Goal: Task Accomplishment & Management: Manage account settings

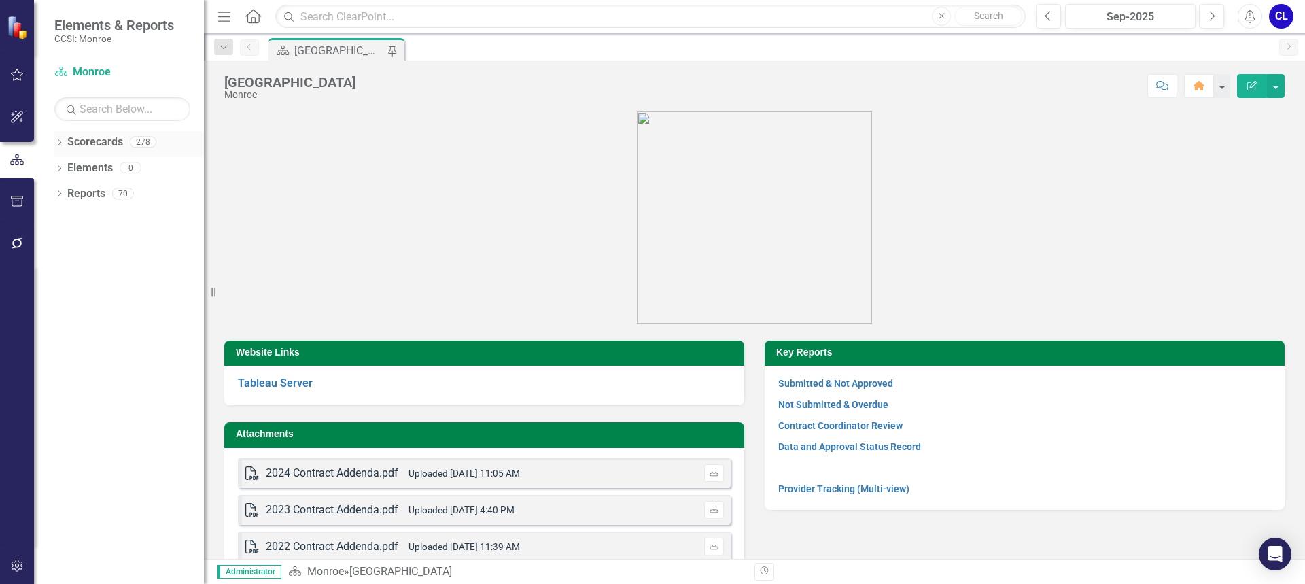
click at [61, 143] on icon "Dropdown" at bounding box center [59, 143] width 10 height 7
click at [61, 143] on icon "Dropdown" at bounding box center [57, 142] width 7 height 10
click at [829, 490] on link "Provider Tracking (Multi-view)" at bounding box center [843, 488] width 131 height 11
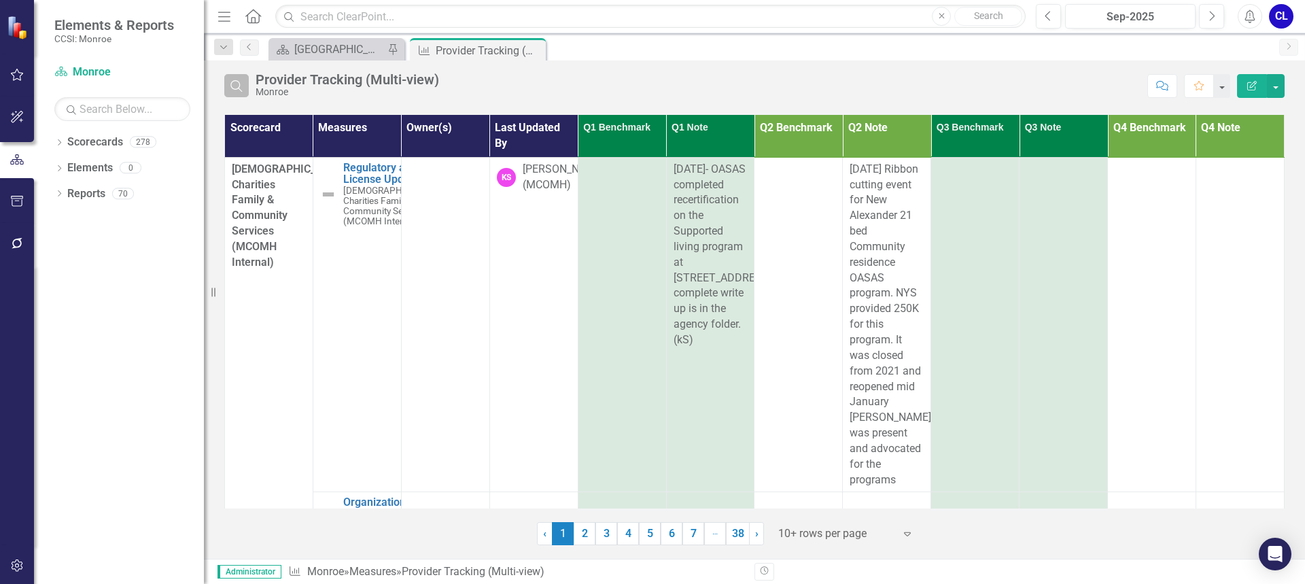
click at [234, 86] on icon "Search" at bounding box center [236, 86] width 15 height 12
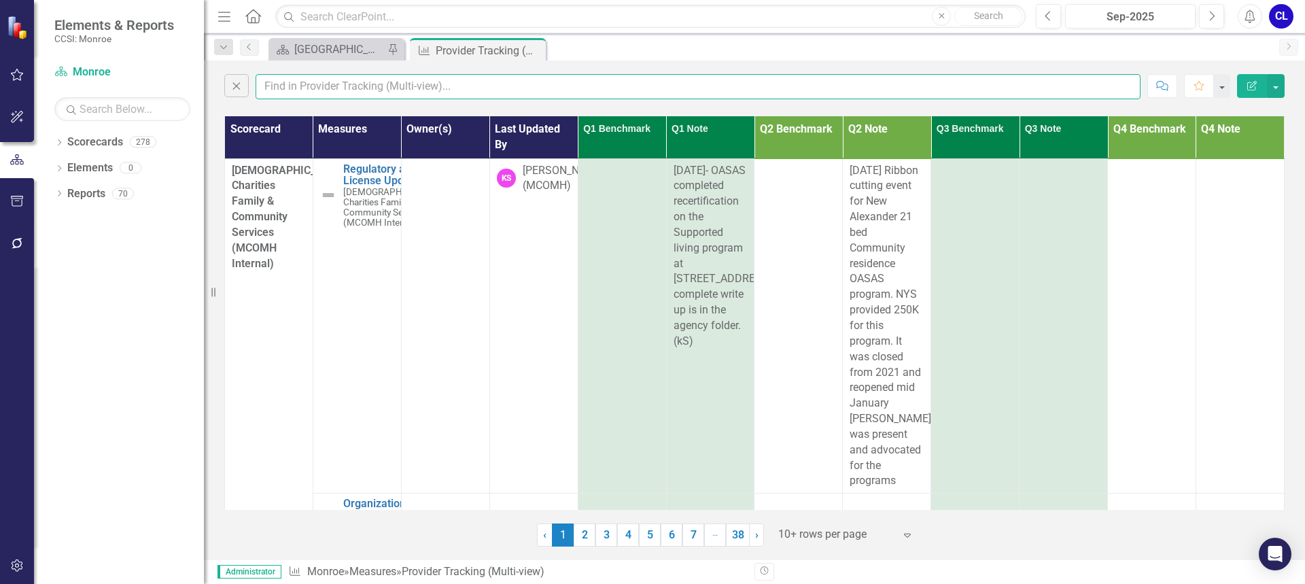
click at [300, 96] on input "text" at bounding box center [698, 86] width 885 height 25
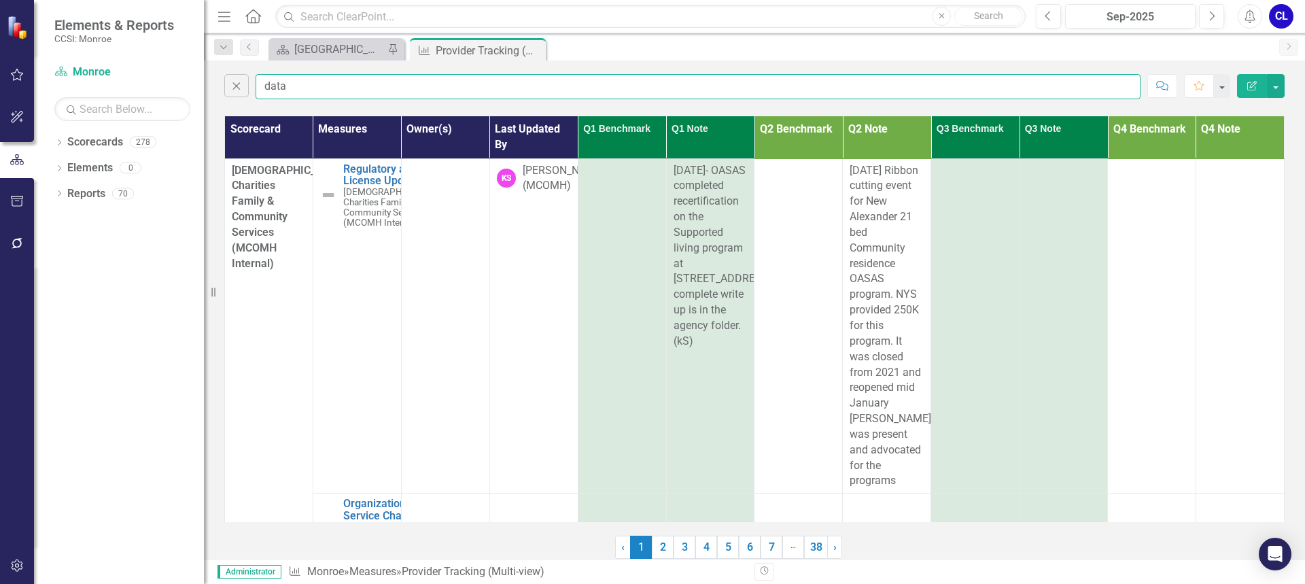
type input "data"
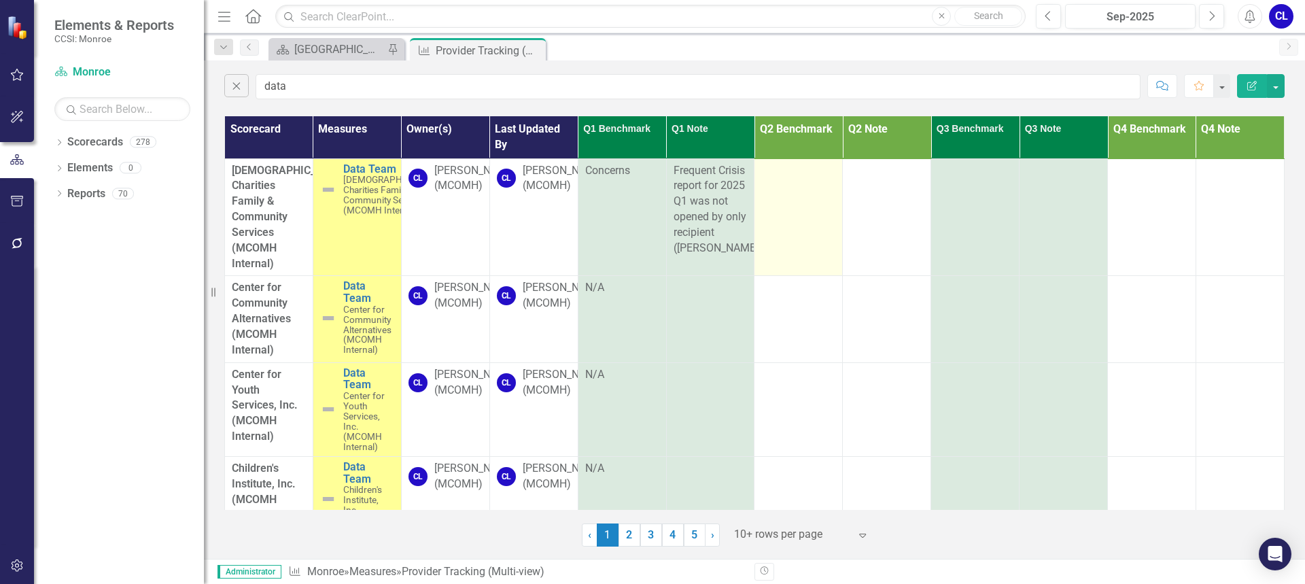
click at [786, 237] on td at bounding box center [798, 217] width 88 height 118
click at [819, 183] on td at bounding box center [798, 217] width 88 height 118
click at [827, 165] on div at bounding box center [798, 171] width 74 height 16
click at [817, 186] on td at bounding box center [798, 217] width 88 height 118
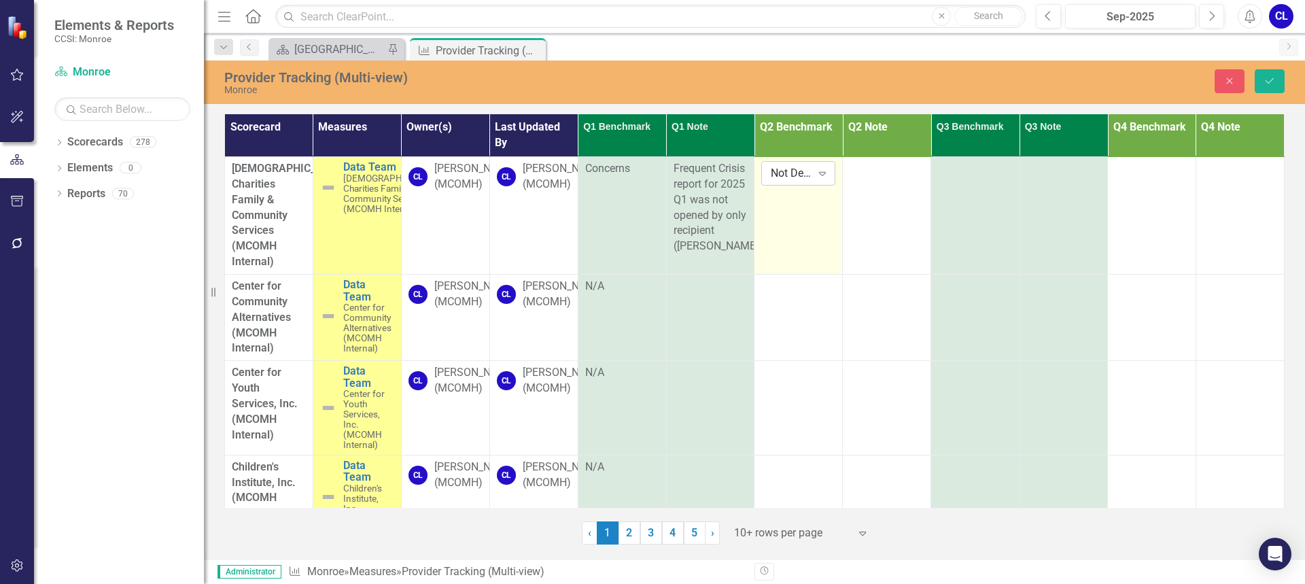
click at [816, 175] on icon "Expand" at bounding box center [823, 173] width 14 height 11
click at [795, 218] on div "Good" at bounding box center [813, 220] width 87 height 16
click at [634, 300] on td "N/A" at bounding box center [622, 317] width 88 height 86
click at [616, 290] on div "N/A" at bounding box center [622, 287] width 74 height 16
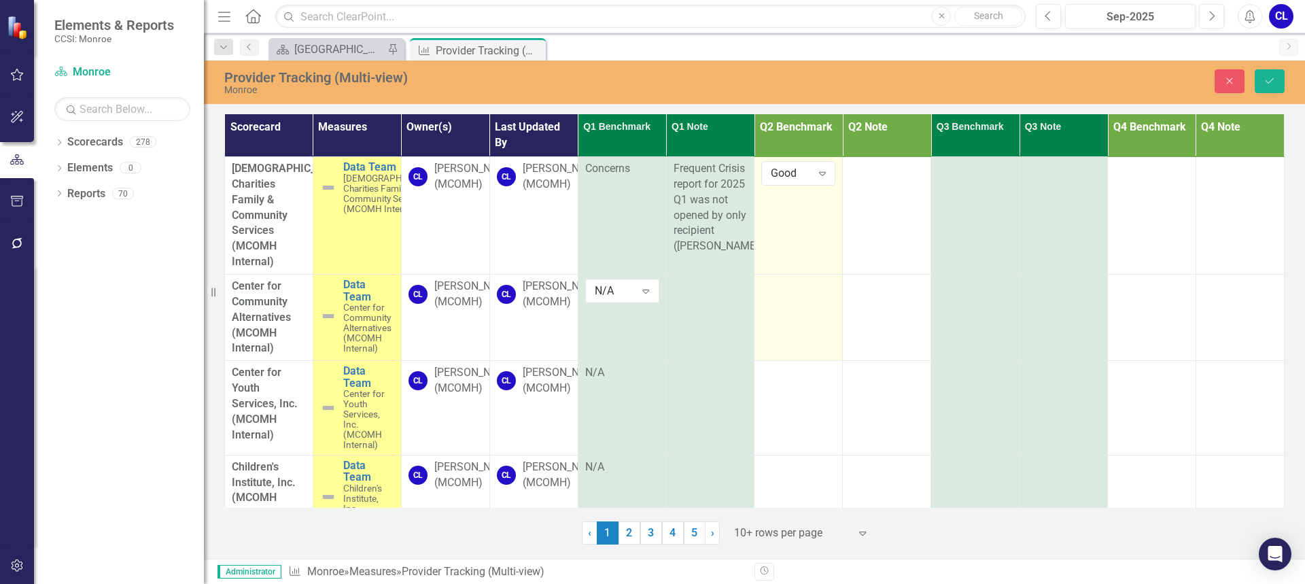
click at [797, 305] on td at bounding box center [798, 317] width 88 height 86
click at [816, 290] on icon "Expand" at bounding box center [823, 290] width 14 height 11
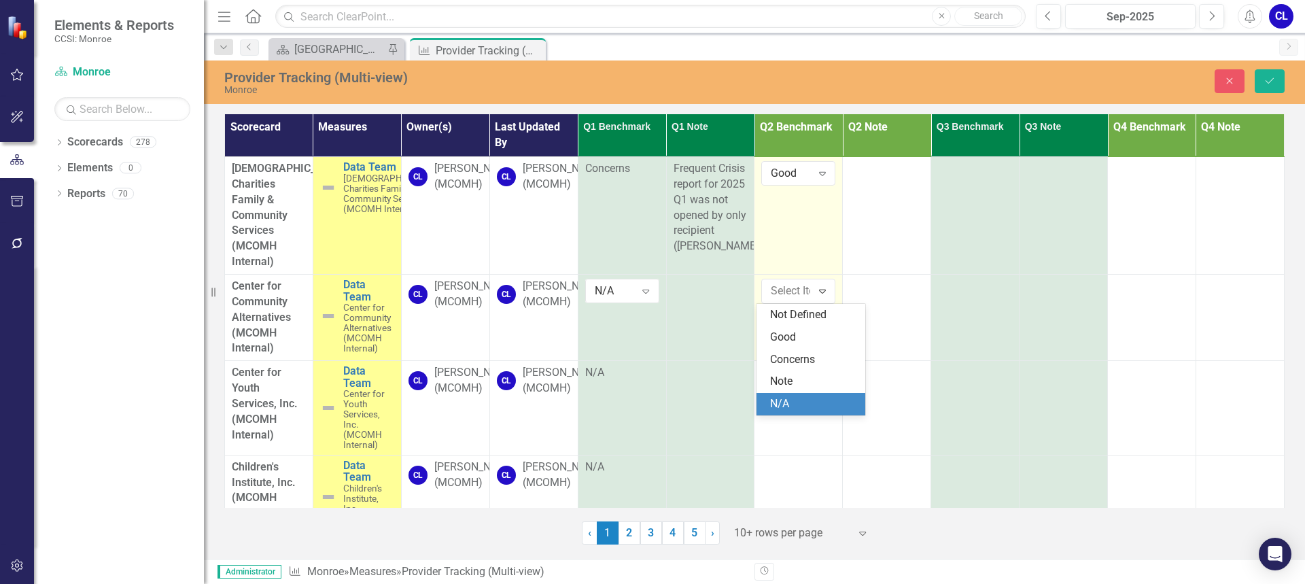
click at [796, 400] on div "N/A" at bounding box center [813, 404] width 87 height 16
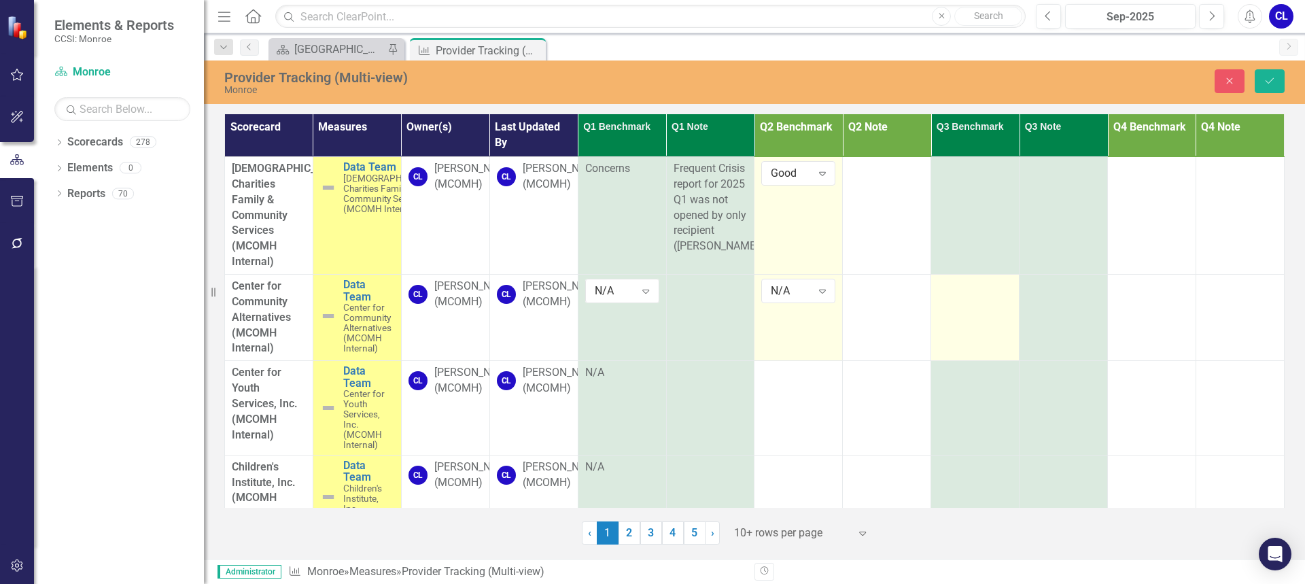
click at [975, 296] on td at bounding box center [975, 317] width 88 height 86
click at [996, 292] on icon "Expand" at bounding box center [999, 290] width 14 height 11
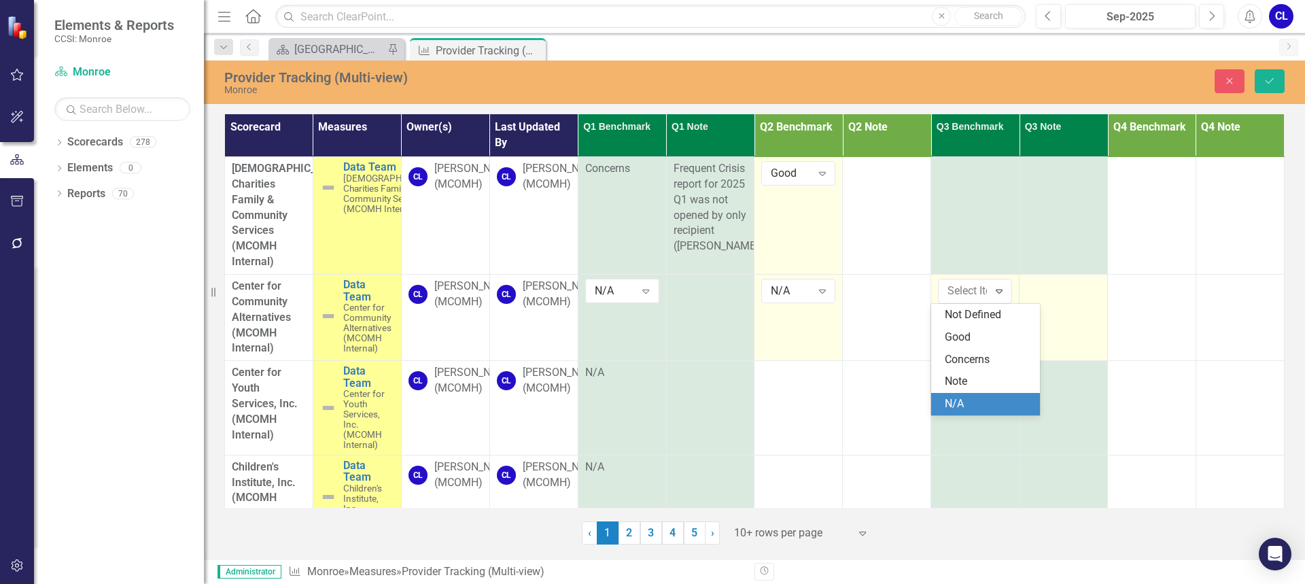
drag, startPoint x: 967, startPoint y: 405, endPoint x: 1055, endPoint y: 337, distance: 111.5
click at [966, 406] on div "N/A" at bounding box center [988, 404] width 87 height 16
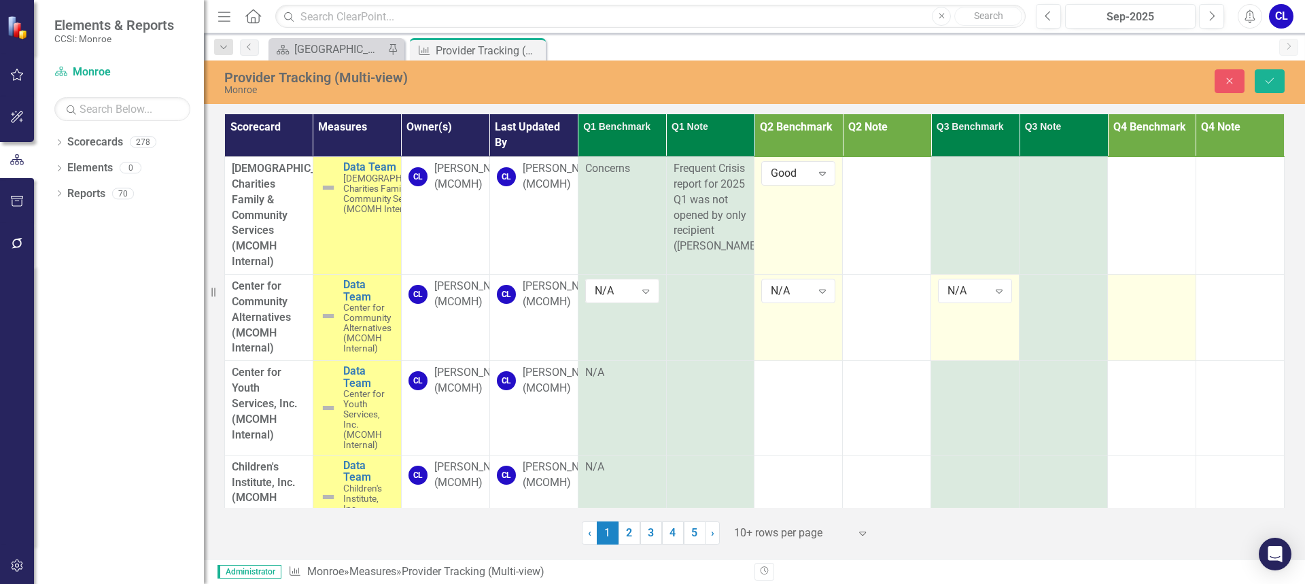
click at [1128, 300] on td at bounding box center [1152, 317] width 88 height 86
click at [1173, 290] on icon at bounding box center [1176, 292] width 7 height 4
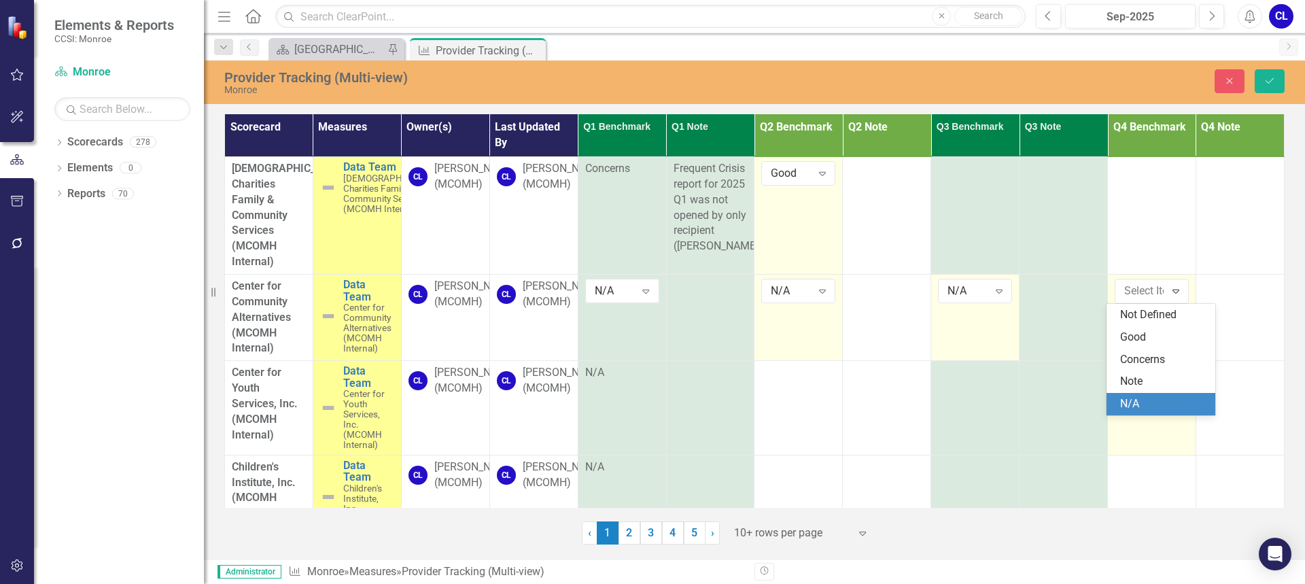
click at [1133, 416] on td at bounding box center [1152, 408] width 88 height 94
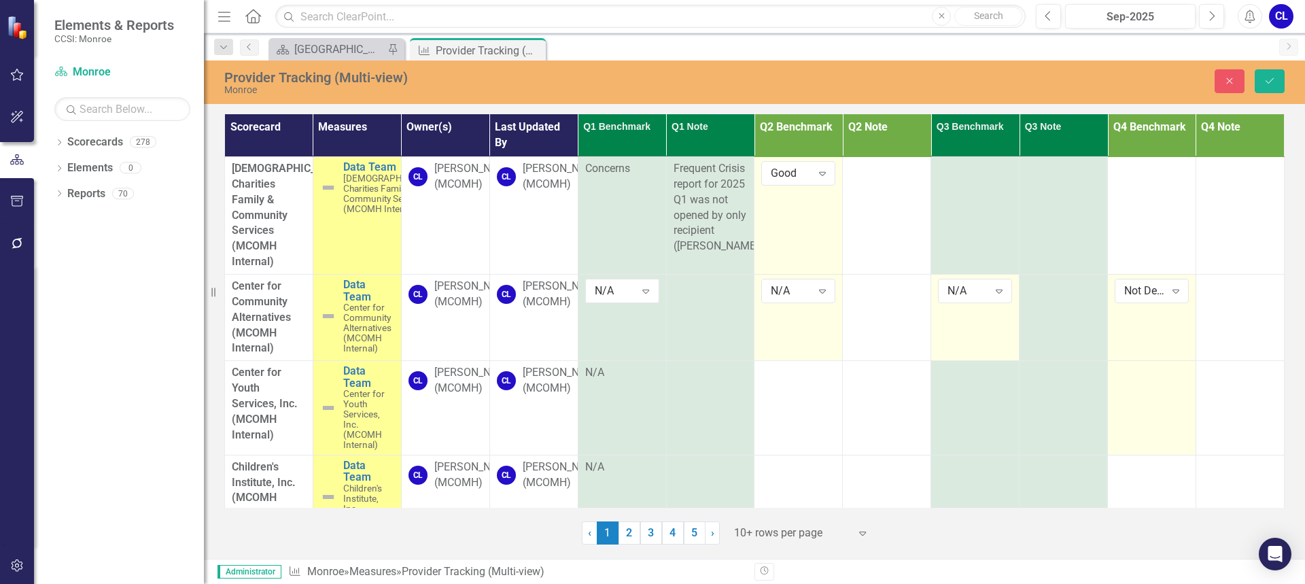
click at [1136, 408] on td at bounding box center [1152, 408] width 88 height 94
click at [1169, 294] on icon "Expand" at bounding box center [1176, 290] width 14 height 11
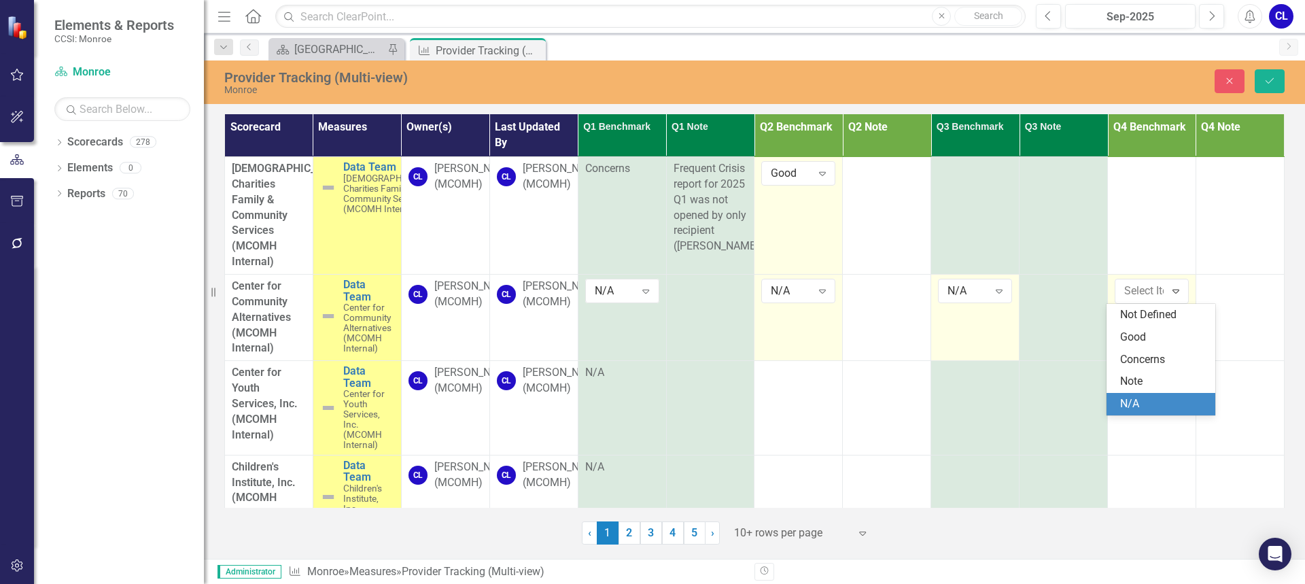
click at [1120, 404] on div "N/A" at bounding box center [1163, 404] width 87 height 16
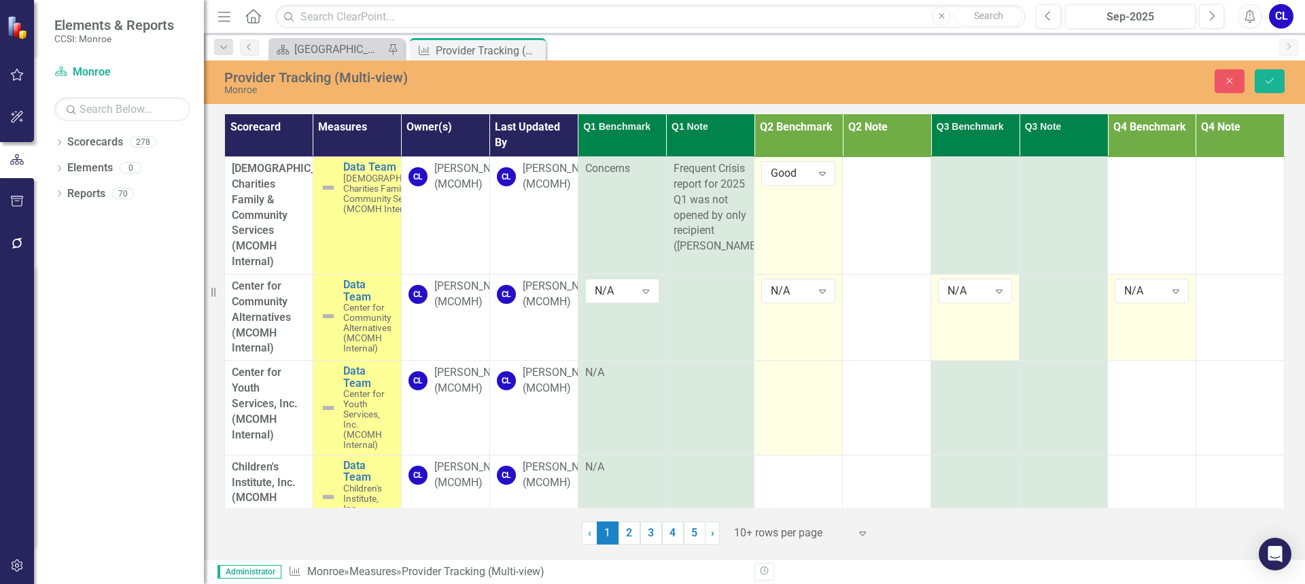
click at [792, 392] on td at bounding box center [798, 408] width 88 height 94
click at [816, 376] on icon "Expand" at bounding box center [823, 377] width 14 height 11
click at [805, 347] on div "N/A" at bounding box center [813, 354] width 87 height 16
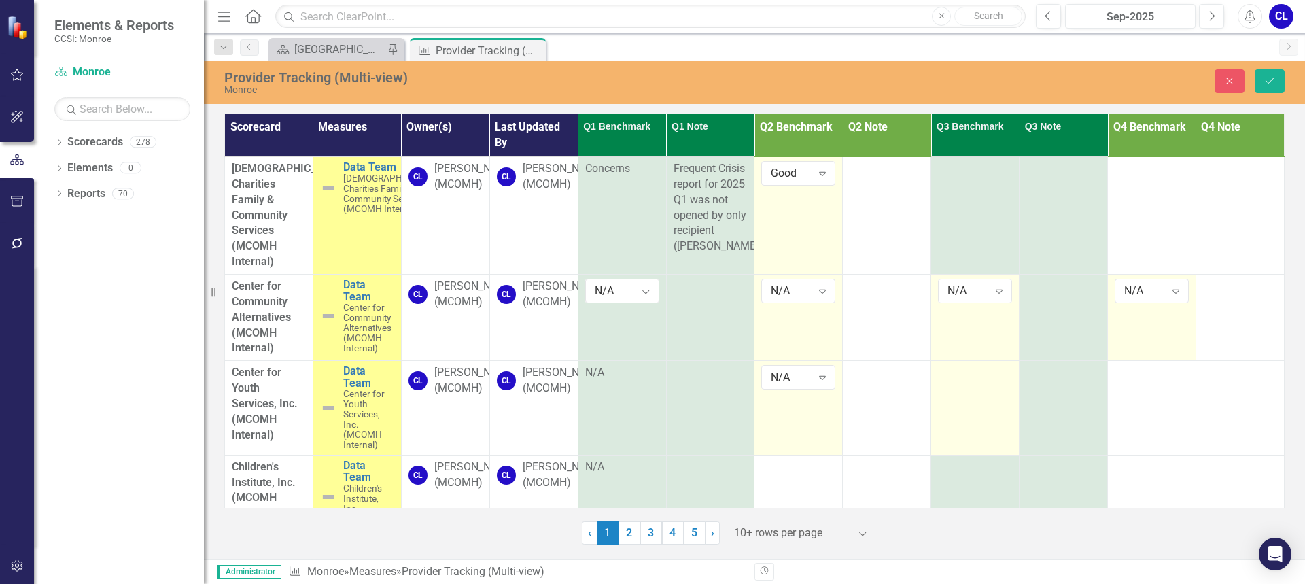
click at [975, 387] on td at bounding box center [975, 408] width 88 height 94
click at [994, 376] on icon "Expand" at bounding box center [999, 377] width 14 height 11
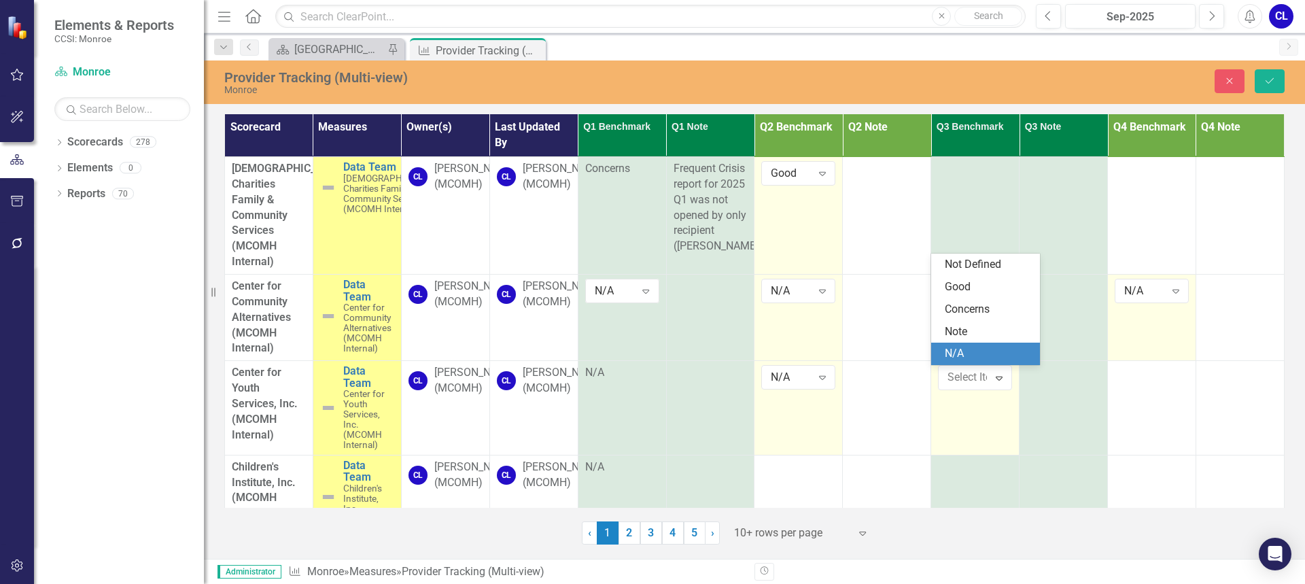
click at [972, 358] on div "N/A" at bounding box center [988, 354] width 87 height 16
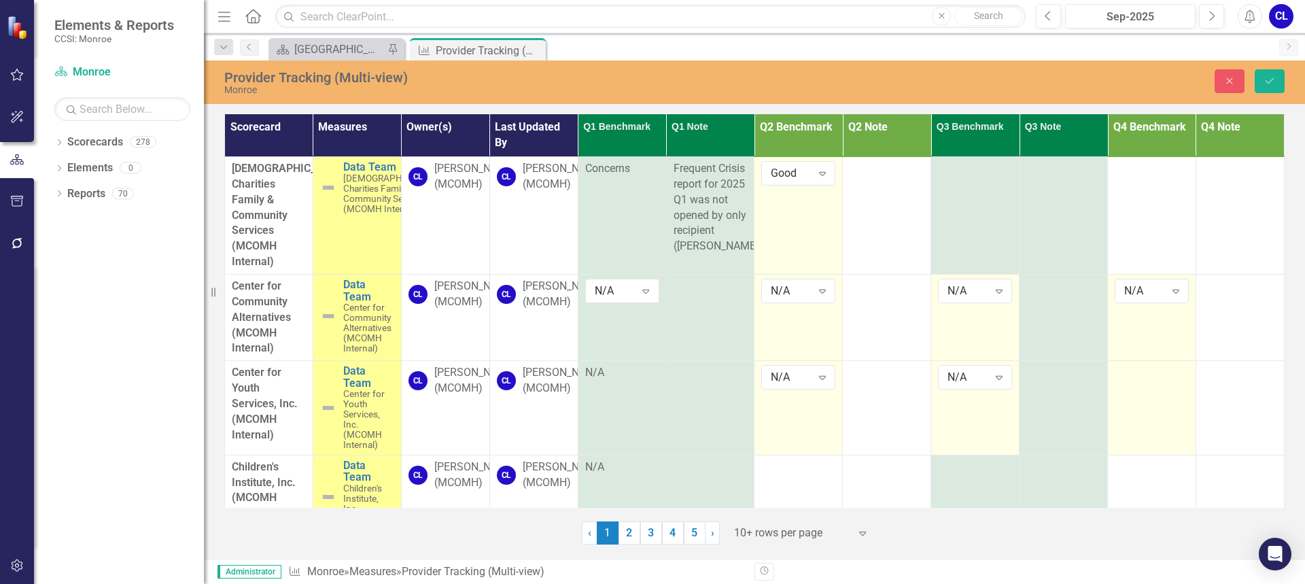
click at [1123, 389] on td at bounding box center [1152, 408] width 88 height 94
click at [1169, 375] on icon "Expand" at bounding box center [1176, 377] width 14 height 11
click at [1142, 358] on div "N/A" at bounding box center [1163, 354] width 87 height 16
click at [797, 472] on div at bounding box center [798, 467] width 74 height 16
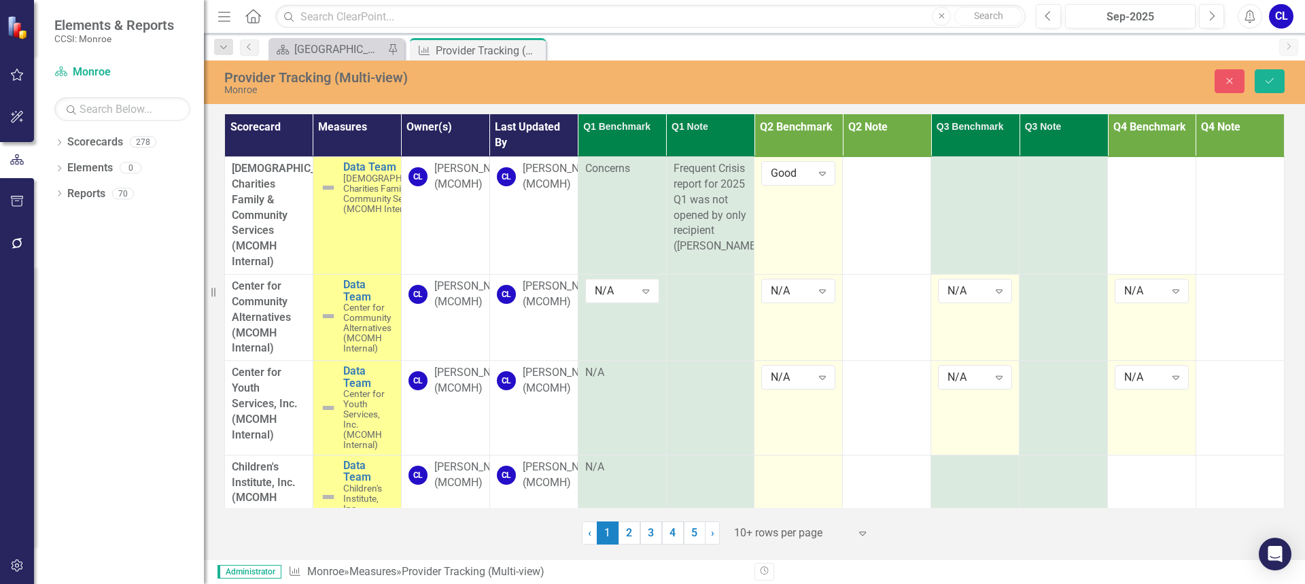
click at [797, 472] on div at bounding box center [798, 467] width 74 height 16
click at [816, 470] on icon "Expand" at bounding box center [823, 471] width 14 height 11
click at [809, 454] on div "N/A" at bounding box center [813, 448] width 87 height 16
click at [977, 483] on td at bounding box center [975, 497] width 88 height 84
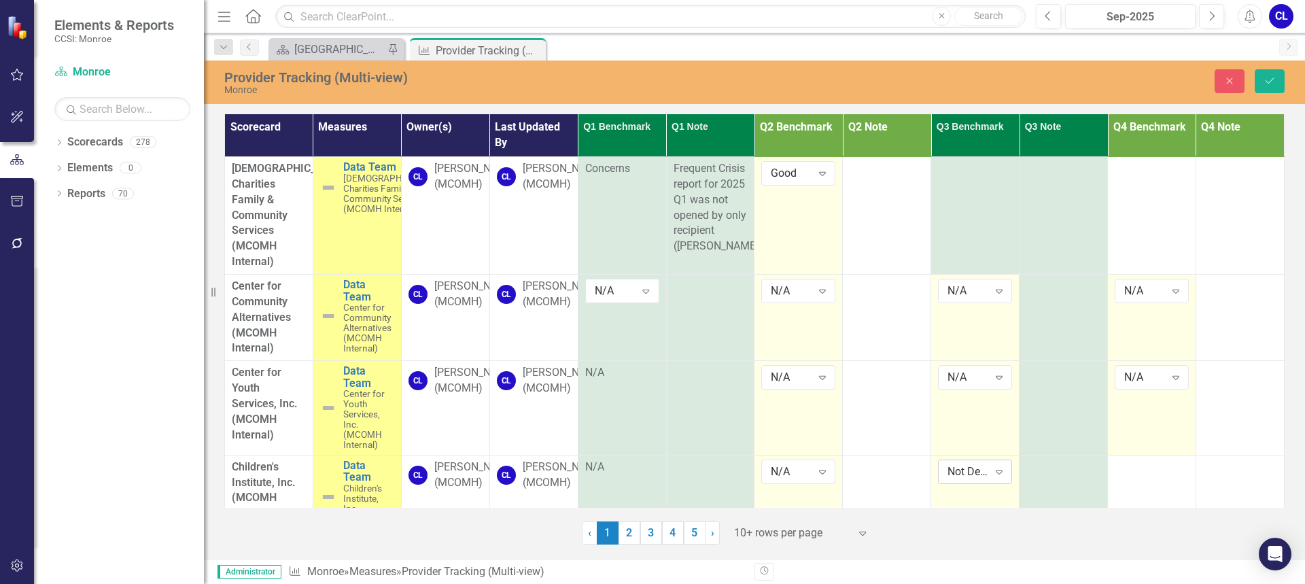
click at [997, 469] on icon "Expand" at bounding box center [999, 471] width 14 height 11
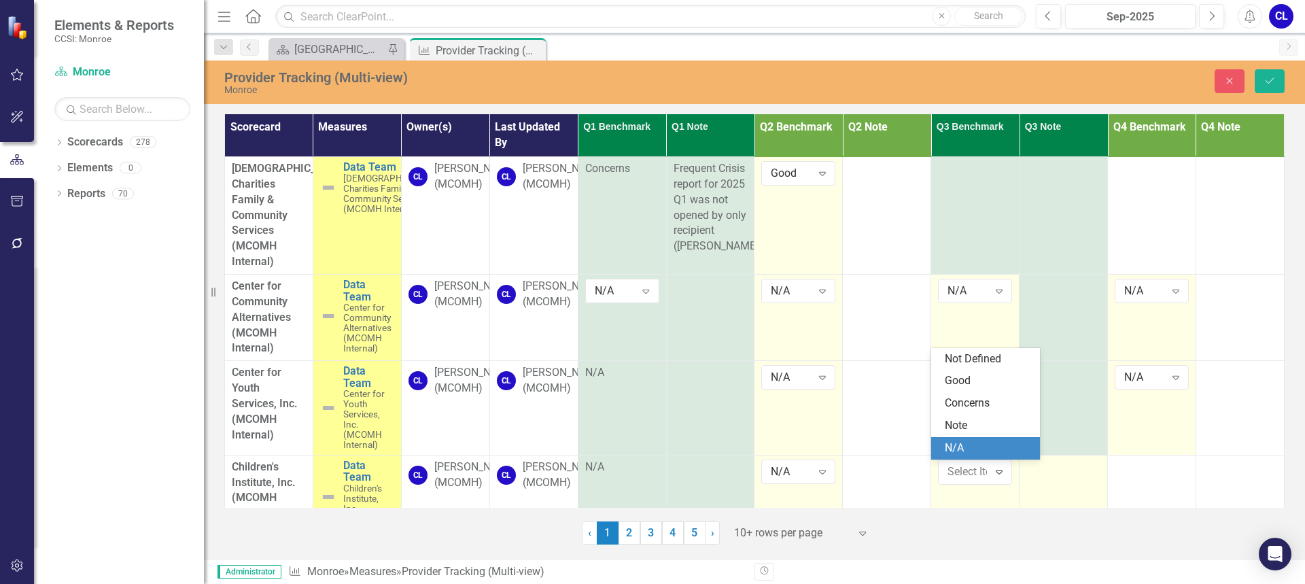
drag, startPoint x: 988, startPoint y: 454, endPoint x: 1092, endPoint y: 457, distance: 104.0
click at [988, 453] on div "N/A" at bounding box center [988, 448] width 87 height 16
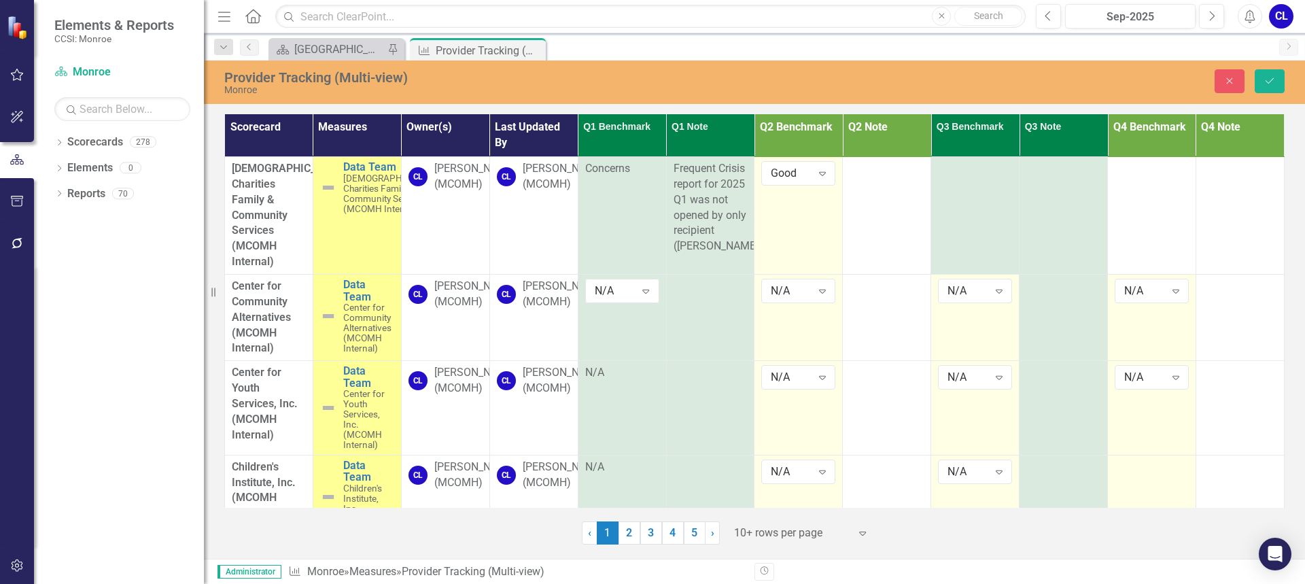
click at [1117, 468] on div at bounding box center [1152, 467] width 74 height 16
click at [1152, 475] on div "Not Defined" at bounding box center [1144, 472] width 40 height 16
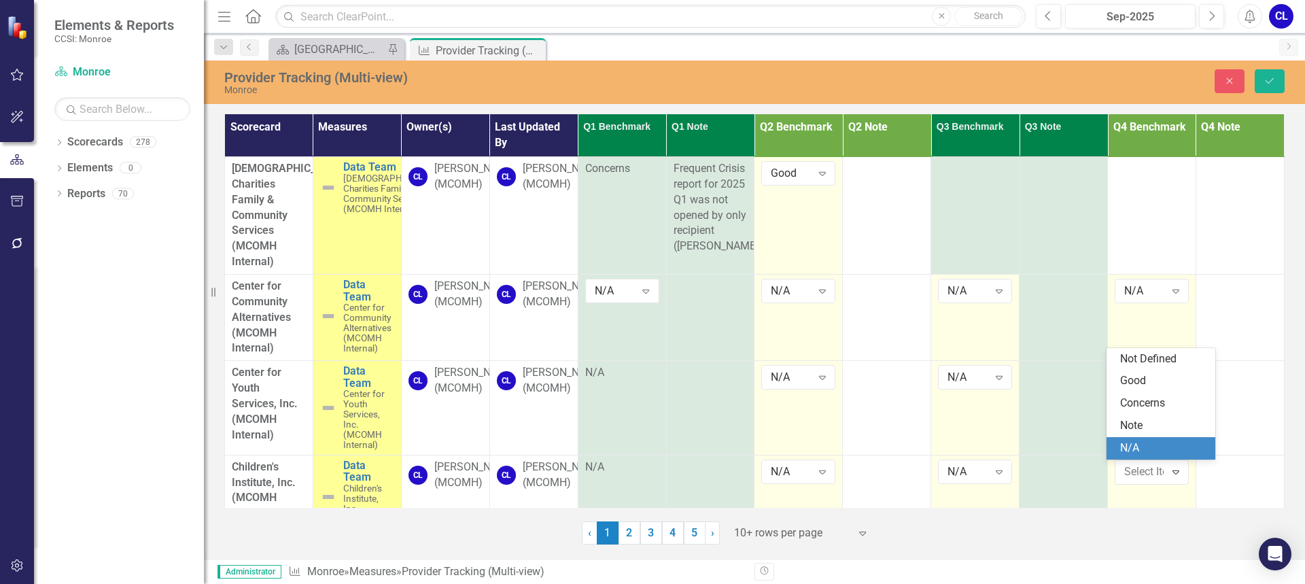
click at [1148, 446] on div "N/A" at bounding box center [1163, 448] width 87 height 16
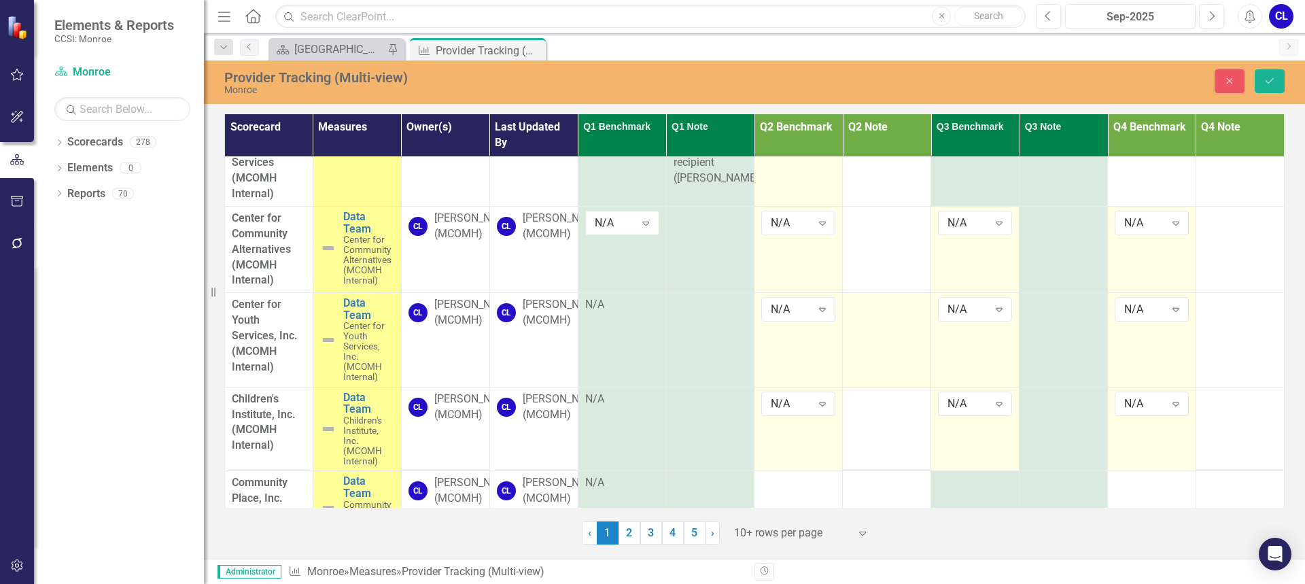
scroll to position [136, 0]
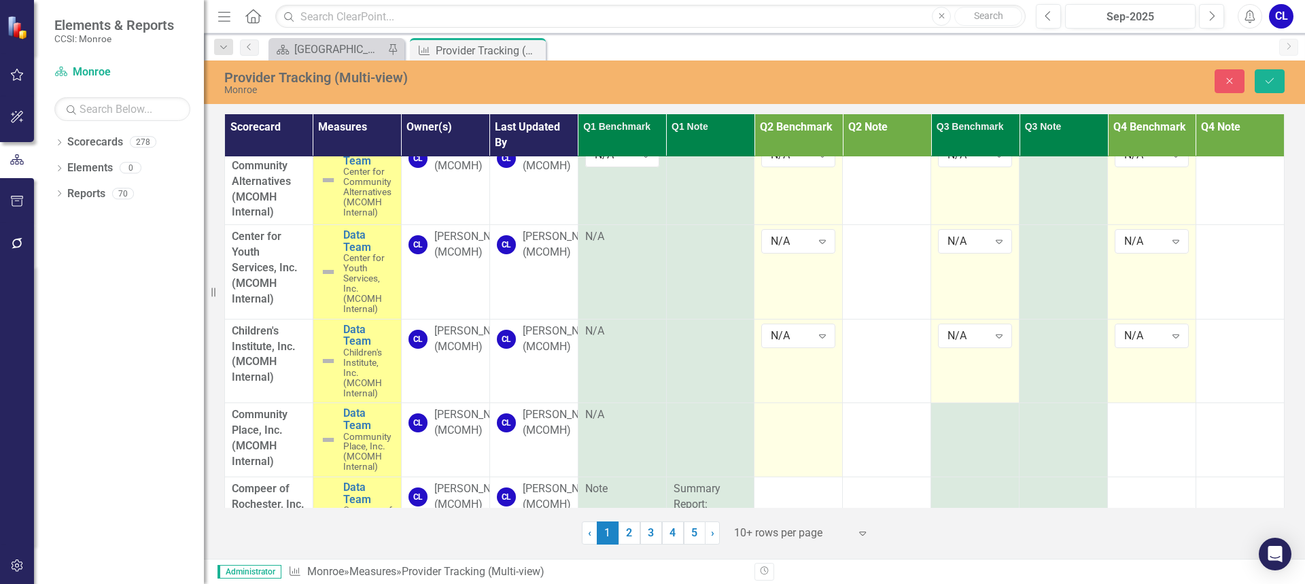
click at [795, 423] on div at bounding box center [798, 415] width 74 height 16
click at [816, 421] on icon "Expand" at bounding box center [823, 419] width 14 height 11
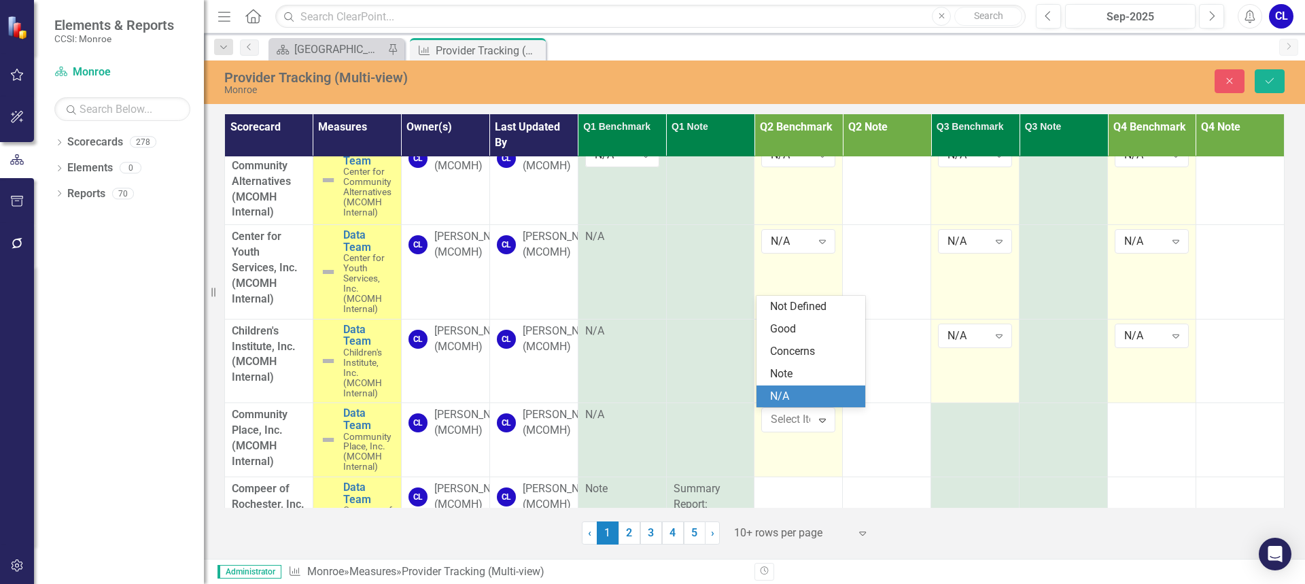
click at [797, 403] on div "N/A" at bounding box center [813, 397] width 87 height 16
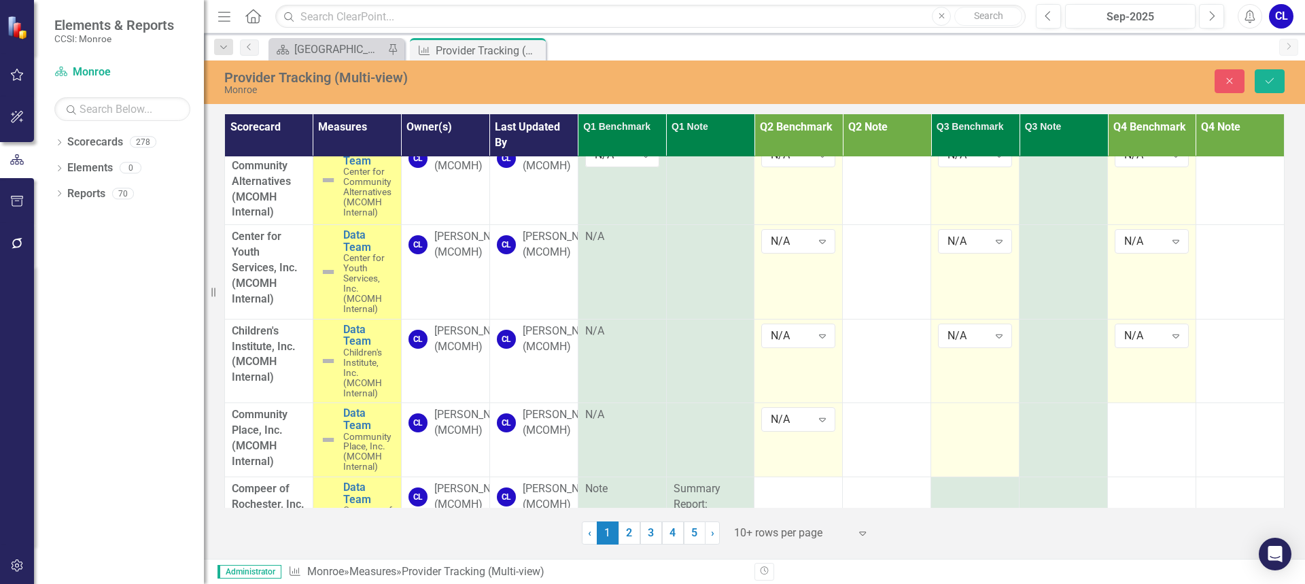
click at [939, 434] on td at bounding box center [975, 440] width 88 height 74
click at [992, 420] on icon "Expand" at bounding box center [999, 419] width 14 height 11
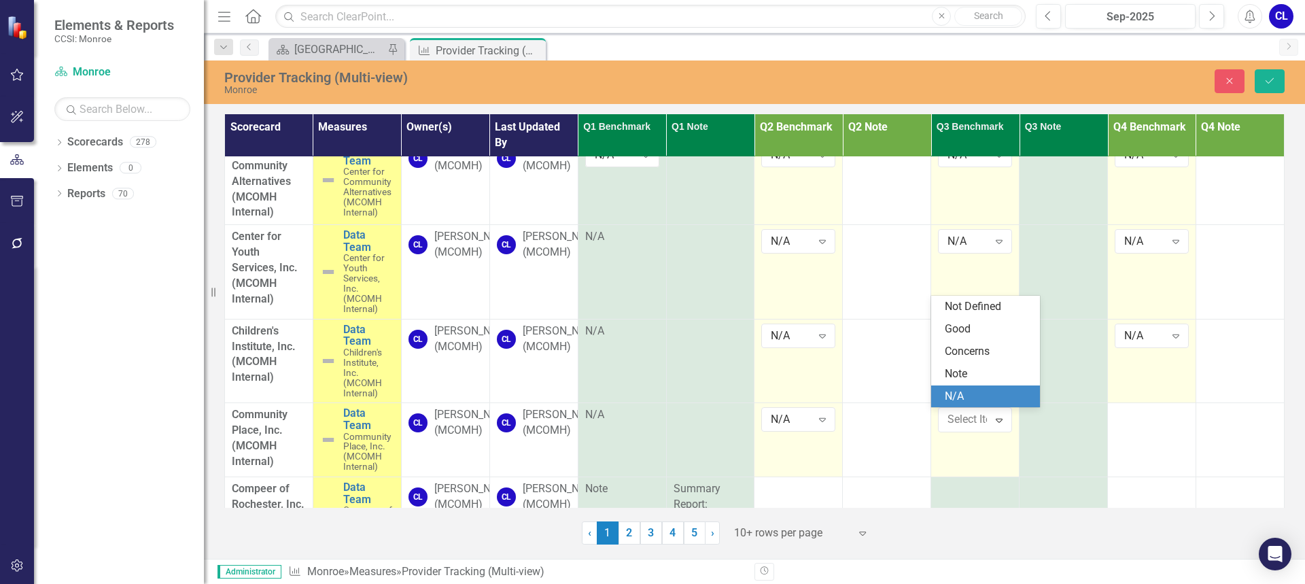
click at [971, 401] on div "N/A" at bounding box center [988, 397] width 87 height 16
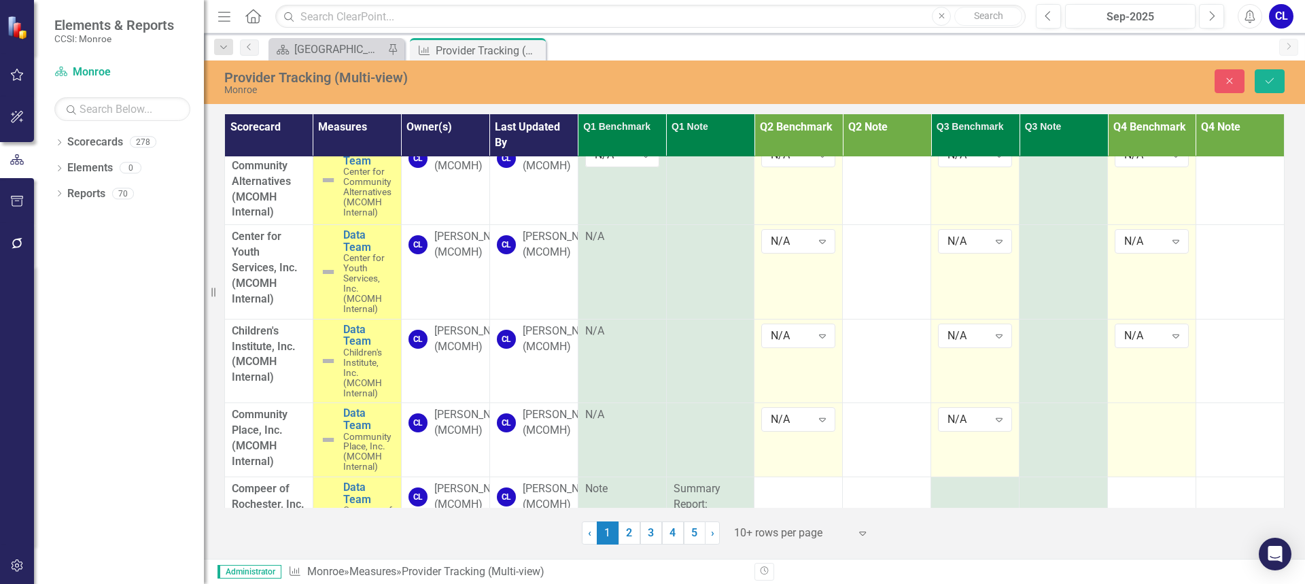
click at [1136, 420] on div at bounding box center [1152, 415] width 74 height 16
click at [1136, 419] on div at bounding box center [1152, 415] width 74 height 16
click at [1169, 415] on icon "Expand" at bounding box center [1176, 419] width 14 height 11
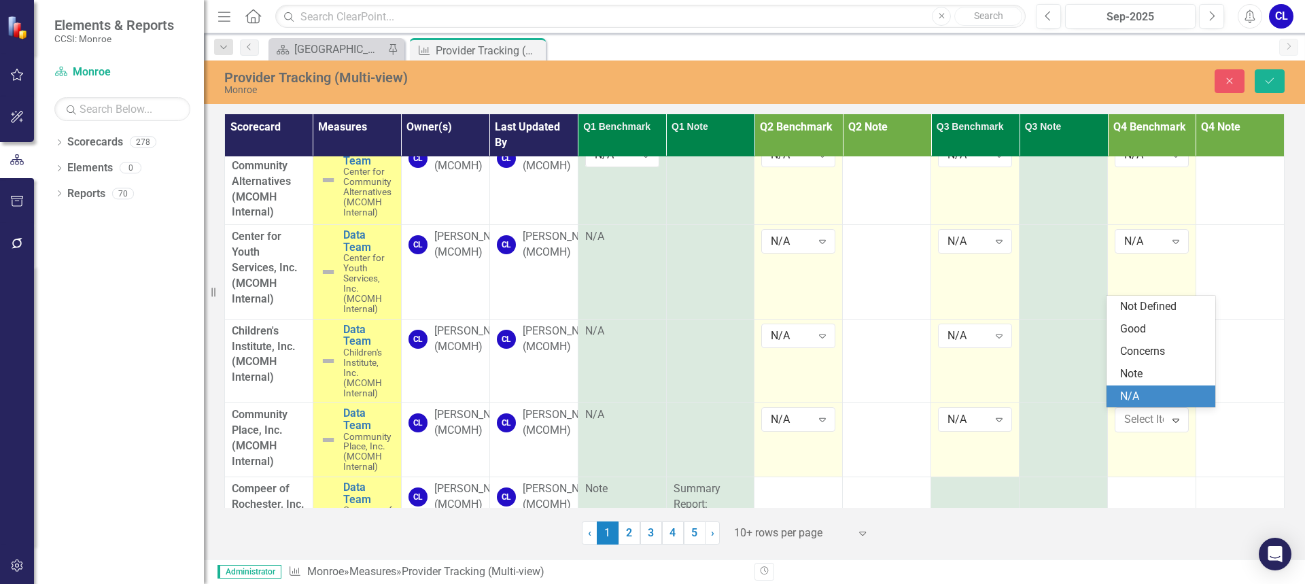
click at [1136, 399] on div "N/A" at bounding box center [1163, 397] width 87 height 16
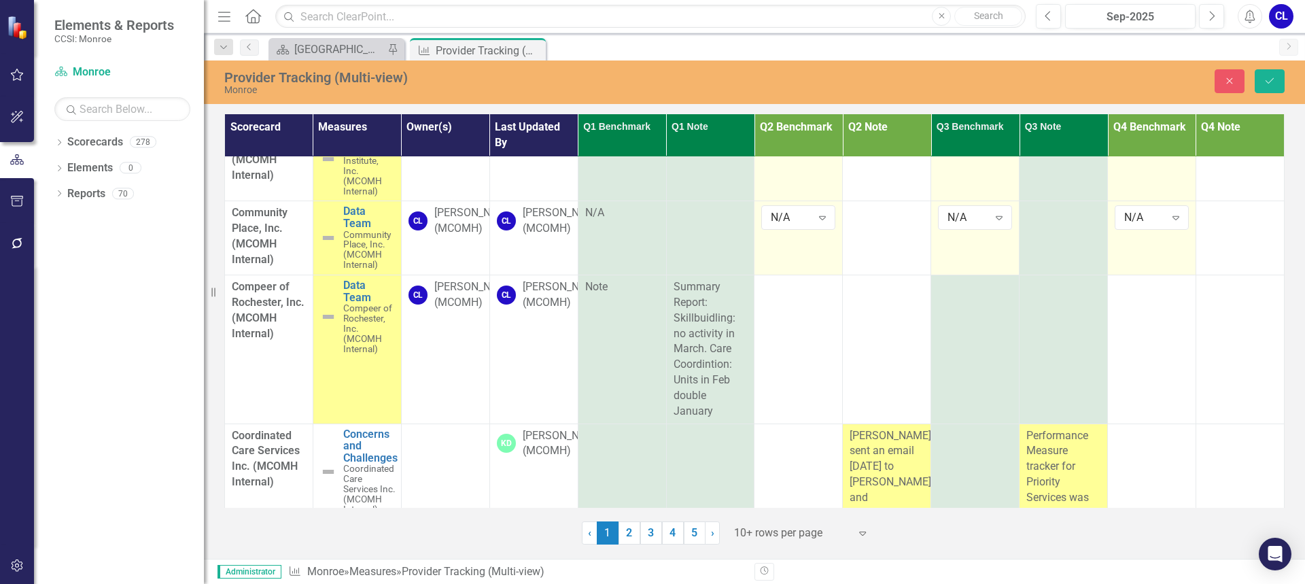
scroll to position [340, 0]
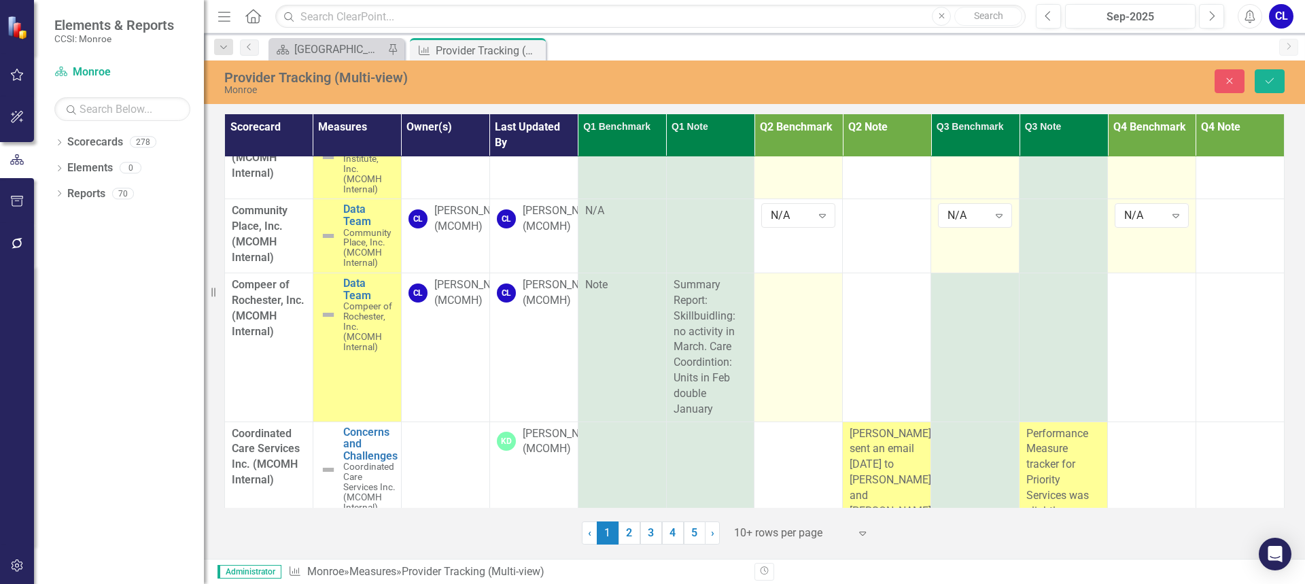
click at [809, 299] on td at bounding box center [798, 347] width 88 height 149
click at [819, 287] on icon "Expand" at bounding box center [823, 289] width 14 height 11
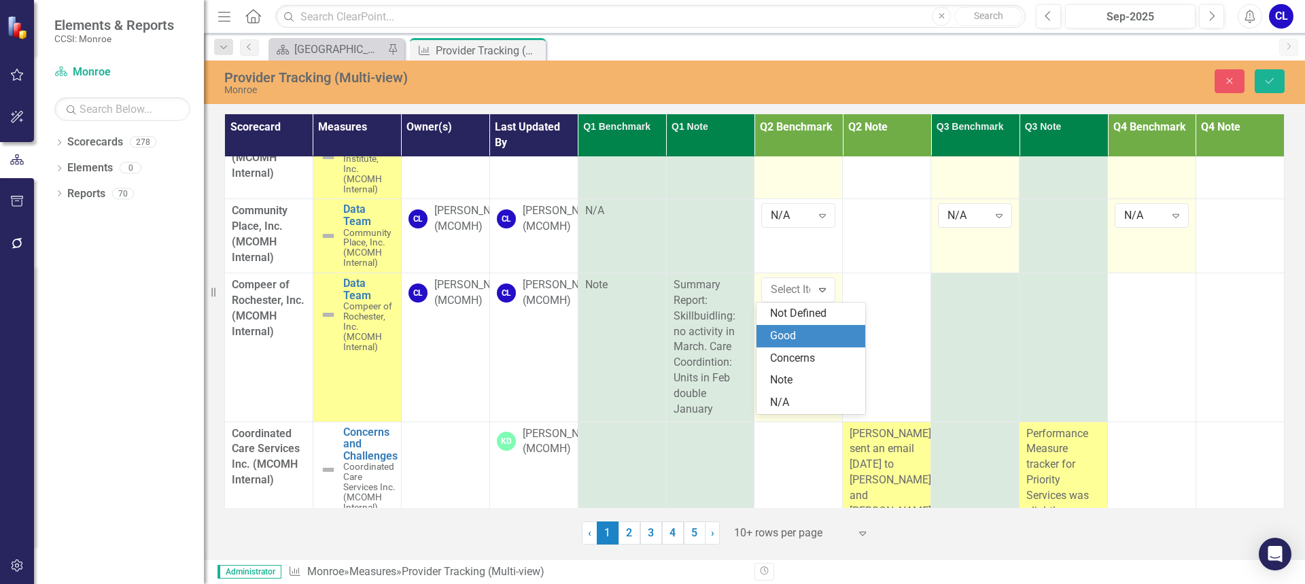
click at [807, 334] on div "Good" at bounding box center [813, 336] width 87 height 16
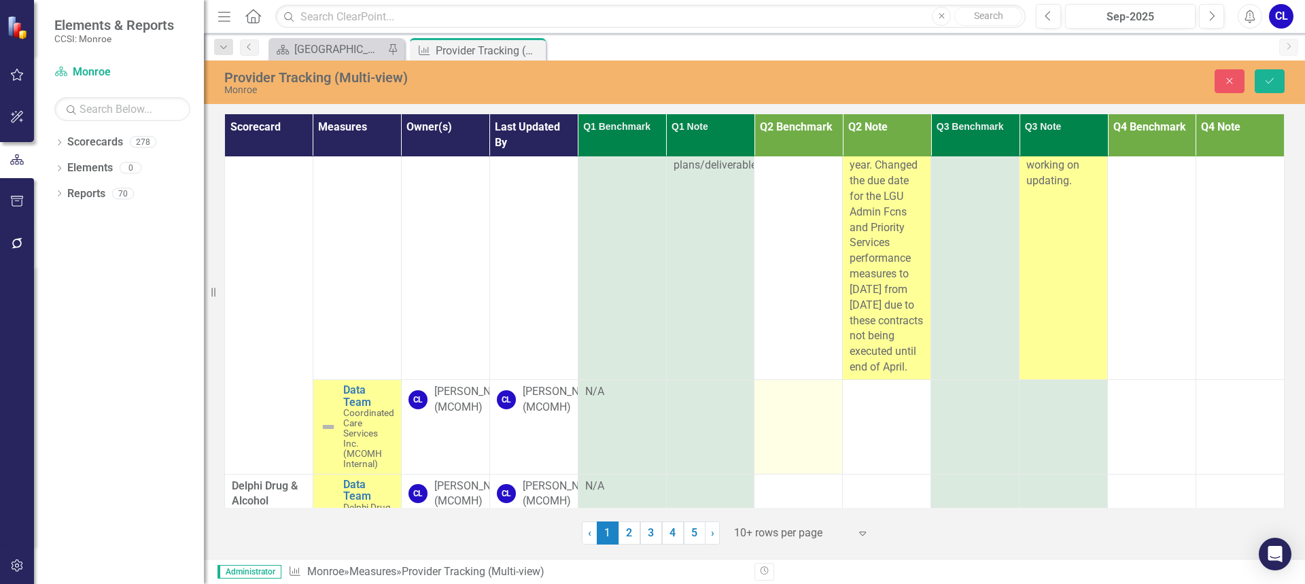
scroll to position [2020, 0]
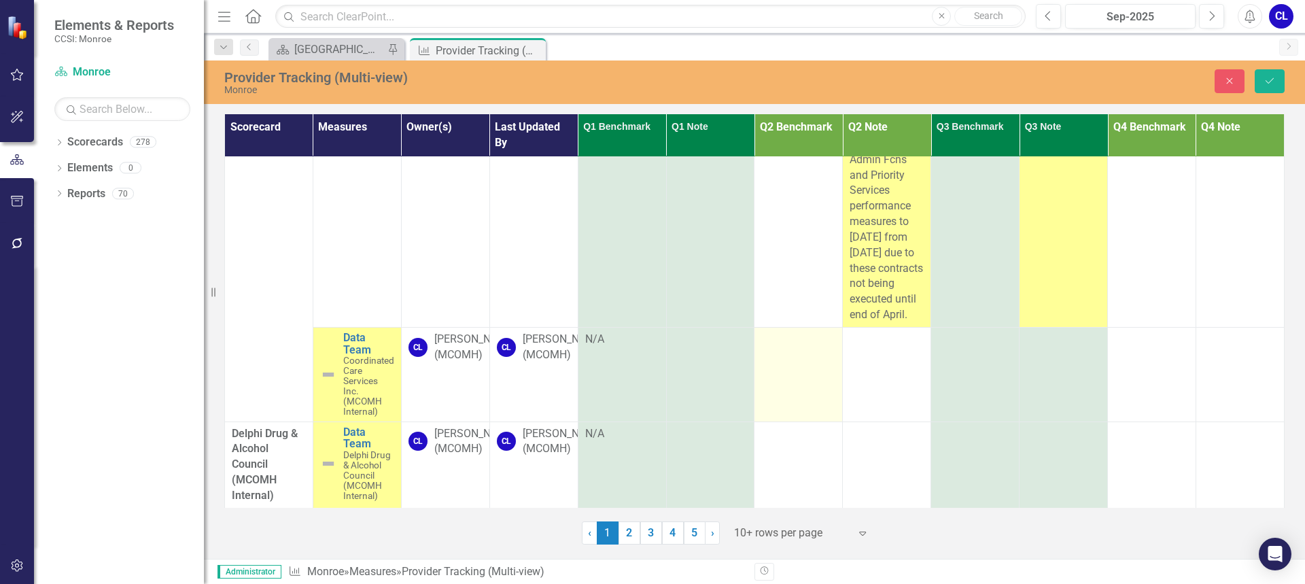
click at [799, 340] on div at bounding box center [798, 340] width 74 height 16
click at [799, 340] on div "Not Defined" at bounding box center [791, 344] width 40 height 16
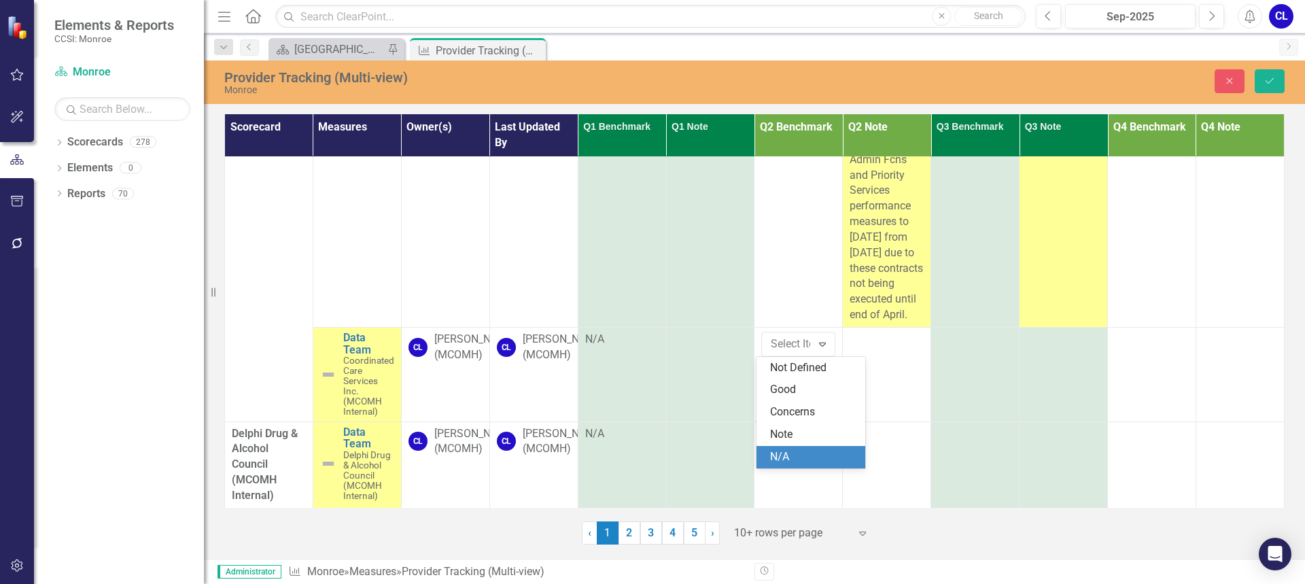
click at [800, 456] on div "N/A" at bounding box center [813, 457] width 87 height 16
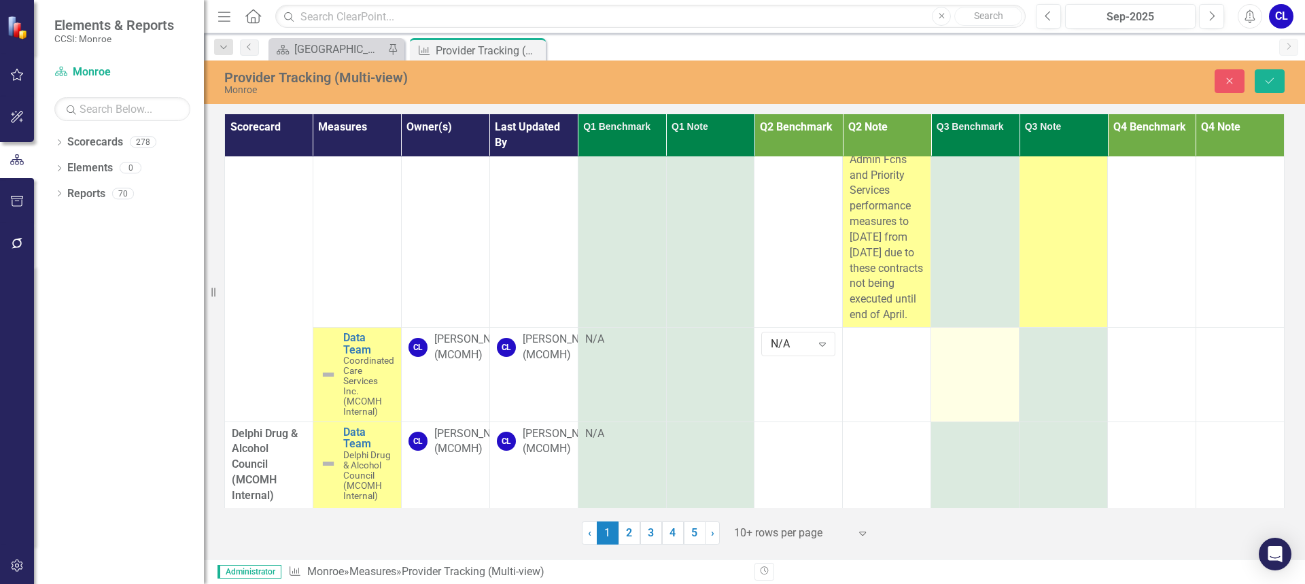
click at [971, 350] on td at bounding box center [975, 374] width 88 height 94
click at [992, 345] on icon "Expand" at bounding box center [999, 343] width 14 height 11
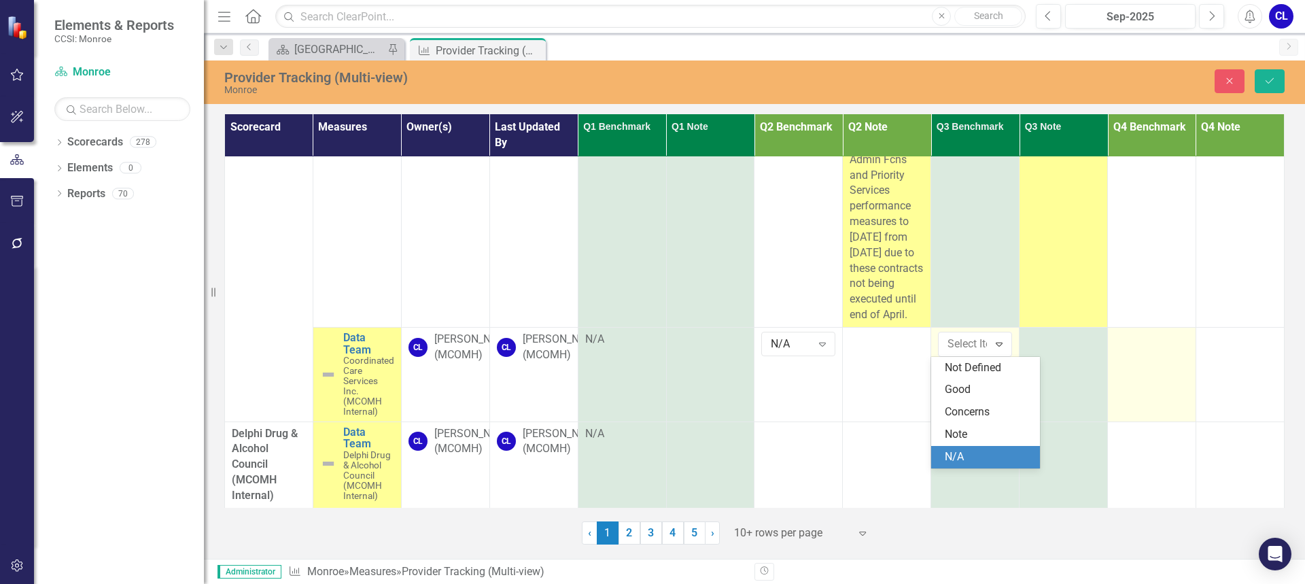
click at [990, 447] on div "N/A" at bounding box center [985, 457] width 109 height 22
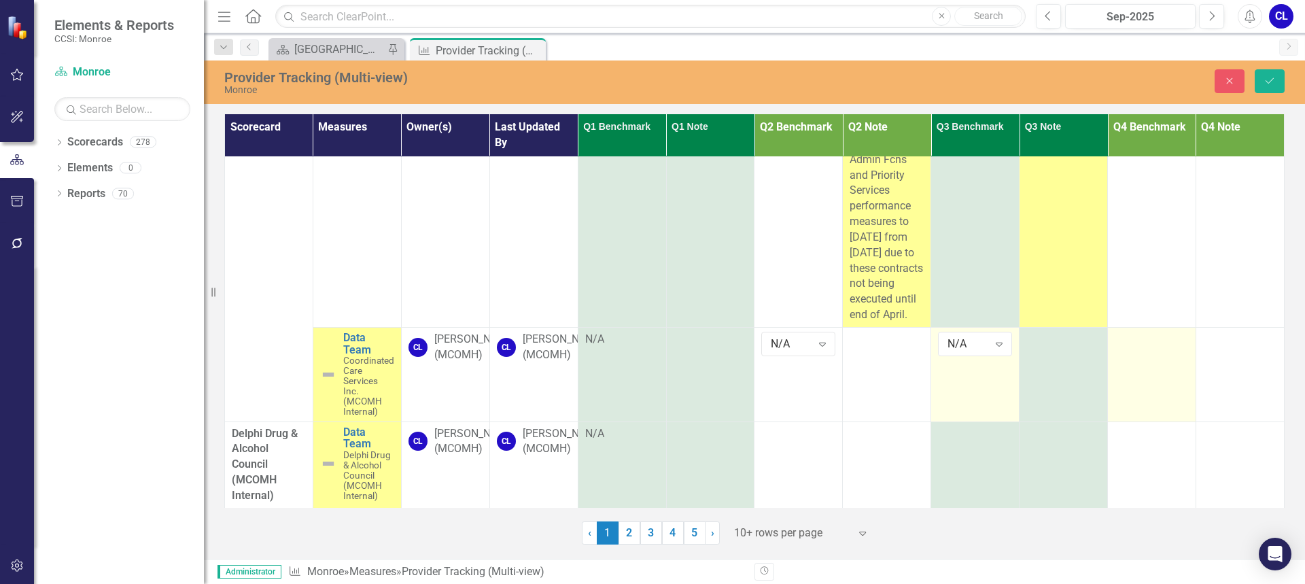
click at [1116, 344] on div at bounding box center [1152, 340] width 74 height 16
click at [1142, 341] on div "Not Defined" at bounding box center [1144, 344] width 40 height 16
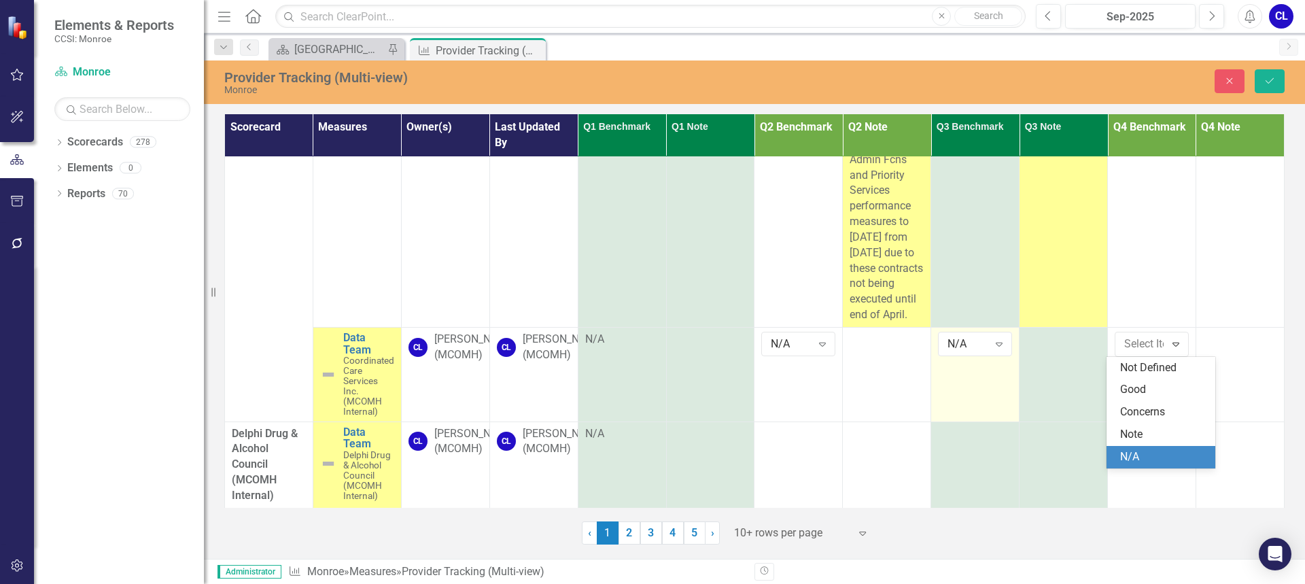
click at [1149, 448] on div "N/A" at bounding box center [1161, 457] width 109 height 22
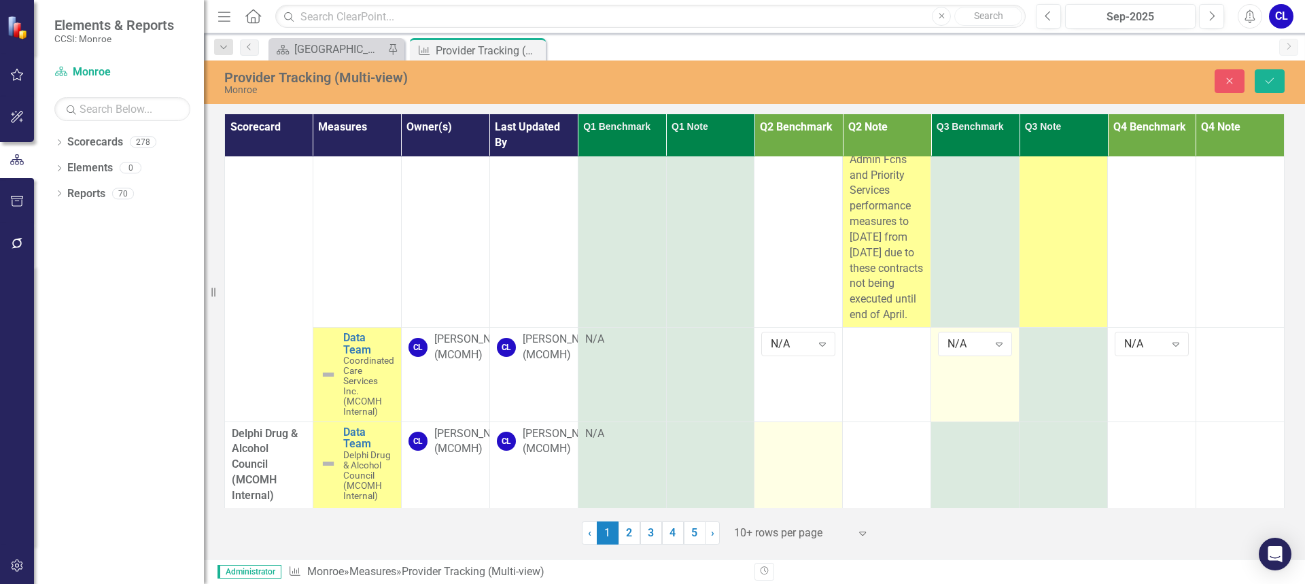
click at [797, 442] on td at bounding box center [798, 464] width 88 height 86
click at [816, 433] on icon "Expand" at bounding box center [823, 438] width 14 height 11
click at [810, 416] on div "N/A" at bounding box center [813, 415] width 87 height 16
click at [956, 451] on td at bounding box center [975, 464] width 88 height 86
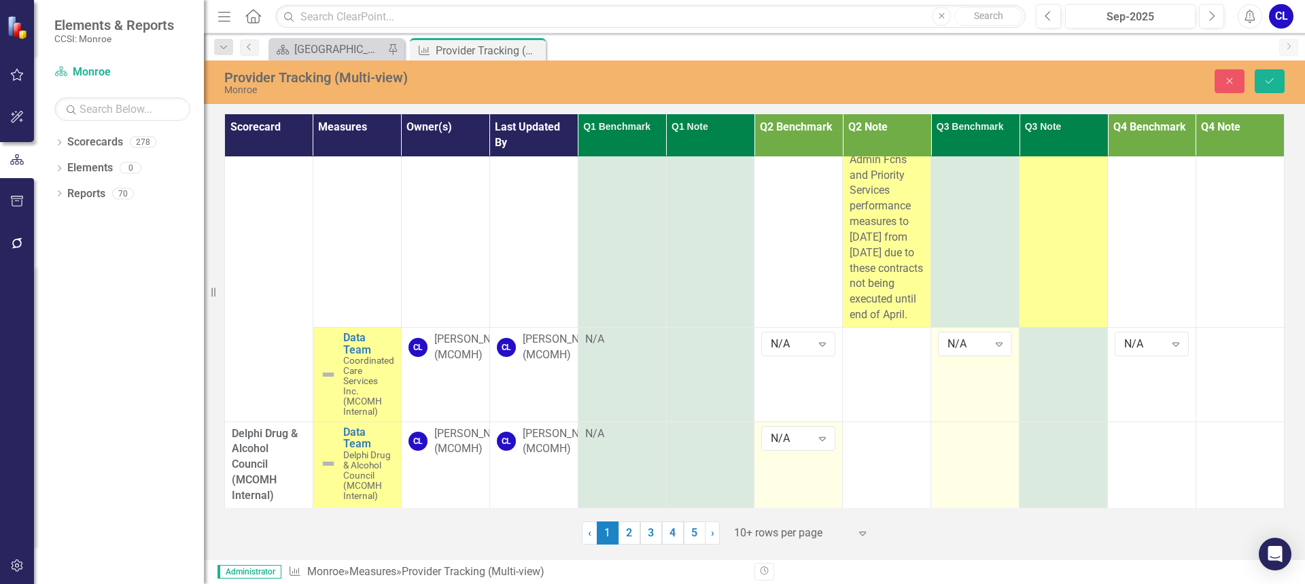
click at [956, 451] on td at bounding box center [975, 464] width 88 height 86
click at [969, 430] on div "Not Defined" at bounding box center [968, 438] width 40 height 16
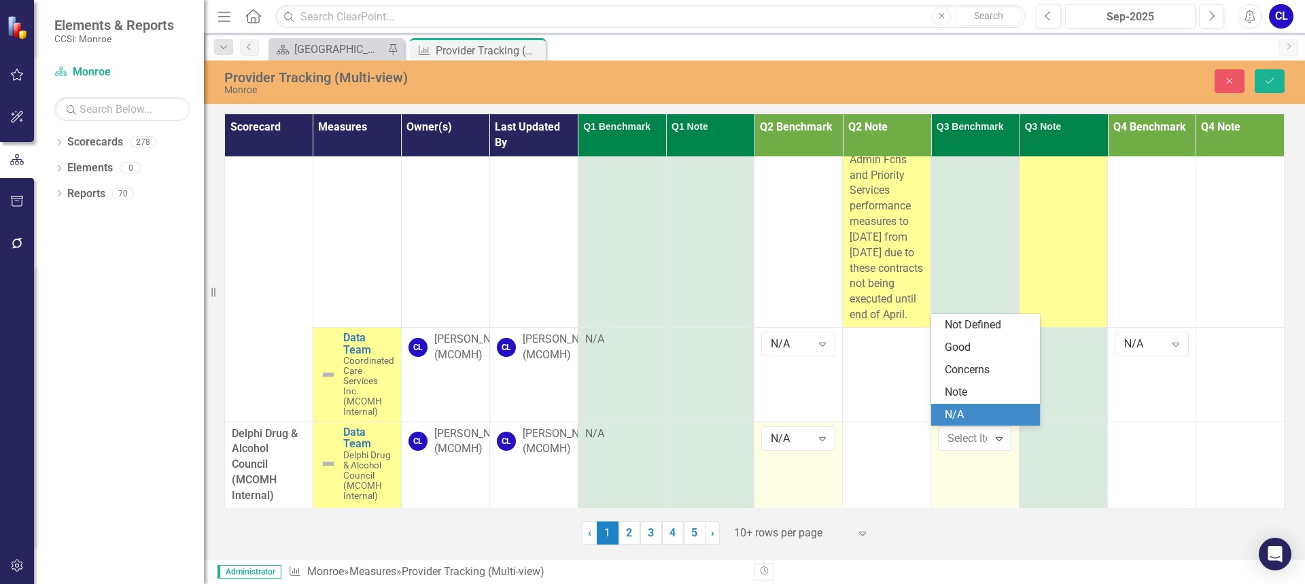
click at [973, 408] on div "N/A" at bounding box center [988, 415] width 87 height 16
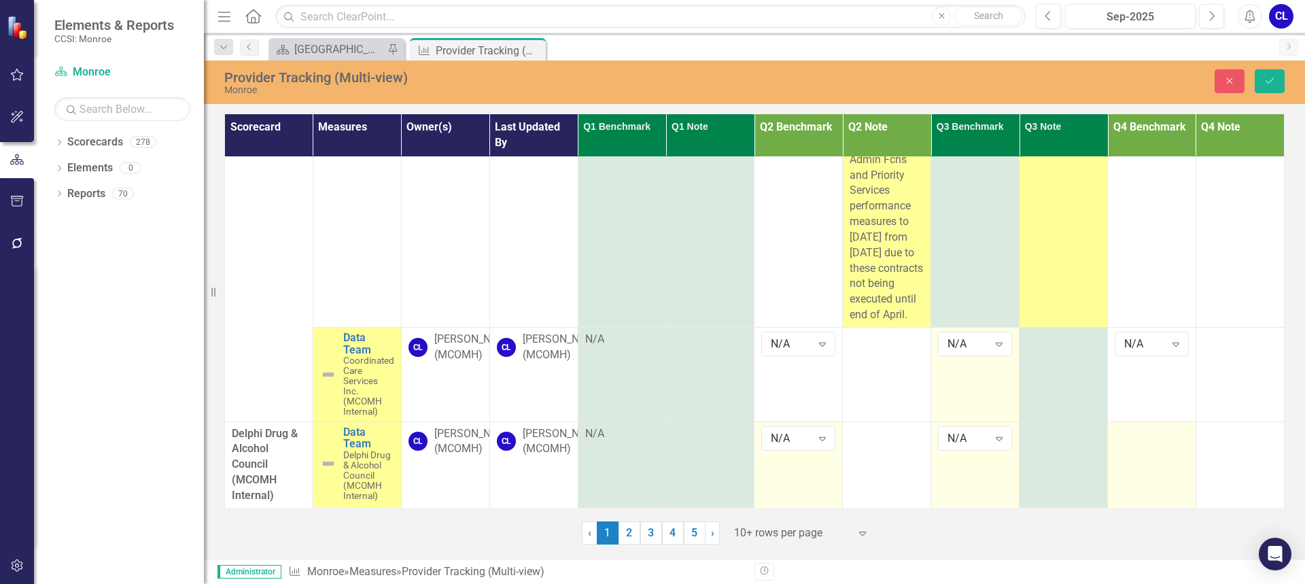
click at [1136, 426] on div at bounding box center [1152, 434] width 74 height 16
click at [1164, 441] on div "Expand" at bounding box center [1176, 439] width 24 height 22
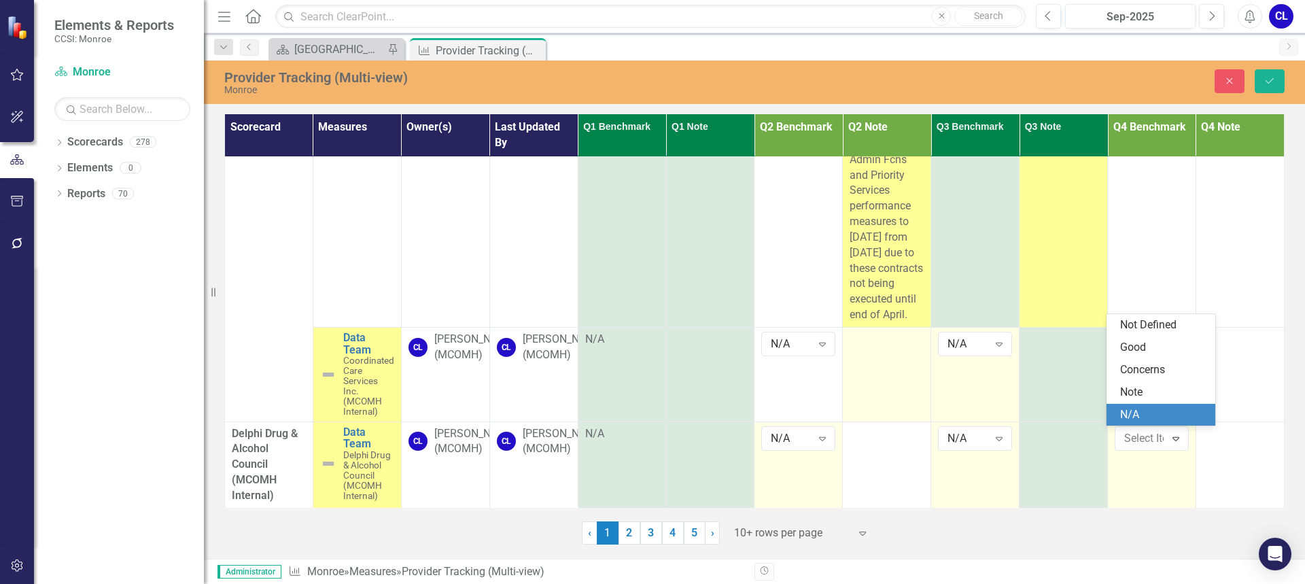
drag, startPoint x: 1139, startPoint y: 415, endPoint x: 912, endPoint y: 414, distance: 227.0
click at [1139, 415] on div "N/A" at bounding box center [1163, 415] width 87 height 16
click at [872, 410] on td at bounding box center [887, 374] width 88 height 94
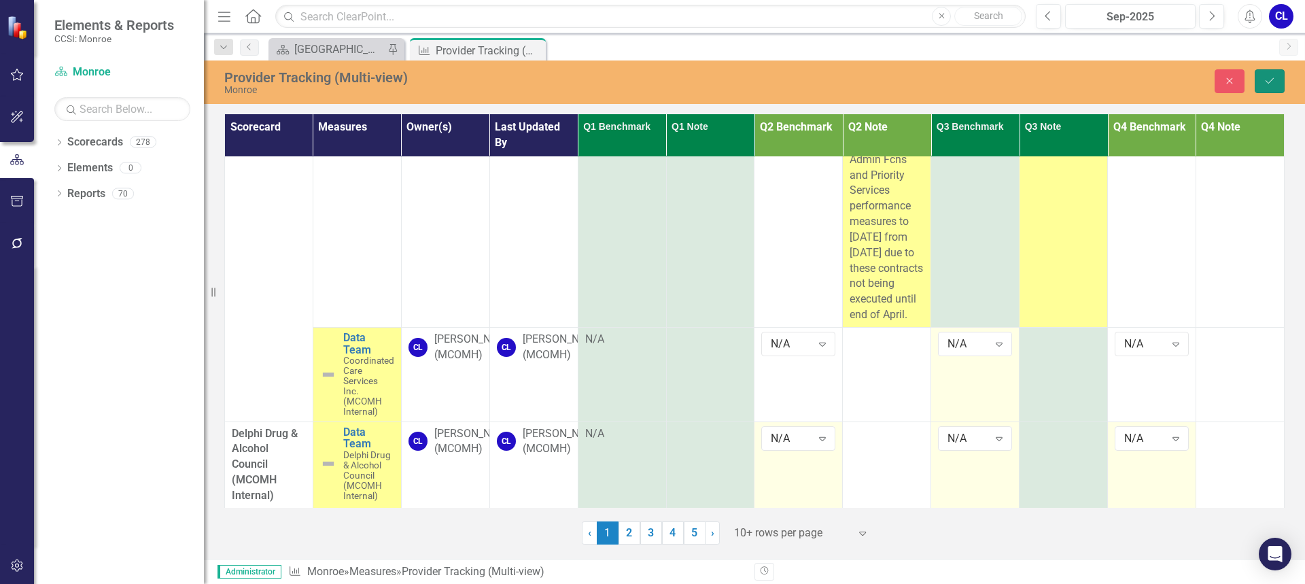
click at [1265, 83] on icon "Save" at bounding box center [1270, 81] width 12 height 10
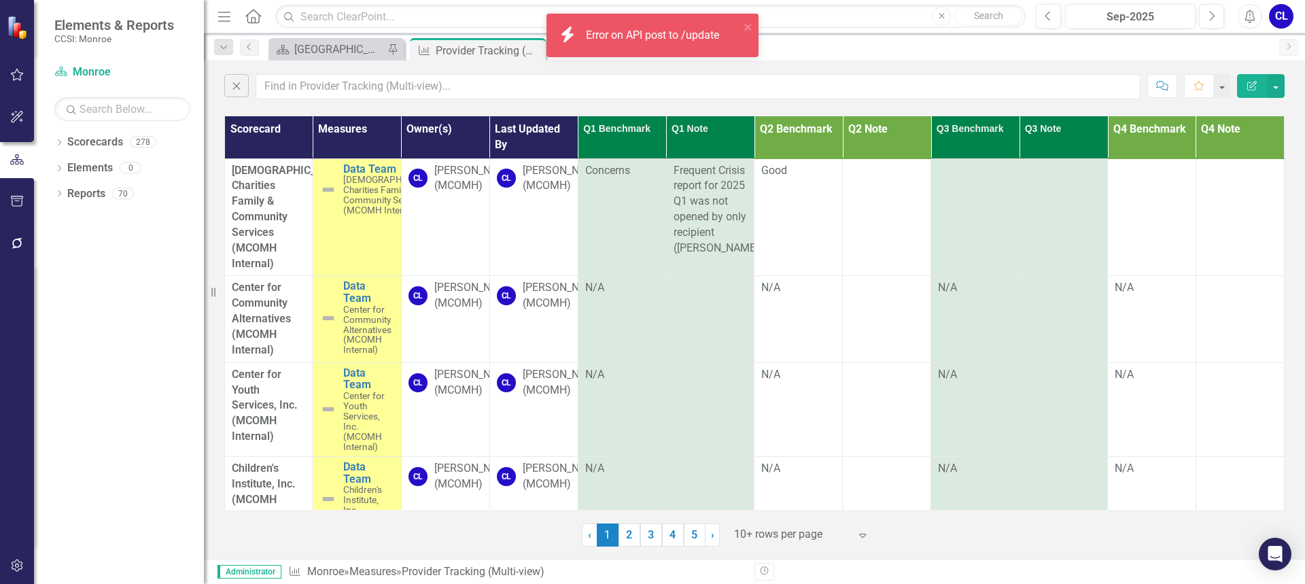
click at [848, 536] on div at bounding box center [792, 534] width 116 height 18
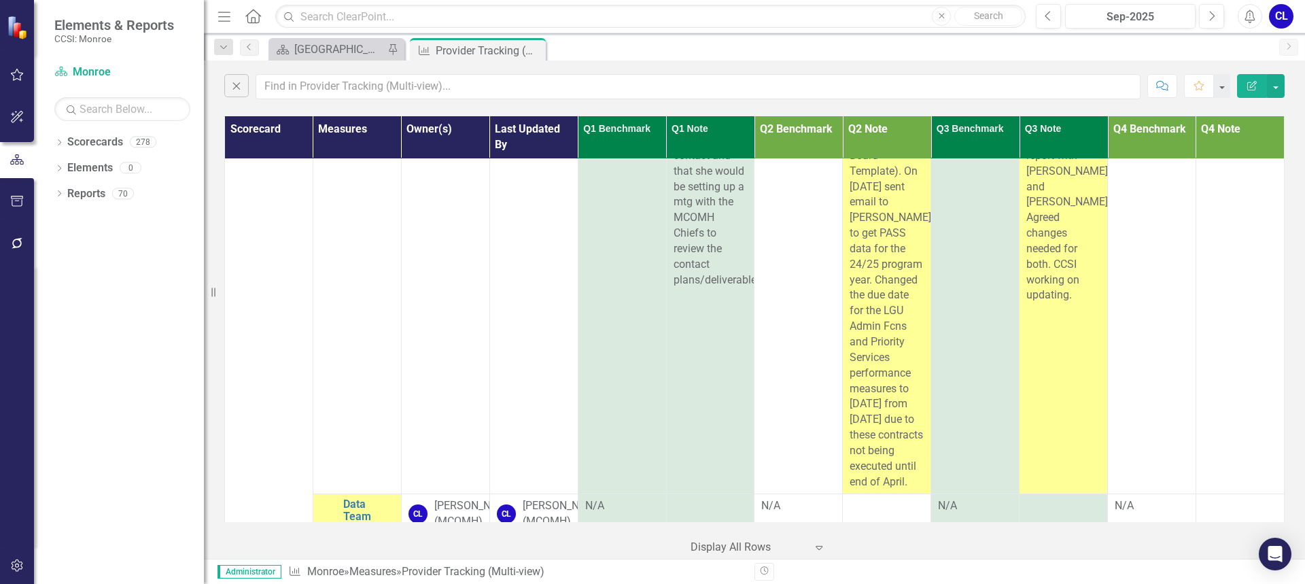
scroll to position [1835, 0]
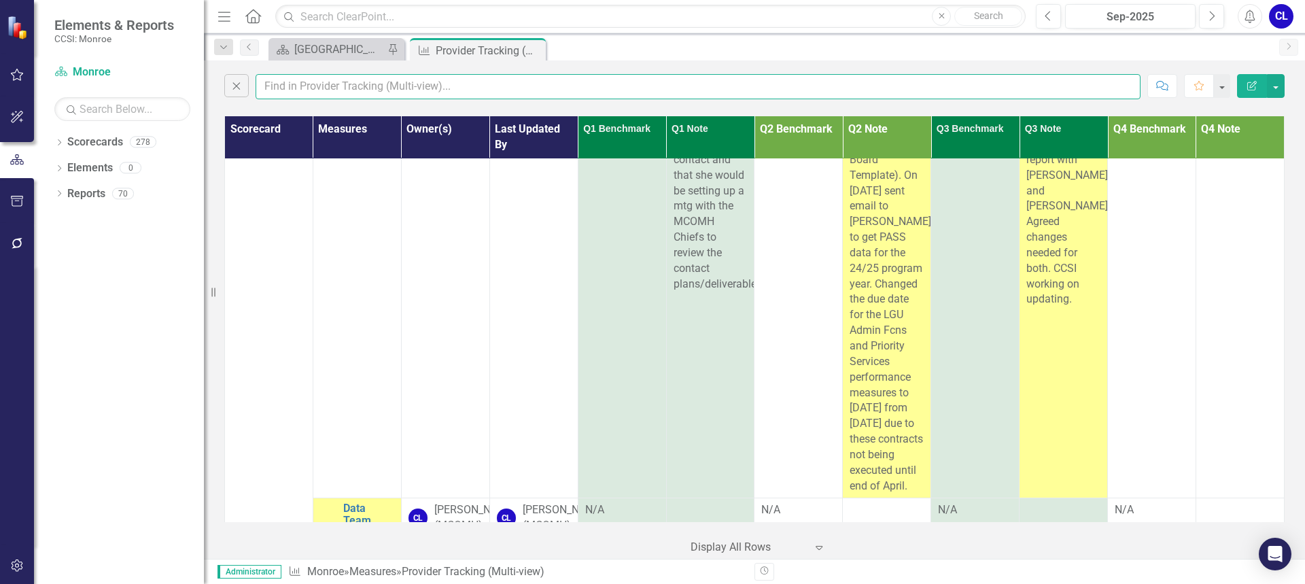
click at [364, 90] on input "text" at bounding box center [698, 86] width 885 height 25
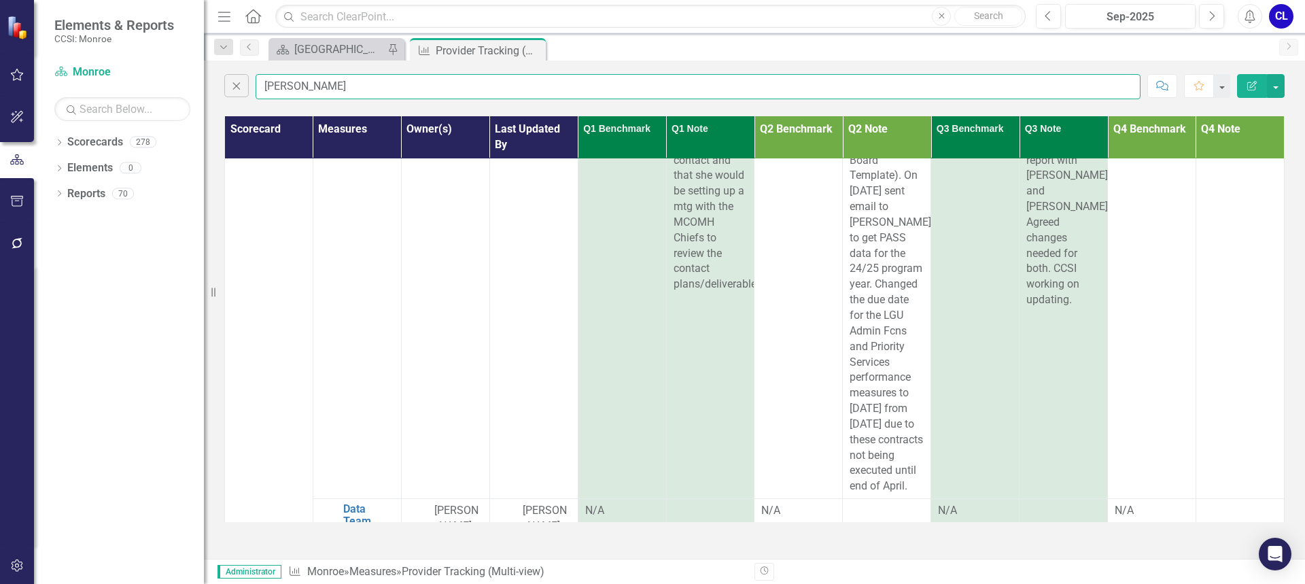
type input "[PERSON_NAME]"
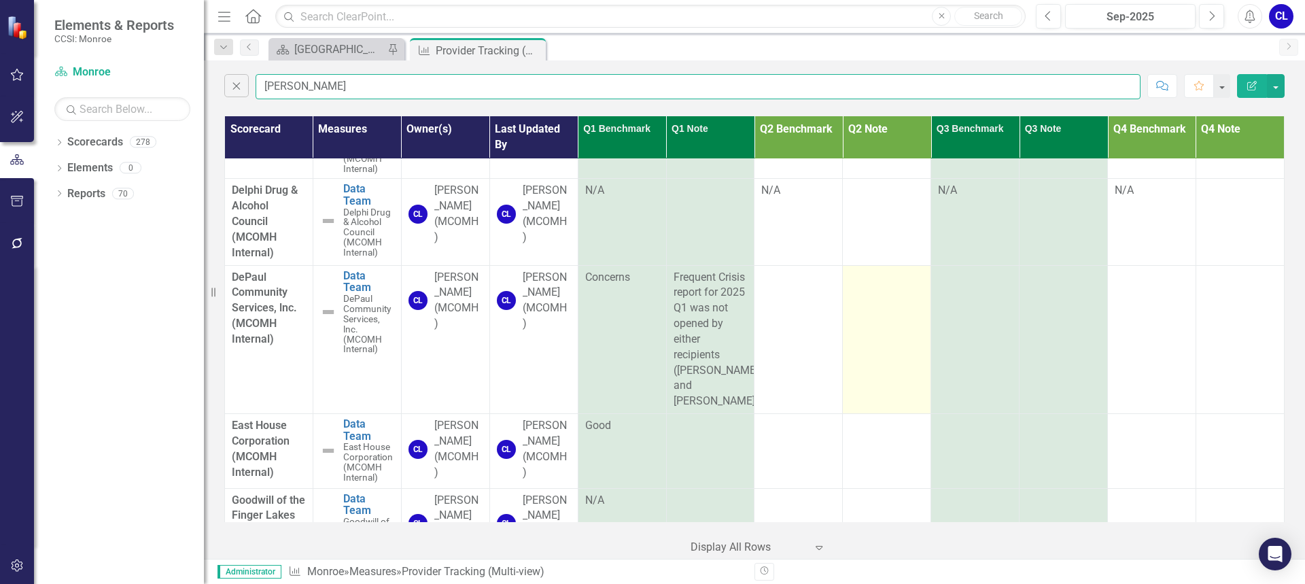
scroll to position [680, 0]
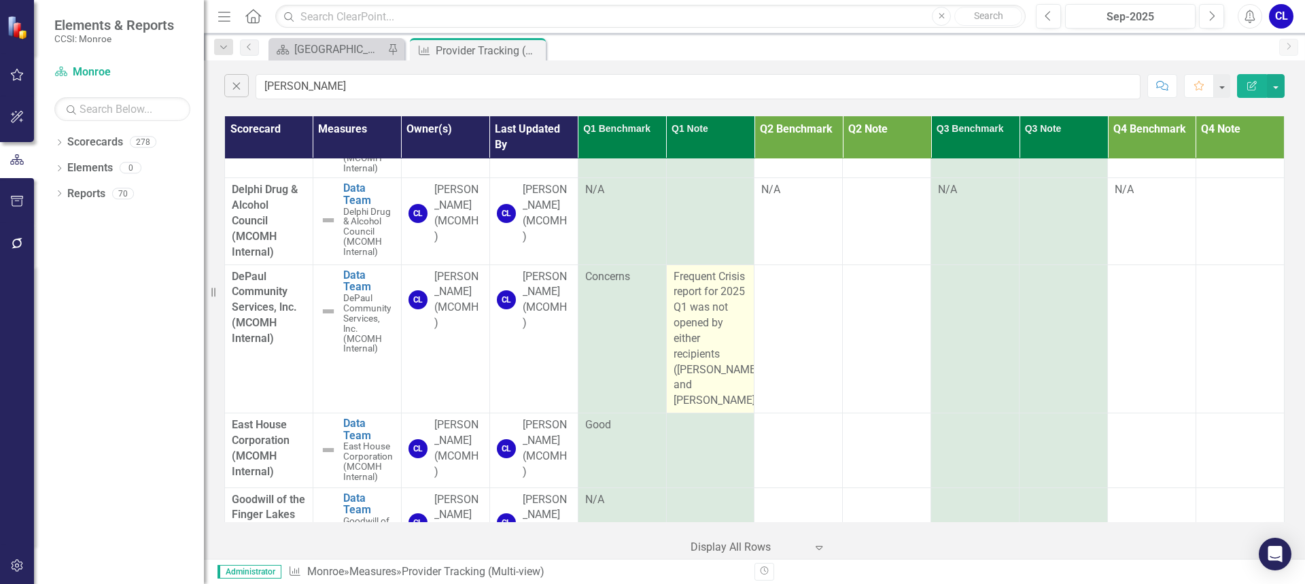
click at [695, 363] on span "Frequent Crisis report for 2025 Q1 was not opened by either recipients ([PERSON…" at bounding box center [718, 338] width 88 height 137
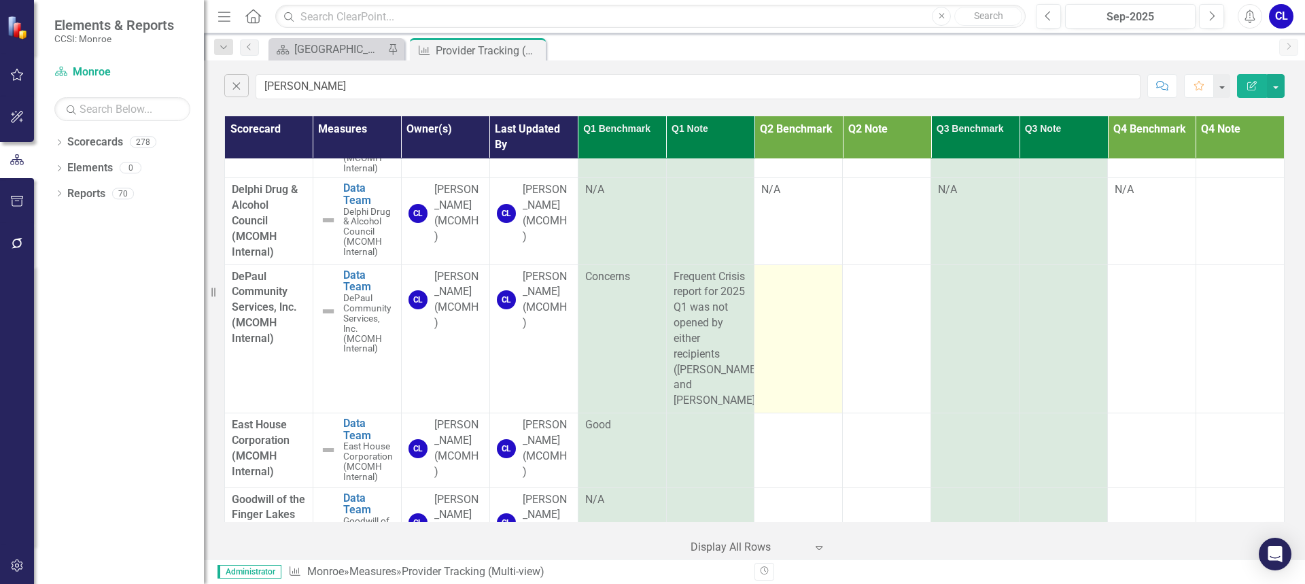
click at [792, 328] on td at bounding box center [798, 338] width 88 height 149
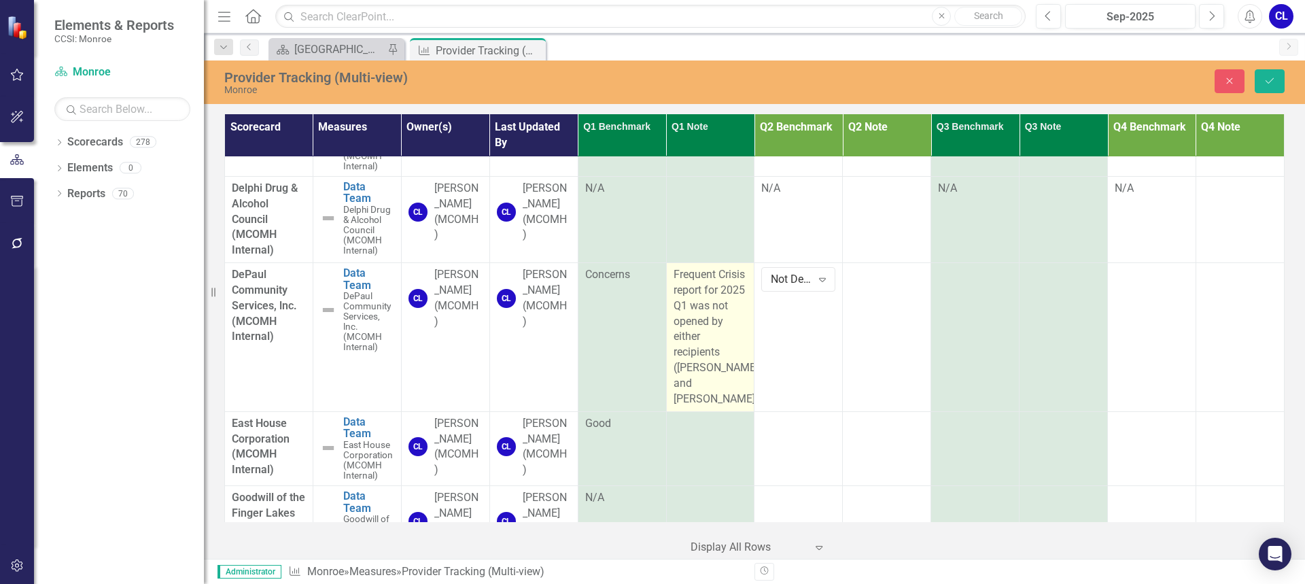
click at [700, 389] on div "Frequent Crisis report for 2025 Q1 was not opened by either recipients ([PERSON…" at bounding box center [711, 337] width 74 height 140
click at [722, 407] on div "Frequent Crisis report for 2025 Q1 was not opened by either recipients ([PERSON…" at bounding box center [711, 337] width 74 height 140
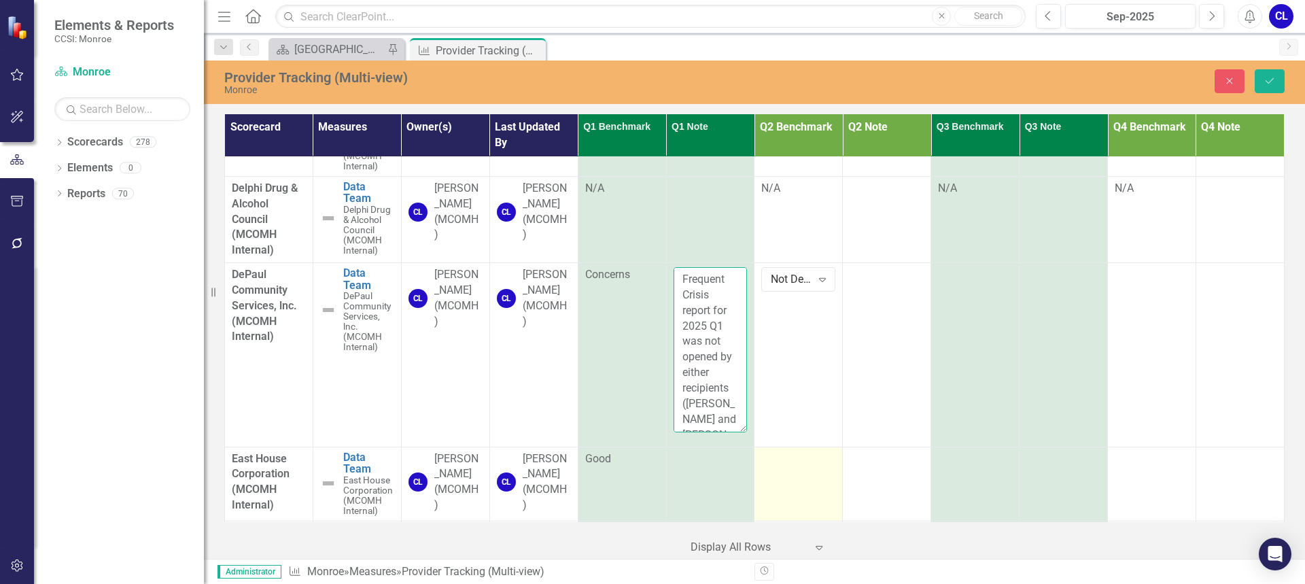
scroll to position [94, 0]
drag, startPoint x: 678, startPoint y: 275, endPoint x: 753, endPoint y: 492, distance: 229.4
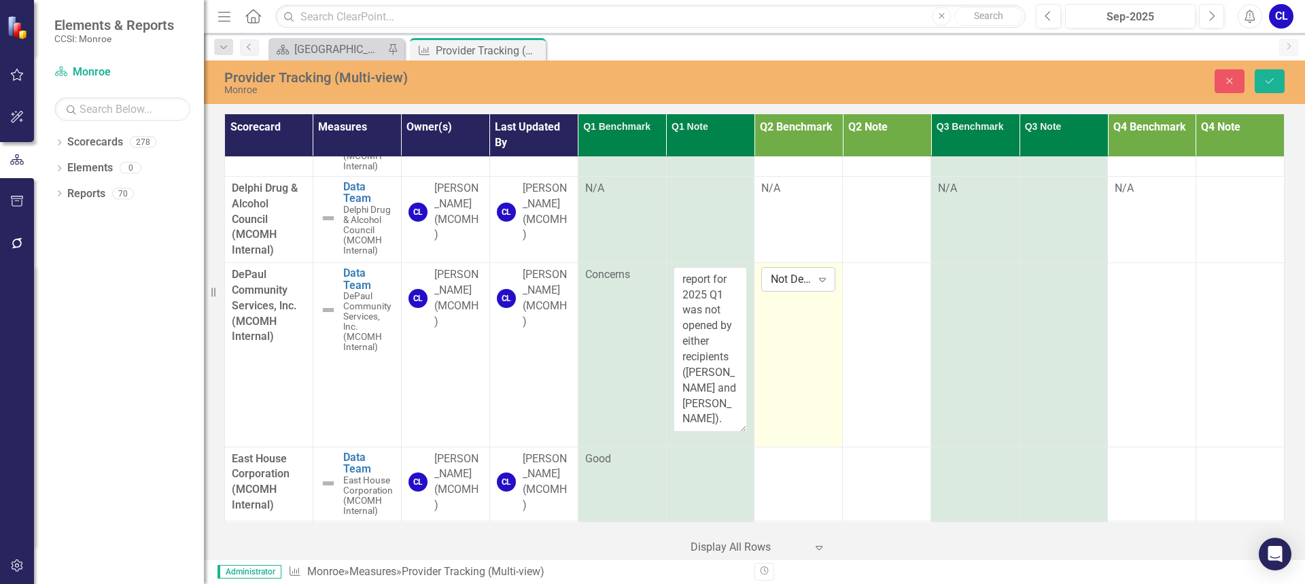
click at [822, 288] on div "Expand" at bounding box center [822, 279] width 24 height 22
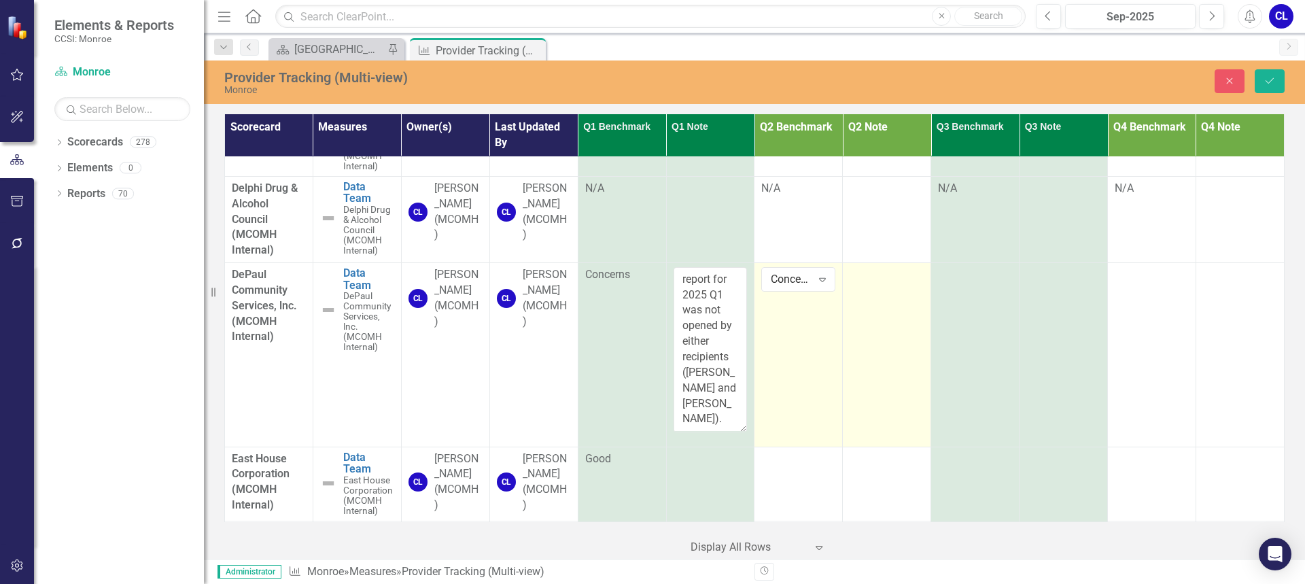
click at [869, 287] on td at bounding box center [887, 355] width 88 height 184
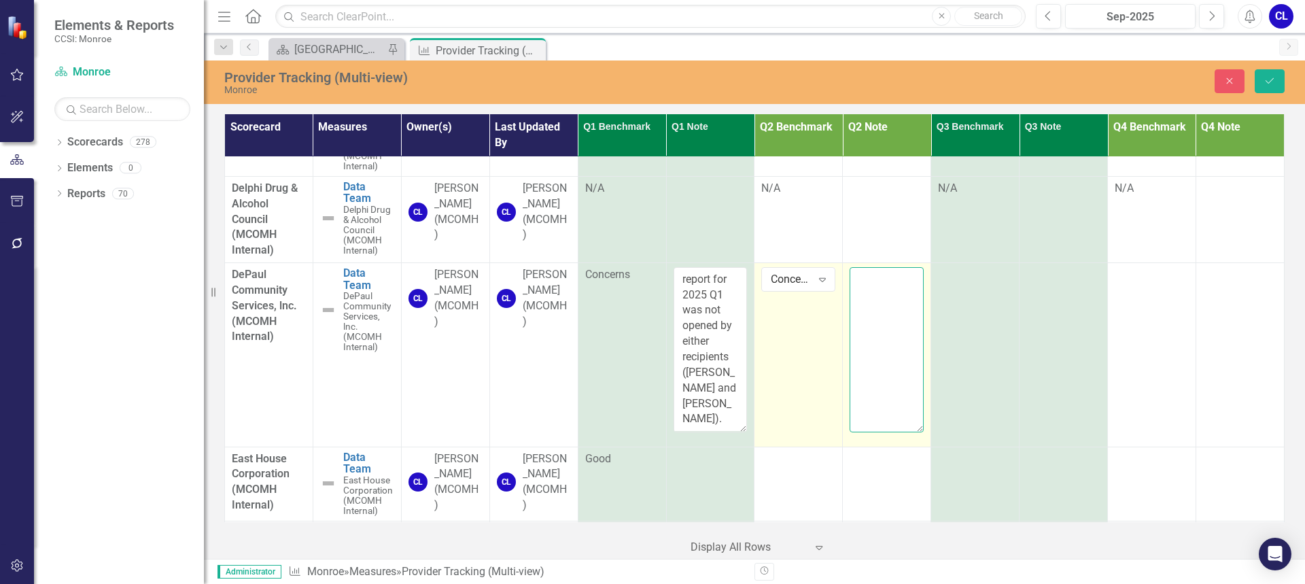
click at [867, 283] on textarea at bounding box center [887, 349] width 74 height 164
paste textarea "Frequent Crisis report for 2025 Q1 was not opened by either recipients ([PERSON…"
click at [861, 340] on textarea "Frequent Crisis report for 2025 Q1 was not opened by either recipients ([PERSON…" at bounding box center [887, 349] width 74 height 164
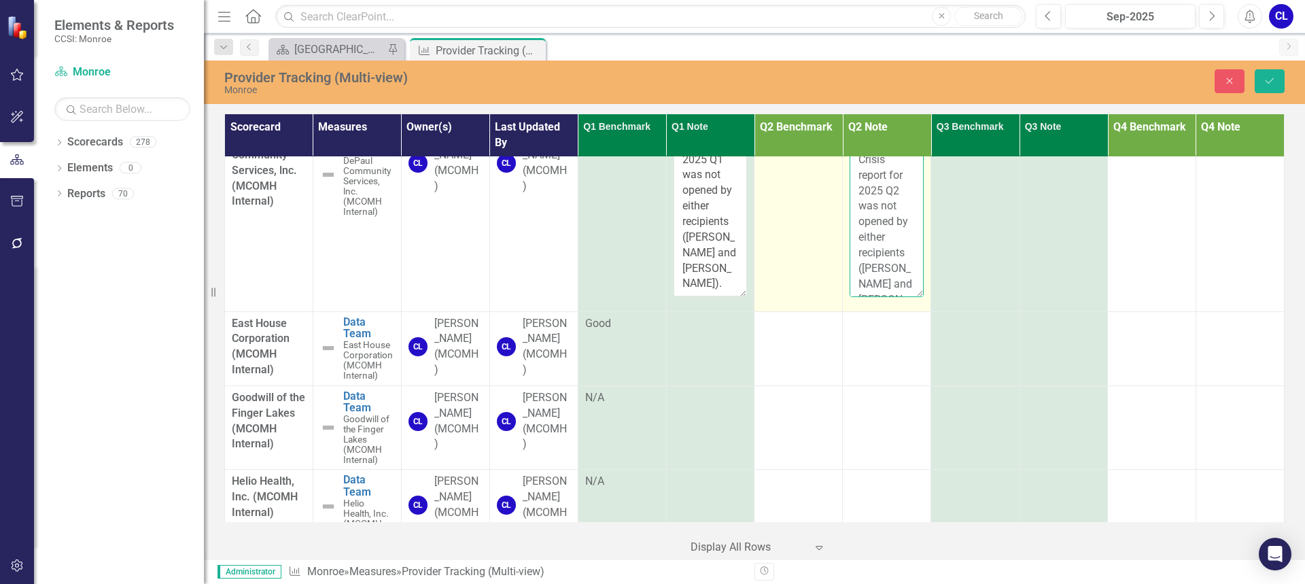
scroll to position [816, 0]
type textarea "Frequent Crisis report for 2025 Q2 was not opened by either recipients ([PERSON…"
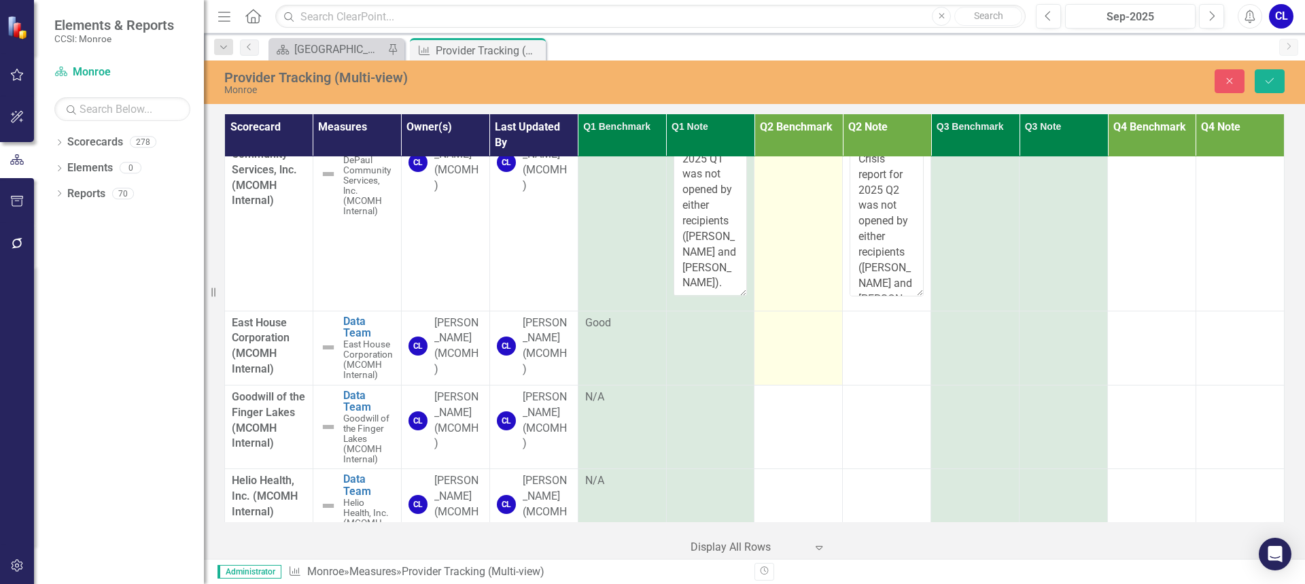
click at [808, 356] on td at bounding box center [798, 348] width 88 height 74
click at [816, 329] on icon "Expand" at bounding box center [823, 327] width 14 height 11
click at [784, 408] on td at bounding box center [798, 427] width 88 height 84
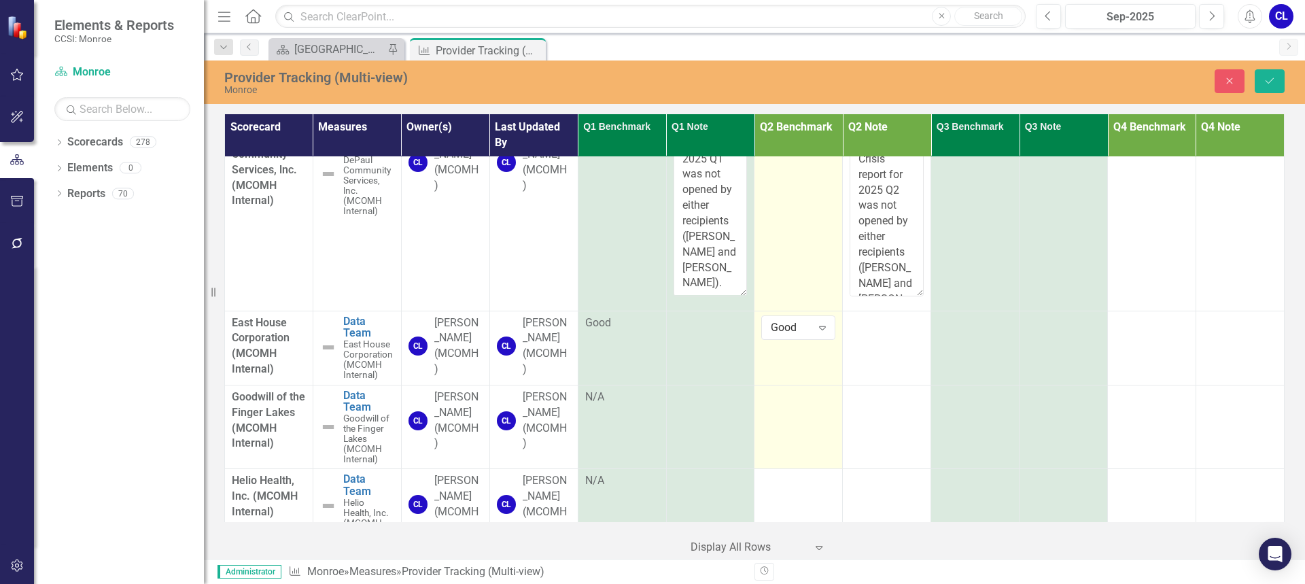
click at [784, 408] on td at bounding box center [798, 427] width 88 height 84
click at [816, 398] on icon "Expand" at bounding box center [823, 401] width 14 height 11
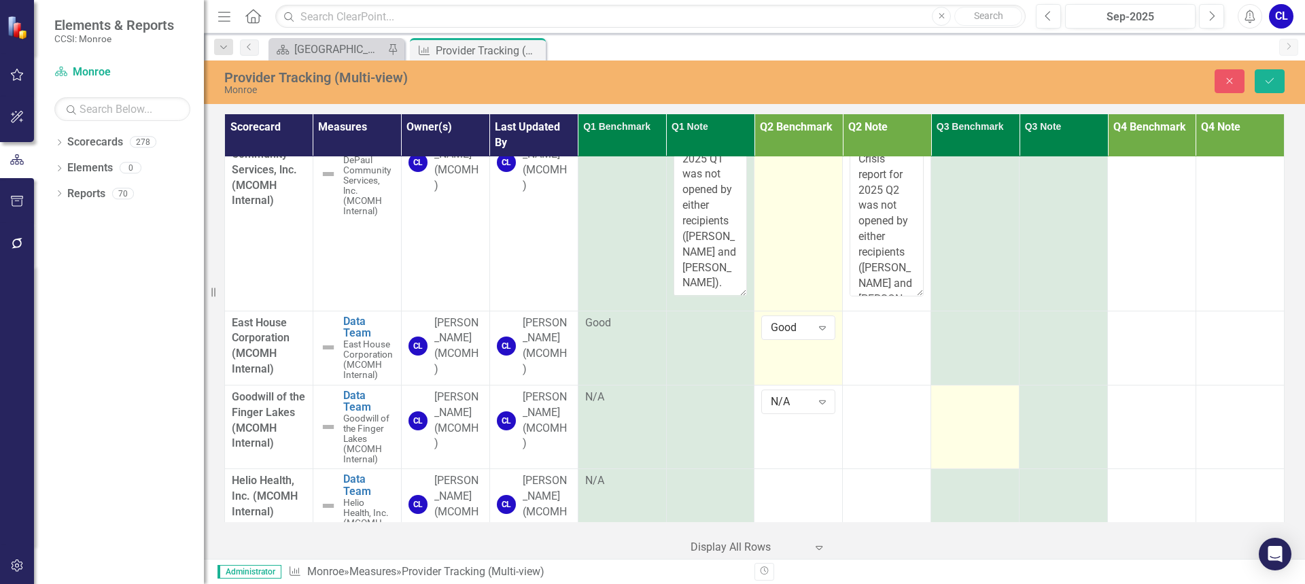
click at [981, 413] on td at bounding box center [975, 427] width 88 height 84
click at [990, 409] on div "Expand" at bounding box center [999, 402] width 24 height 22
click at [1151, 393] on div at bounding box center [1152, 397] width 74 height 16
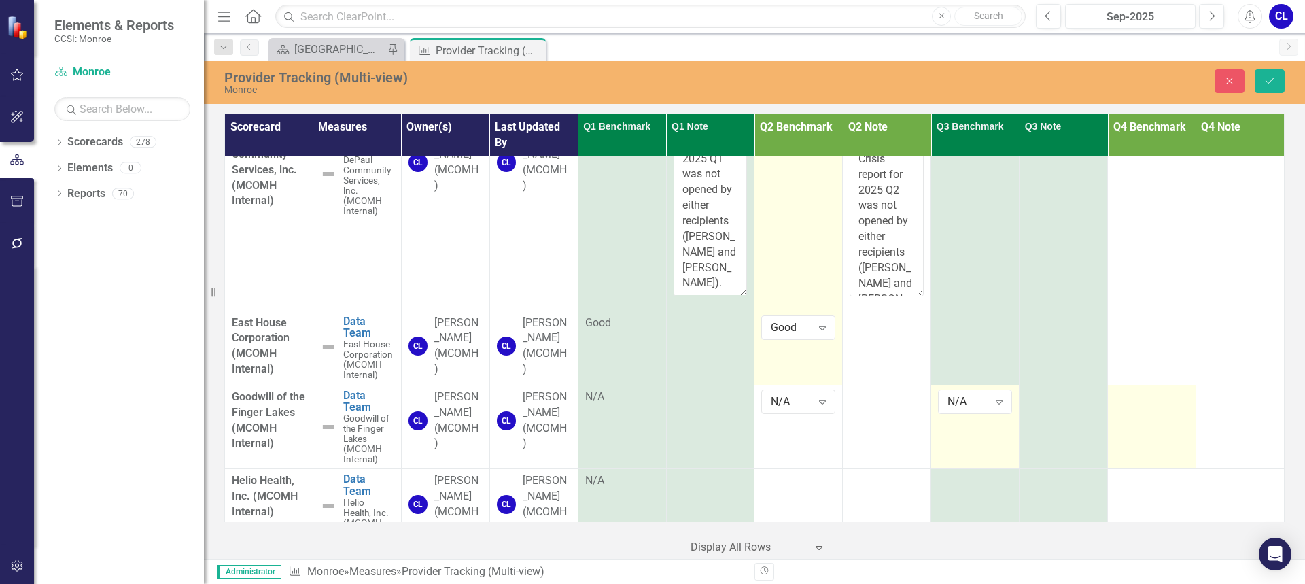
click at [1151, 393] on div at bounding box center [1152, 397] width 74 height 16
click at [1169, 398] on icon "Expand" at bounding box center [1176, 401] width 14 height 11
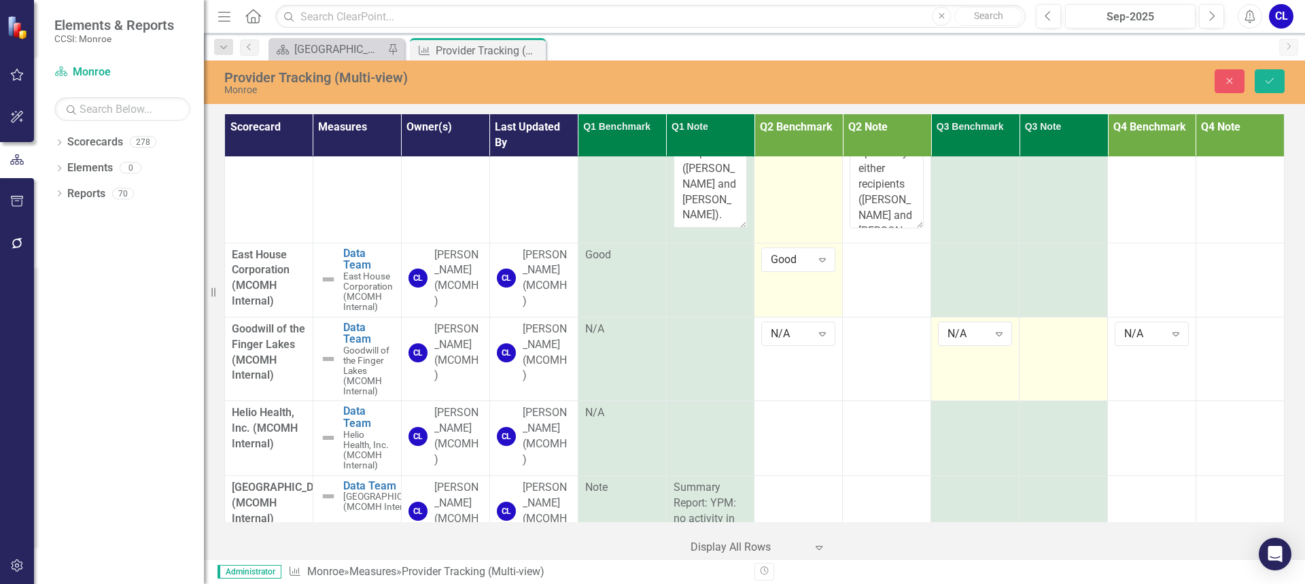
scroll to position [952, 0]
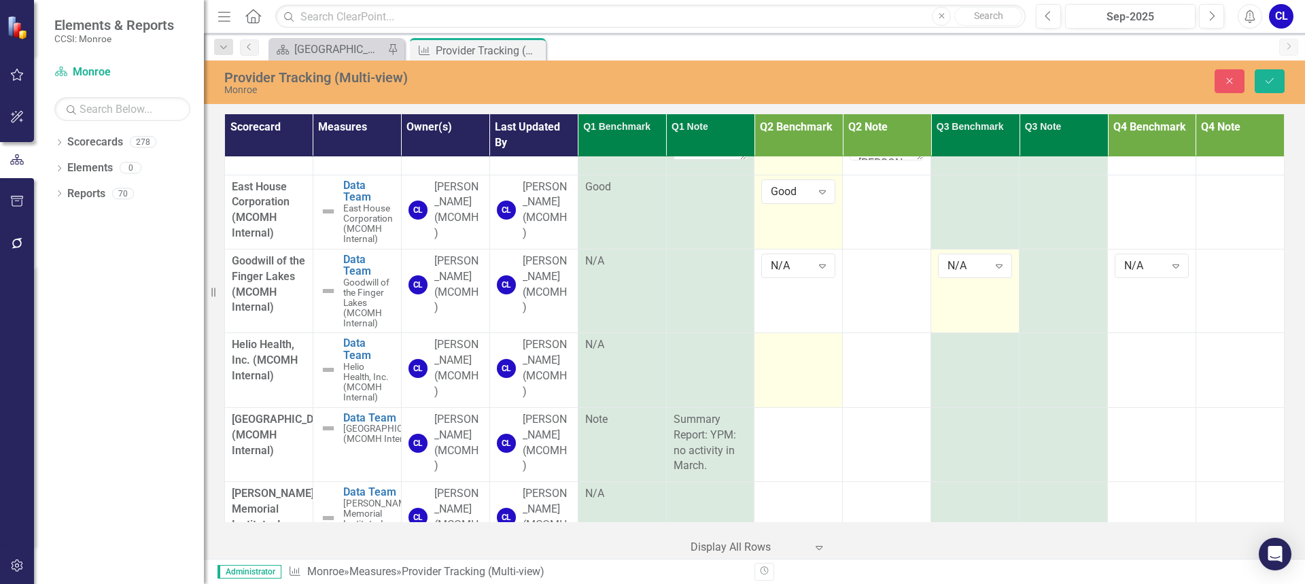
click at [816, 375] on td at bounding box center [798, 370] width 88 height 74
click at [818, 351] on icon "Expand" at bounding box center [823, 349] width 14 height 11
click at [960, 373] on td at bounding box center [975, 370] width 88 height 74
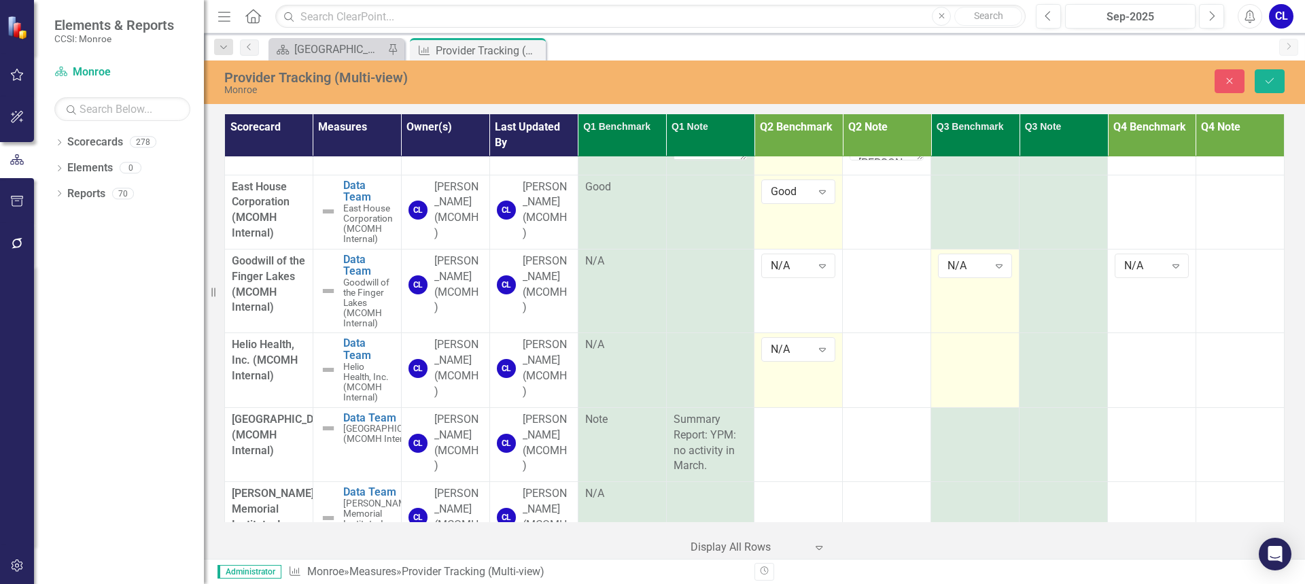
click at [960, 373] on td at bounding box center [975, 370] width 88 height 74
click at [996, 352] on icon at bounding box center [999, 350] width 7 height 4
click at [1141, 363] on td at bounding box center [1152, 370] width 88 height 74
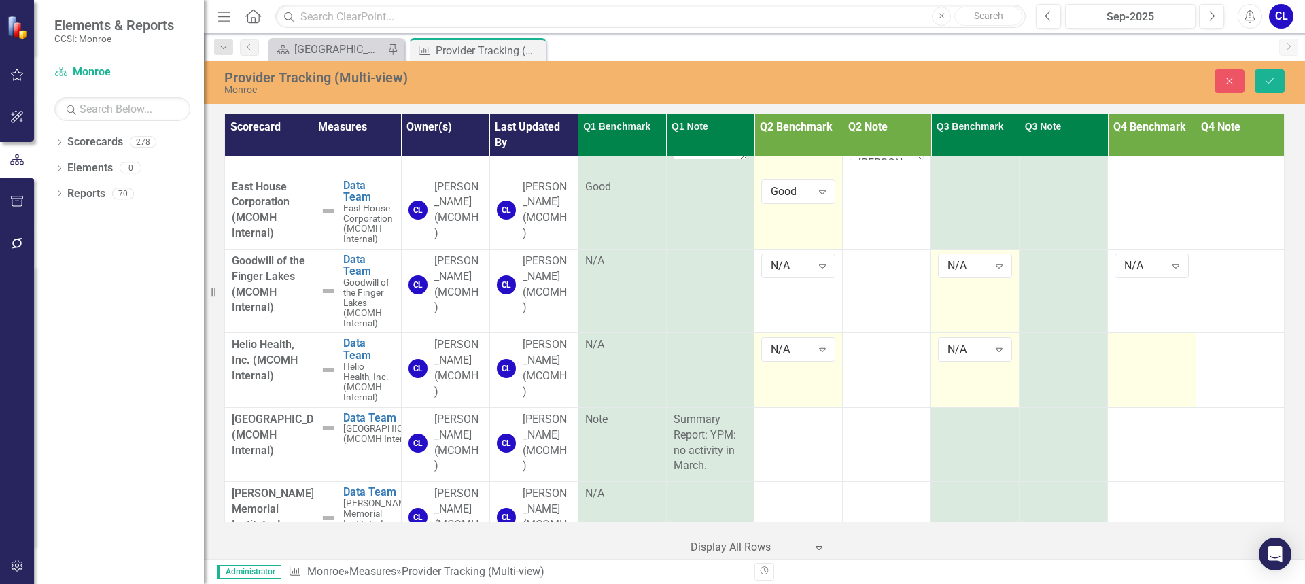
click at [1141, 363] on td at bounding box center [1152, 370] width 88 height 74
click at [1169, 353] on icon "Expand" at bounding box center [1176, 349] width 14 height 11
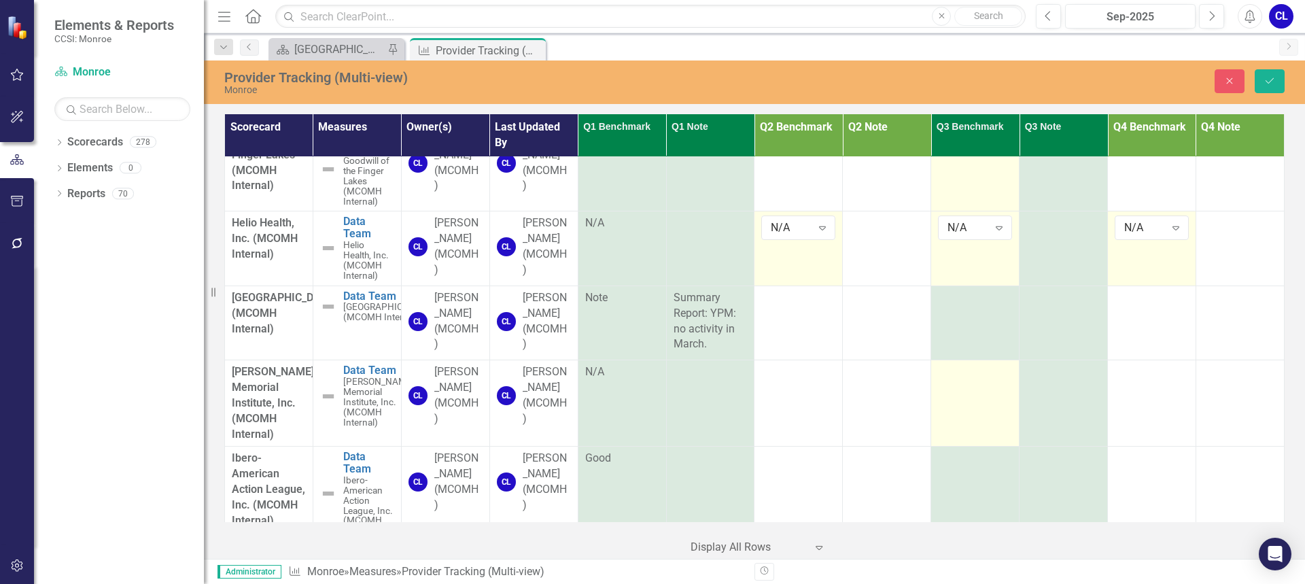
scroll to position [1088, 0]
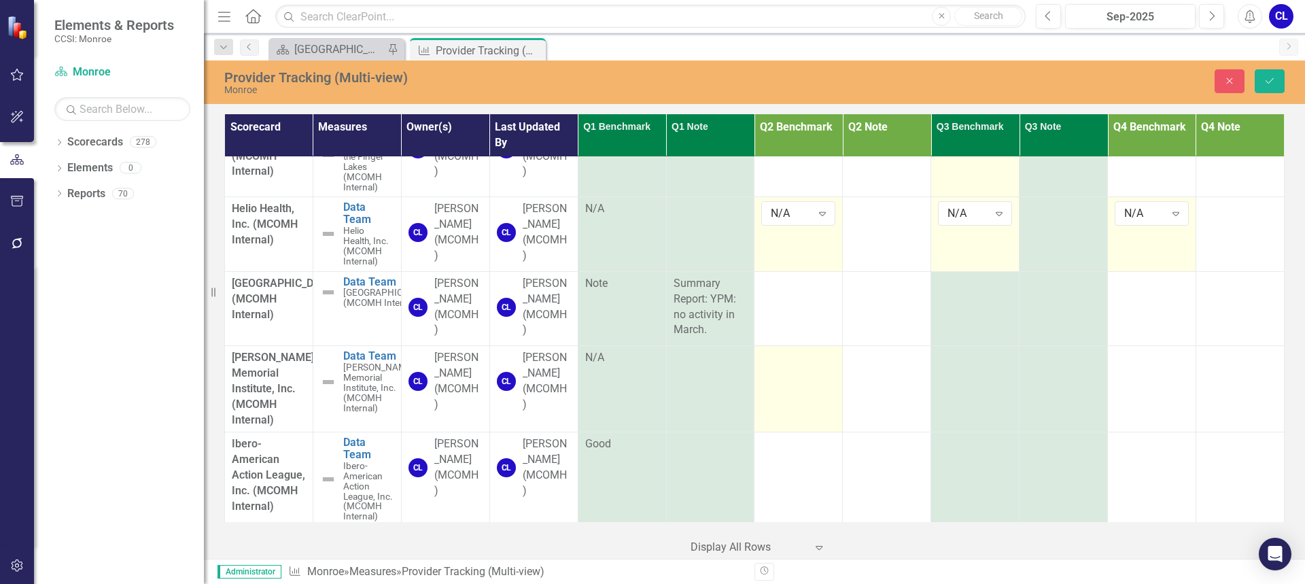
click at [806, 366] on div at bounding box center [798, 358] width 74 height 16
click at [818, 368] on icon "Expand" at bounding box center [823, 362] width 14 height 11
click at [958, 385] on td at bounding box center [975, 389] width 88 height 86
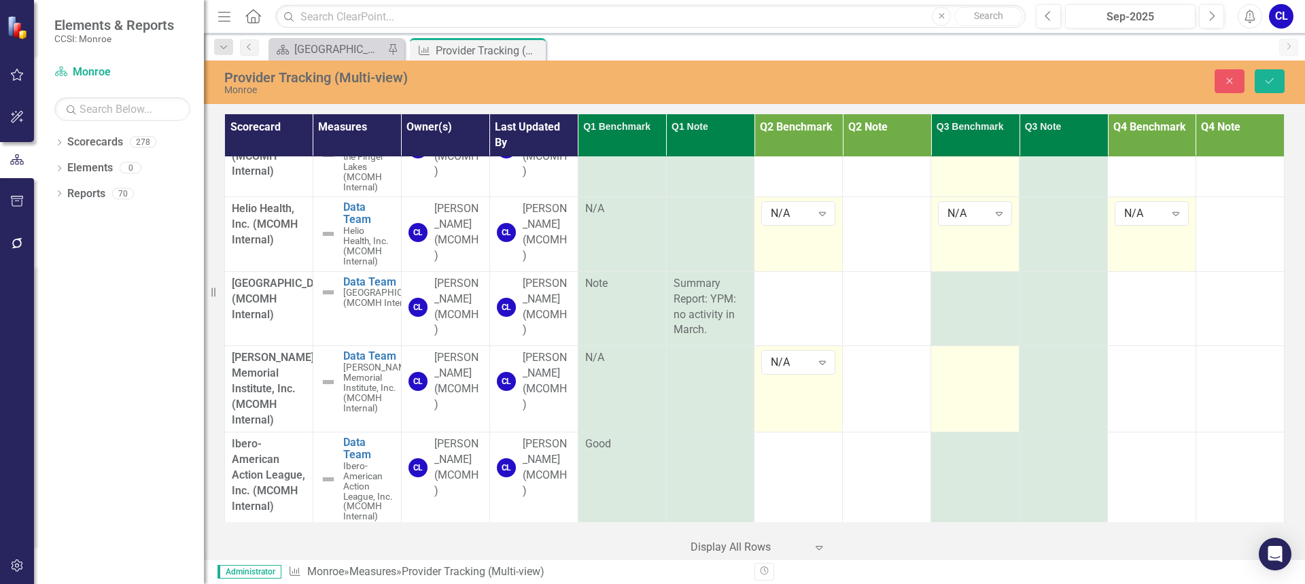
click at [958, 385] on td at bounding box center [975, 389] width 88 height 86
click at [996, 365] on icon at bounding box center [999, 363] width 7 height 4
click at [1128, 366] on div at bounding box center [1152, 358] width 74 height 16
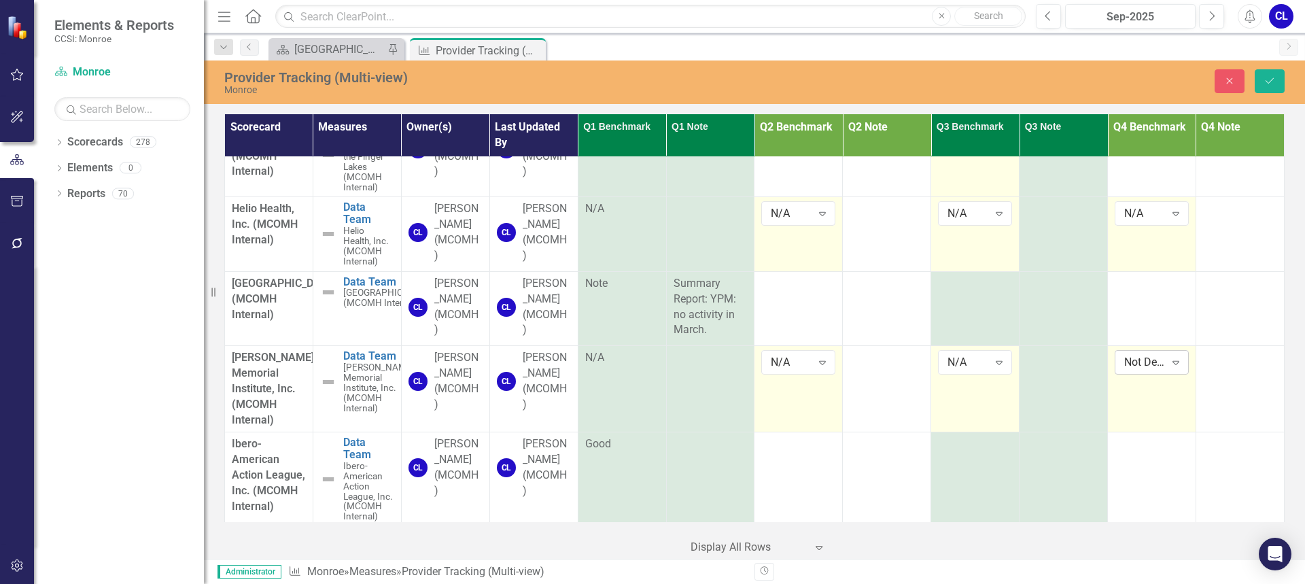
click at [1148, 370] on div "Not Defined" at bounding box center [1144, 363] width 40 height 16
click at [800, 322] on td at bounding box center [798, 308] width 88 height 74
click at [816, 292] on icon "Expand" at bounding box center [823, 288] width 14 height 11
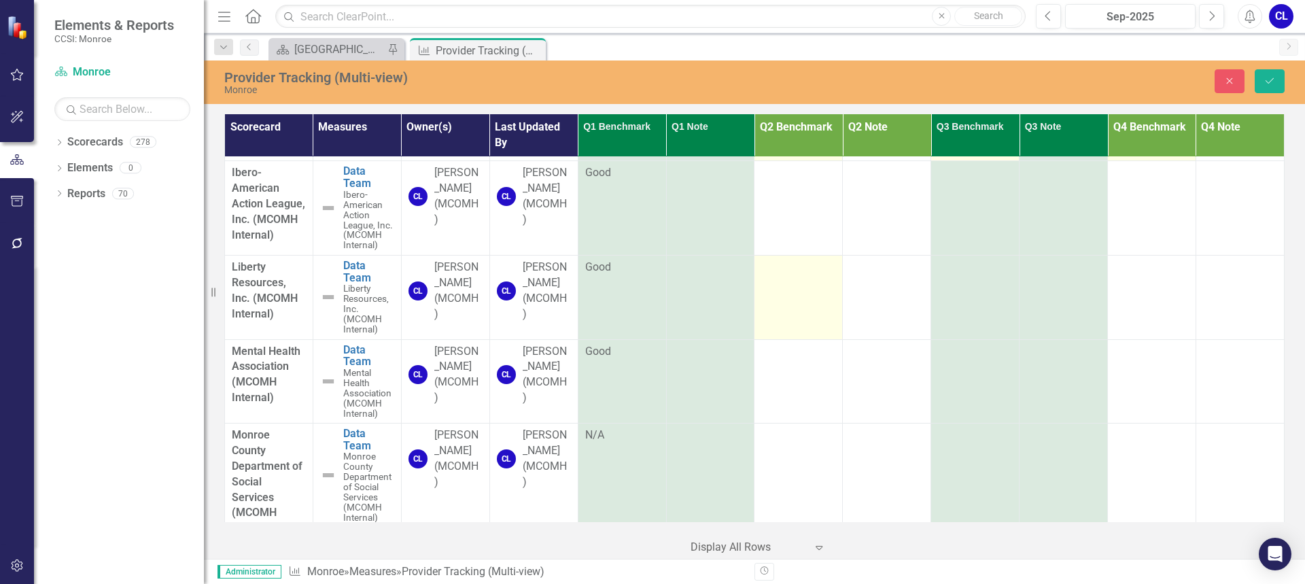
scroll to position [1359, 0]
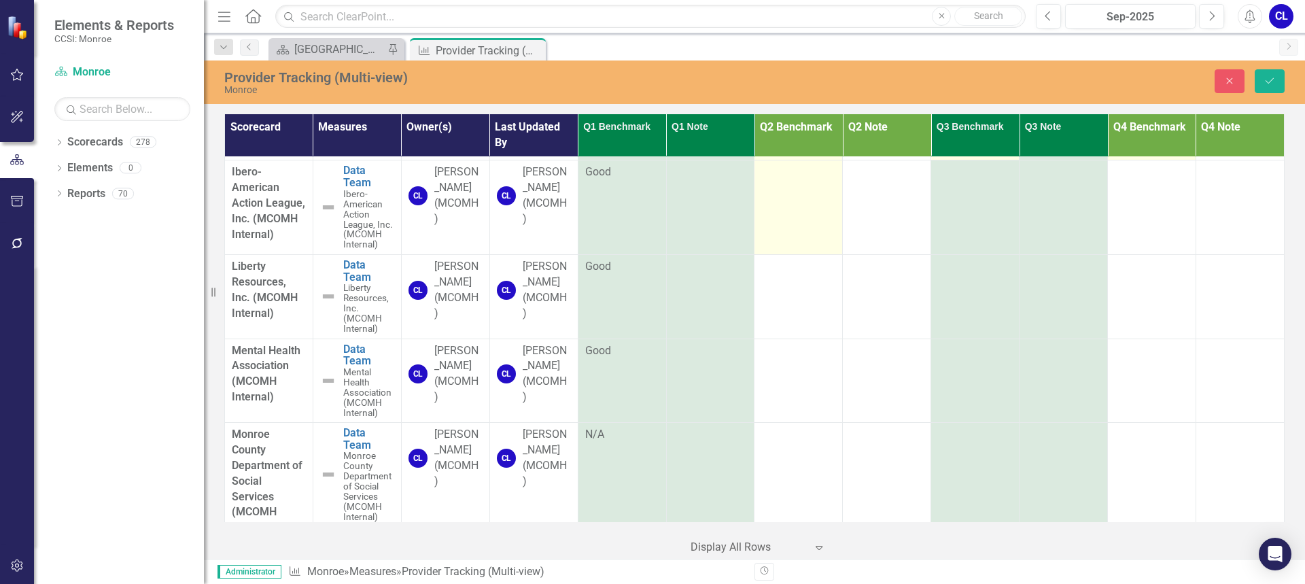
click at [793, 223] on td at bounding box center [798, 207] width 88 height 94
click at [824, 188] on div "Expand" at bounding box center [822, 177] width 24 height 22
click at [812, 311] on td at bounding box center [798, 297] width 88 height 84
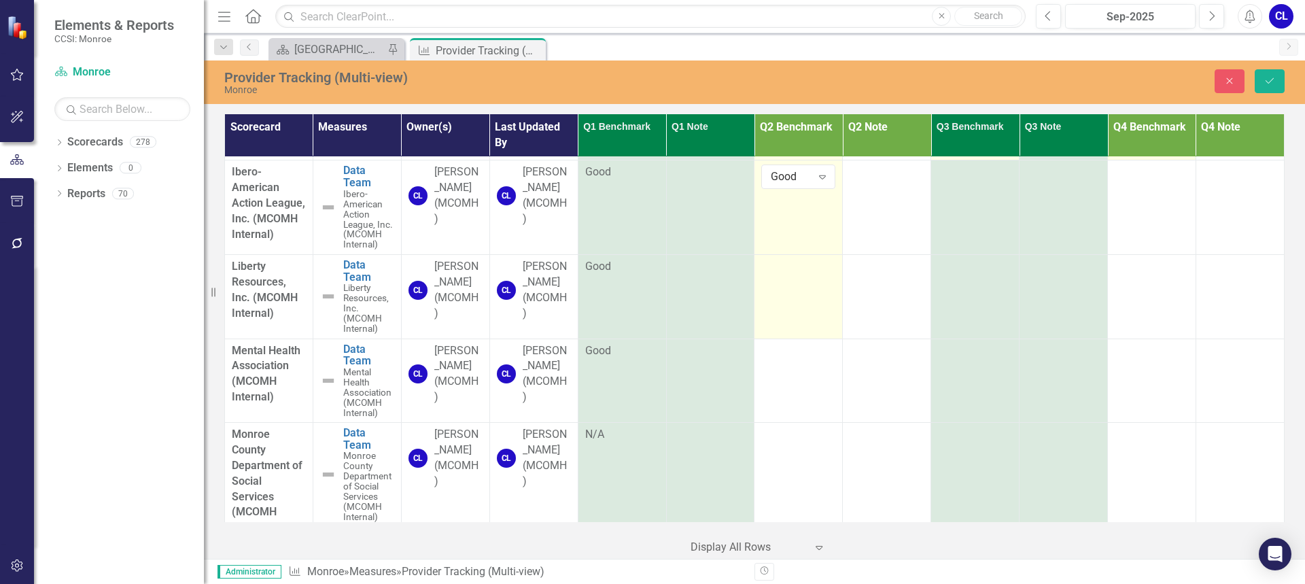
click at [812, 311] on td at bounding box center [798, 297] width 88 height 84
click at [820, 277] on icon "Expand" at bounding box center [823, 271] width 14 height 11
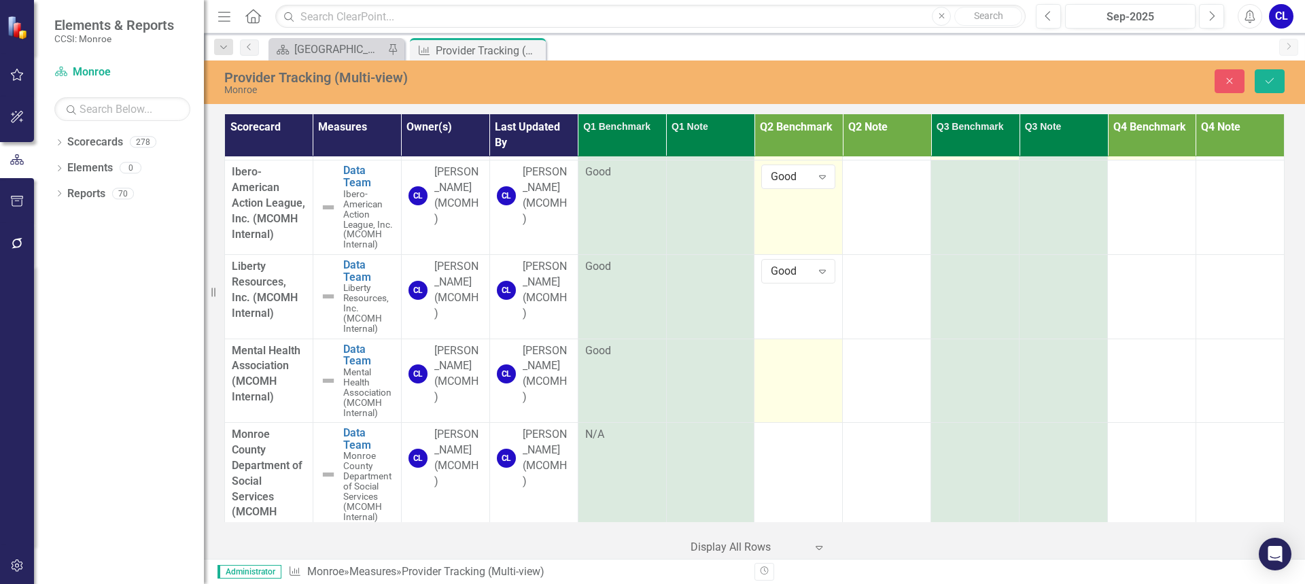
click at [774, 402] on td at bounding box center [798, 380] width 88 height 84
click at [821, 366] on div "Expand" at bounding box center [822, 356] width 24 height 22
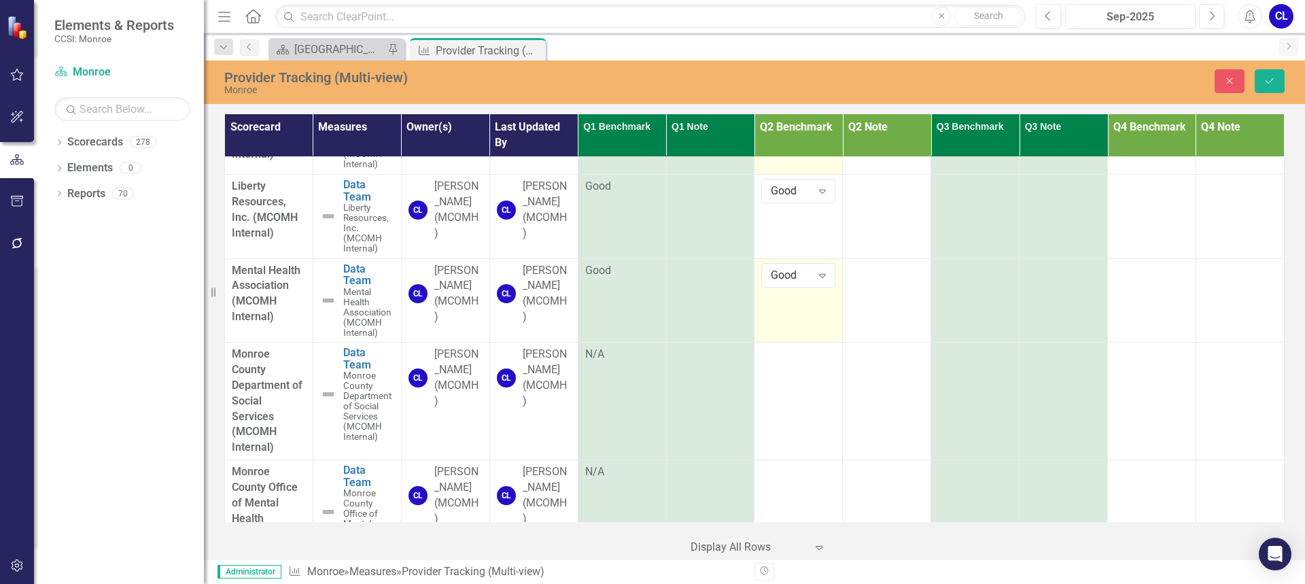
scroll to position [1495, 0]
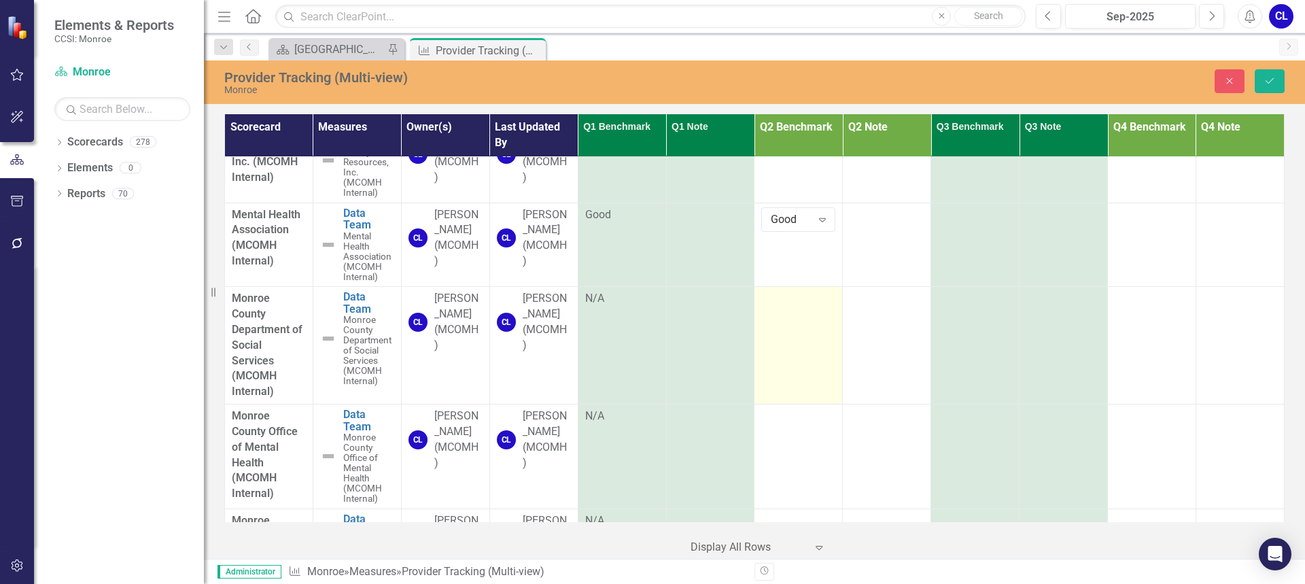
click at [790, 349] on td at bounding box center [798, 346] width 88 height 118
click at [816, 309] on icon "Expand" at bounding box center [823, 303] width 14 height 11
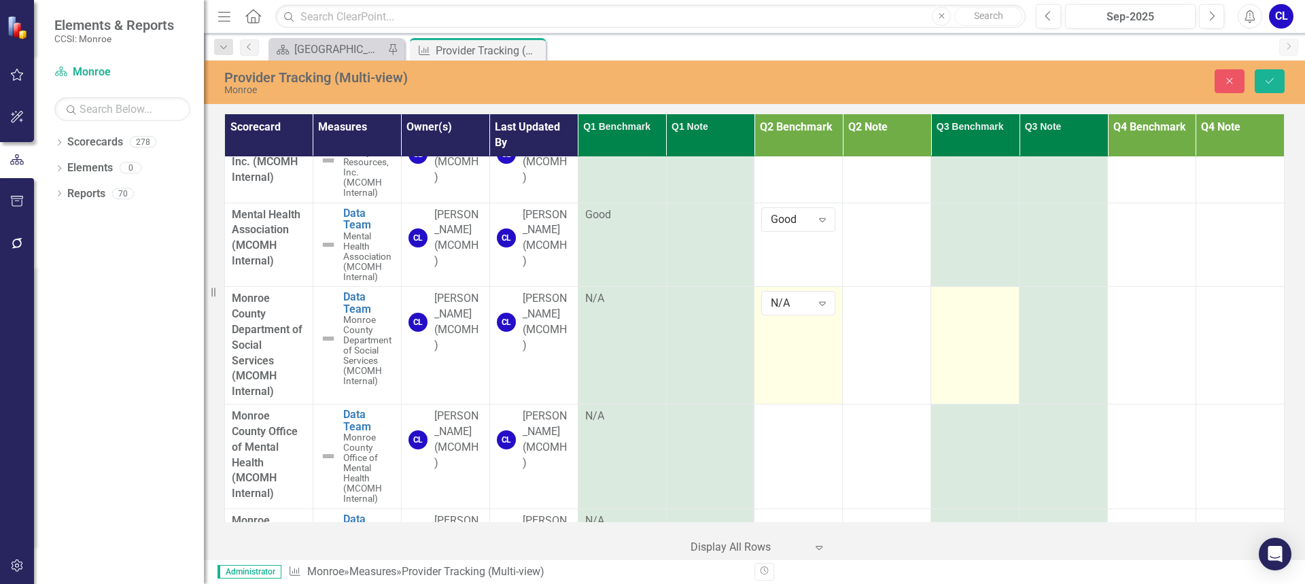
click at [965, 348] on td at bounding box center [975, 346] width 88 height 118
click at [996, 309] on icon "Expand" at bounding box center [999, 303] width 14 height 11
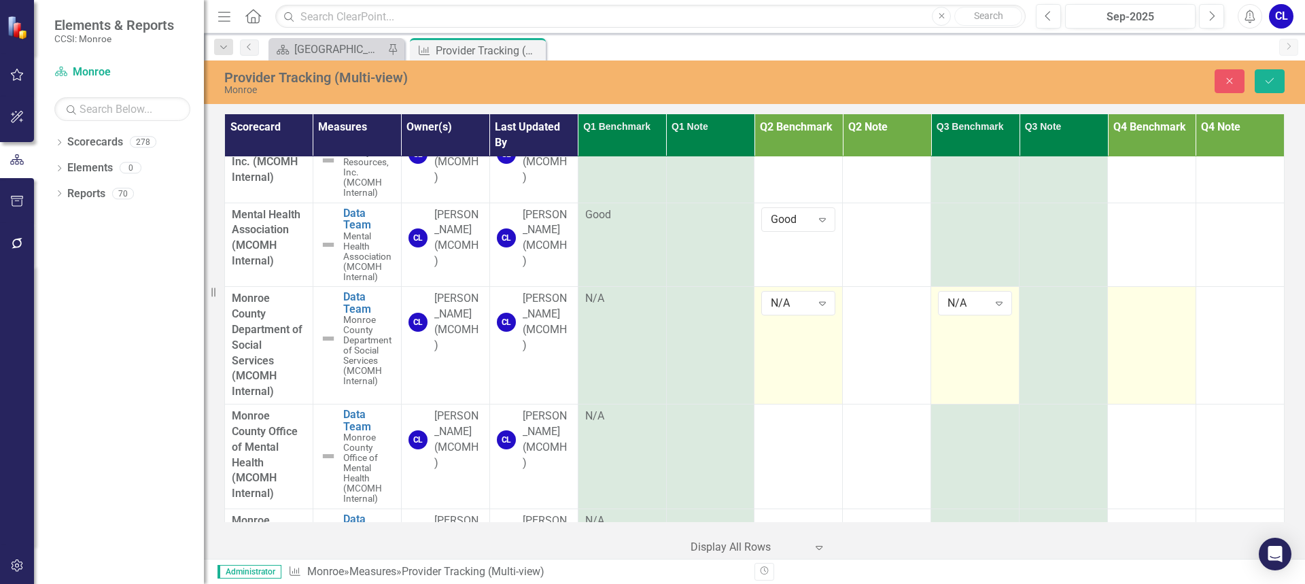
click at [1145, 343] on td at bounding box center [1152, 346] width 88 height 118
click at [1169, 309] on icon "Expand" at bounding box center [1176, 303] width 14 height 11
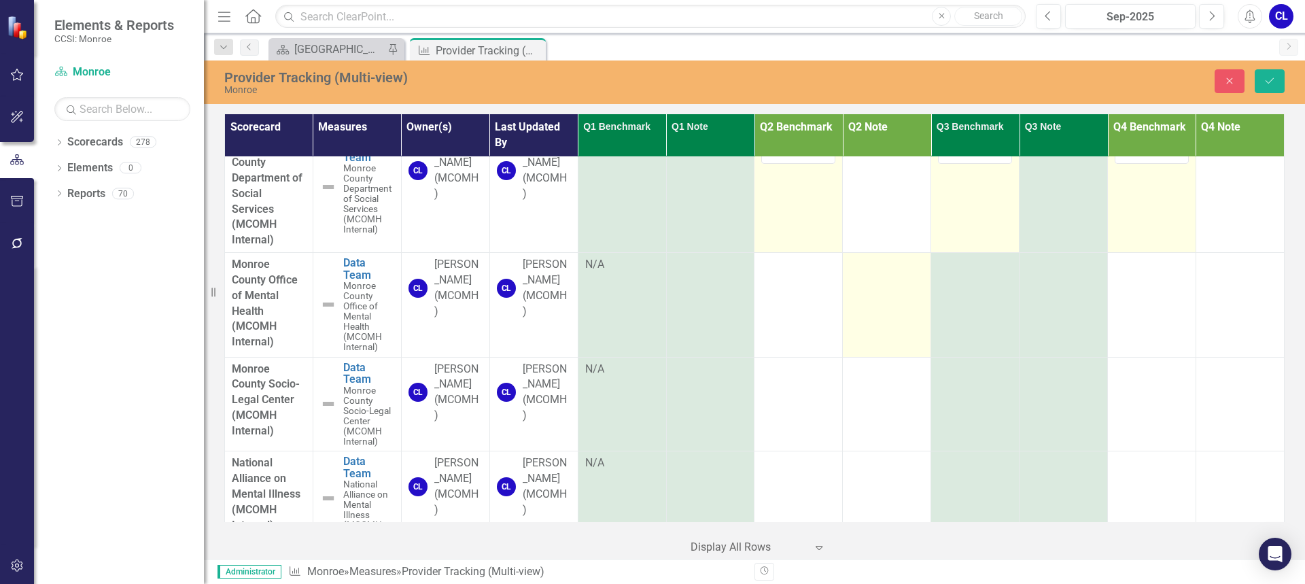
scroll to position [1699, 0]
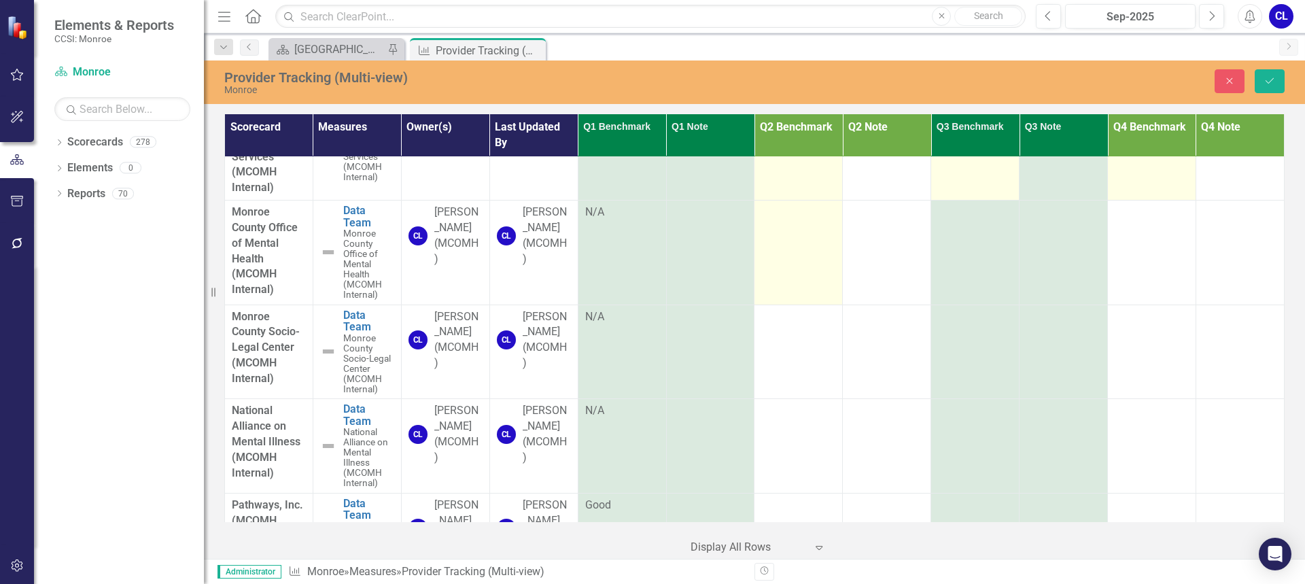
click at [812, 283] on td at bounding box center [798, 253] width 88 height 105
click at [819, 222] on icon "Expand" at bounding box center [823, 216] width 14 height 11
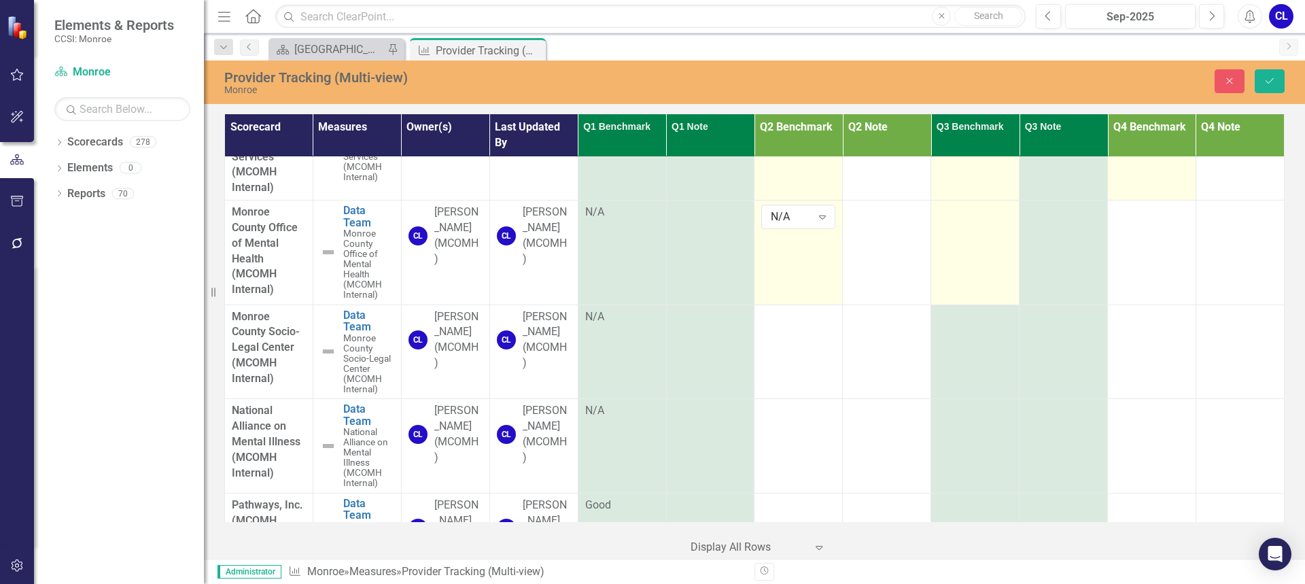
click at [971, 263] on td at bounding box center [975, 253] width 88 height 105
click at [972, 263] on td at bounding box center [975, 253] width 88 height 105
click at [992, 222] on icon "Expand" at bounding box center [999, 216] width 14 height 11
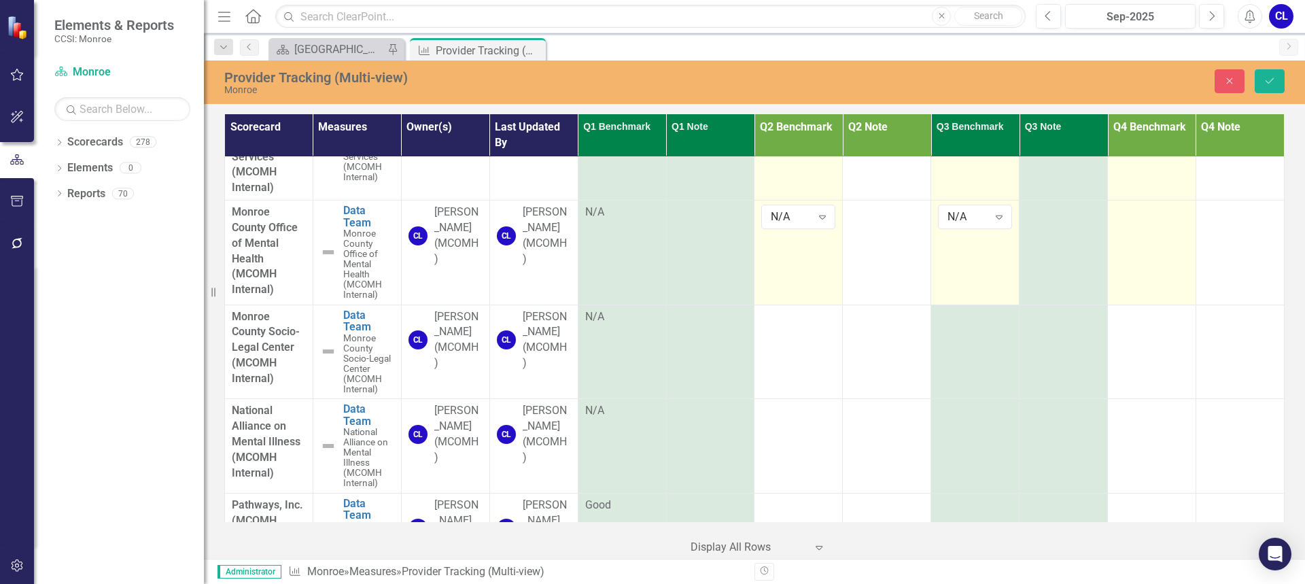
click at [1130, 263] on td at bounding box center [1152, 253] width 88 height 105
click at [1169, 222] on icon "Expand" at bounding box center [1176, 216] width 14 height 11
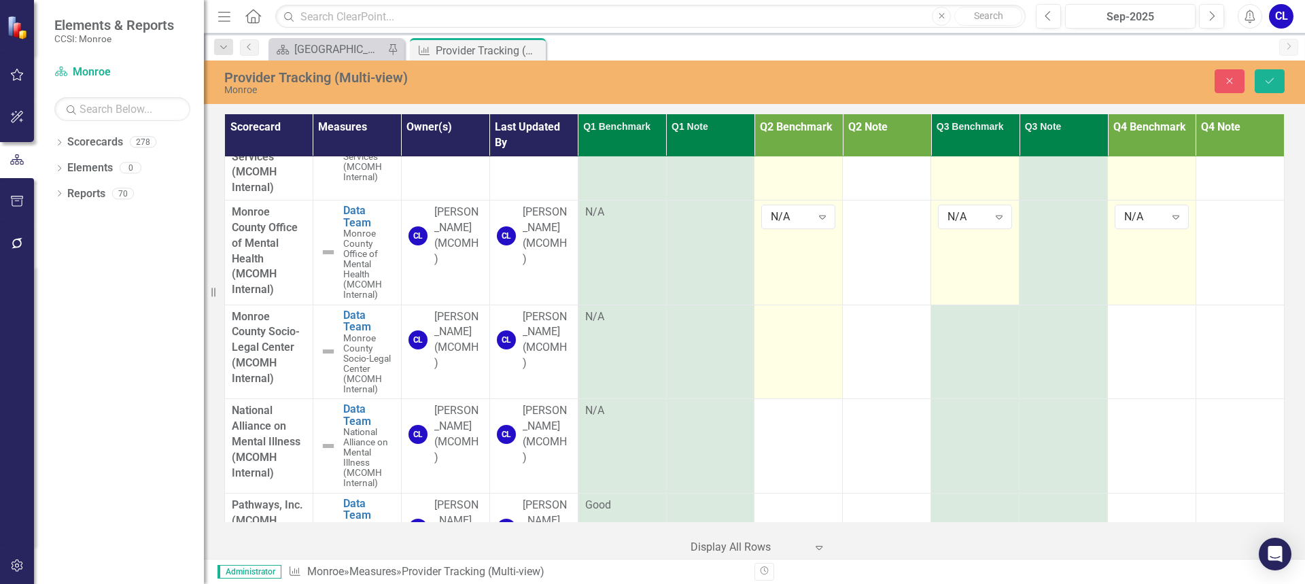
click at [798, 381] on td at bounding box center [798, 352] width 88 height 94
click at [817, 327] on icon "Expand" at bounding box center [823, 321] width 14 height 11
click at [818, 327] on icon "Expand" at bounding box center [823, 321] width 14 height 11
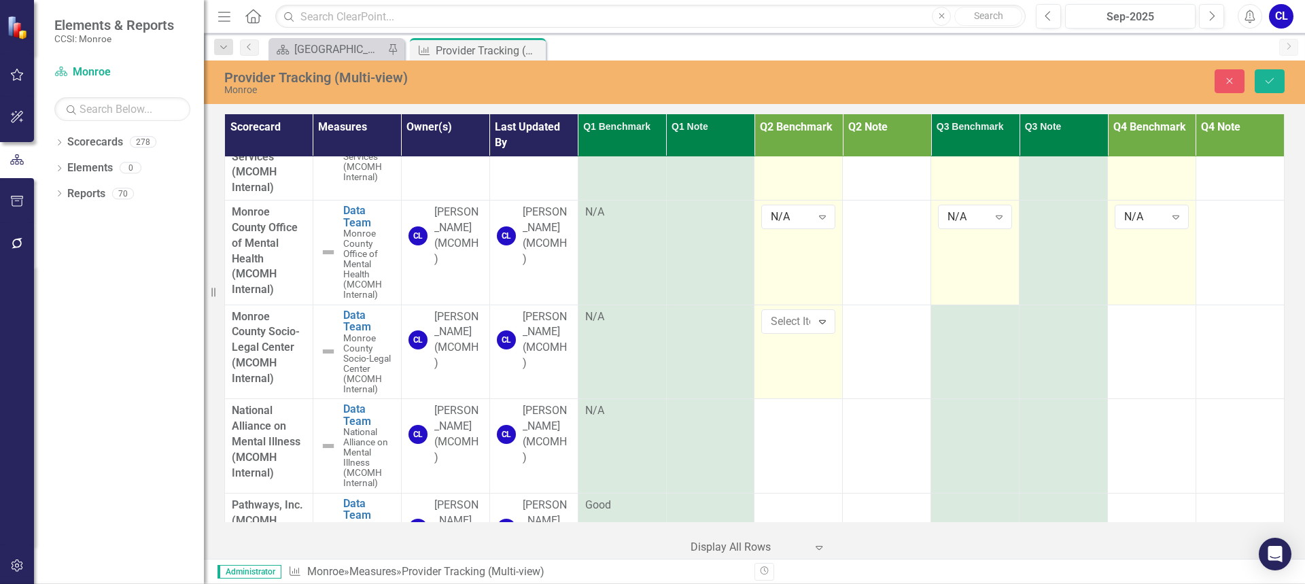
click at [795, 459] on td at bounding box center [798, 446] width 88 height 94
click at [816, 421] on icon "Expand" at bounding box center [823, 415] width 14 height 11
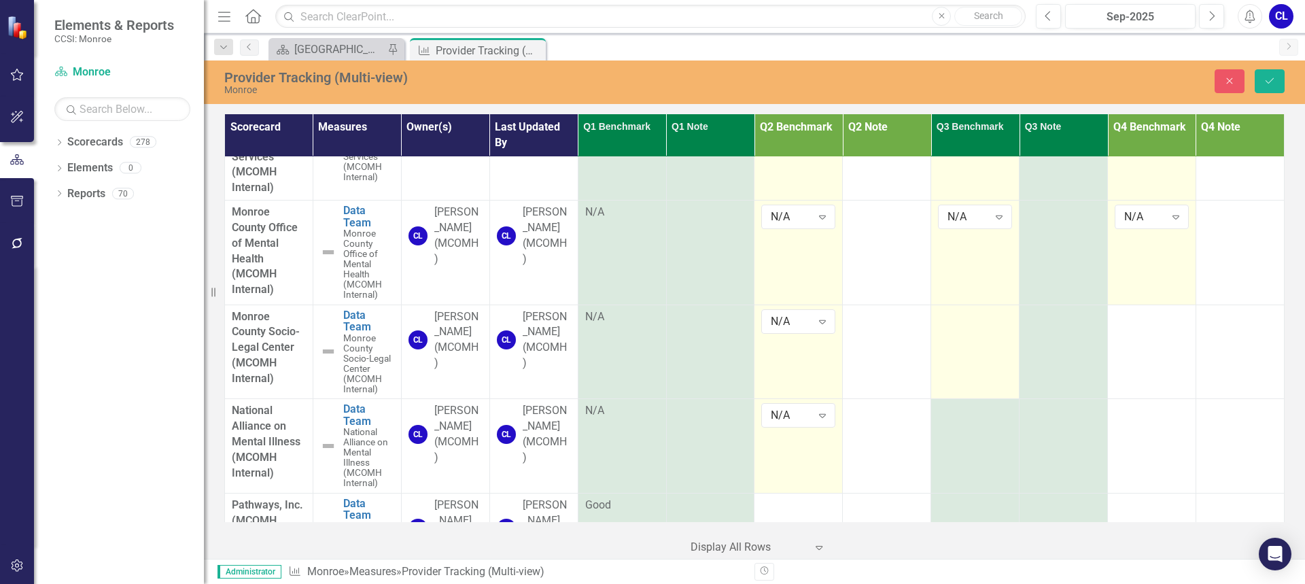
click at [975, 326] on div at bounding box center [975, 317] width 74 height 16
click at [996, 324] on icon at bounding box center [999, 322] width 7 height 4
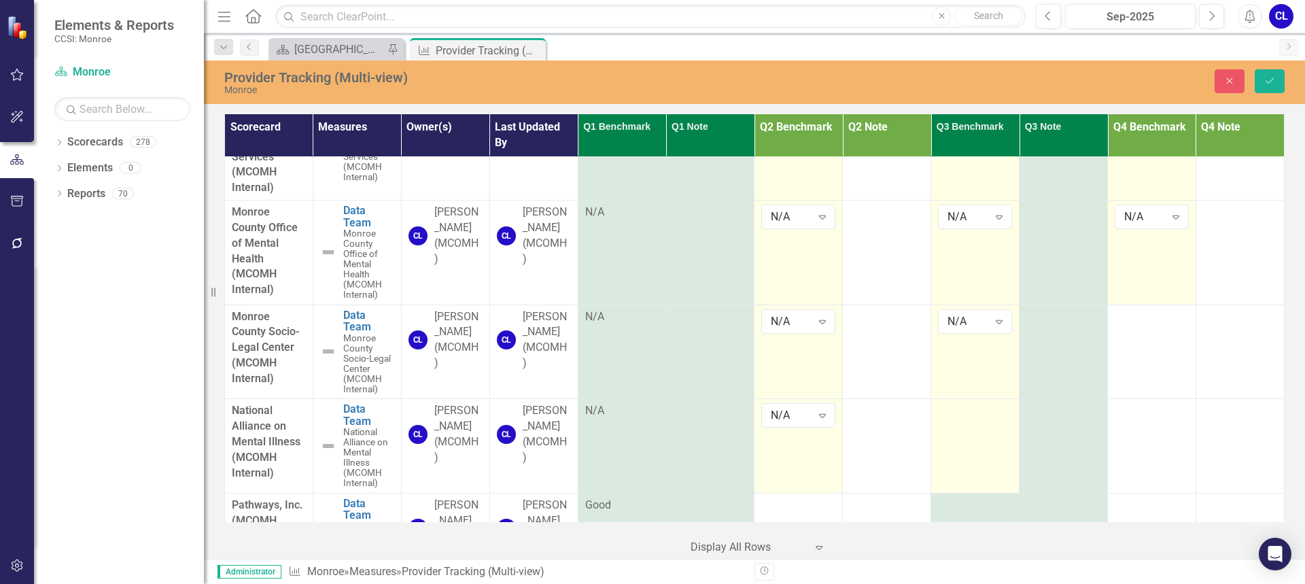
click at [965, 457] on td at bounding box center [975, 446] width 88 height 94
click at [992, 421] on icon "Expand" at bounding box center [999, 415] width 14 height 11
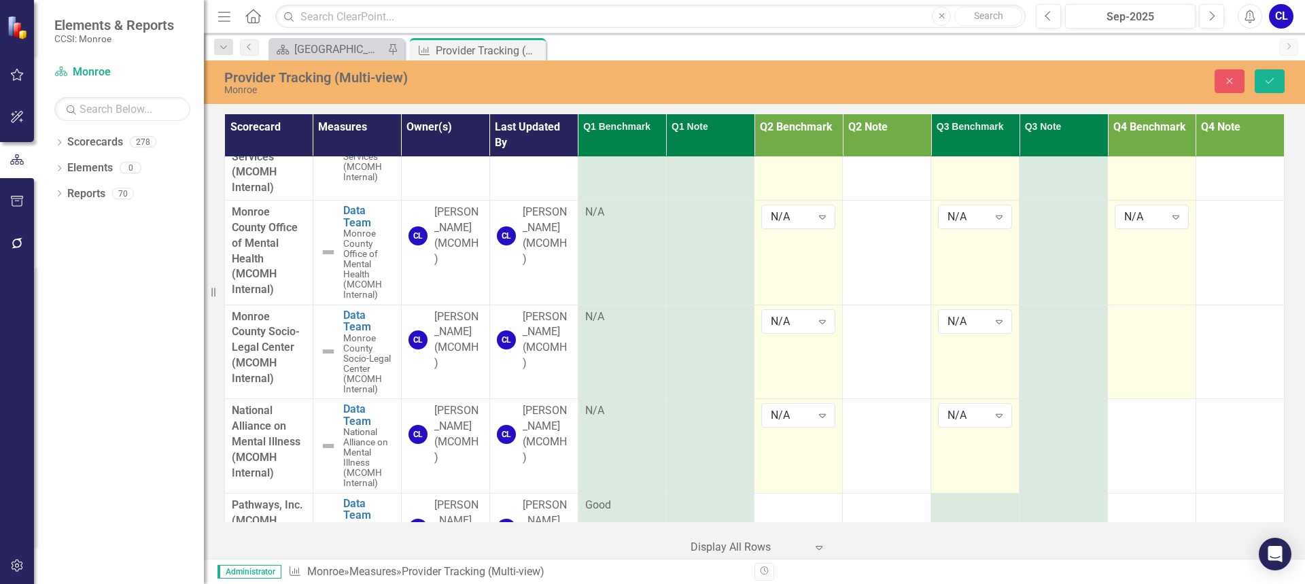
click at [1153, 378] on td at bounding box center [1152, 352] width 88 height 94
click at [1170, 327] on icon "Expand" at bounding box center [1176, 321] width 14 height 11
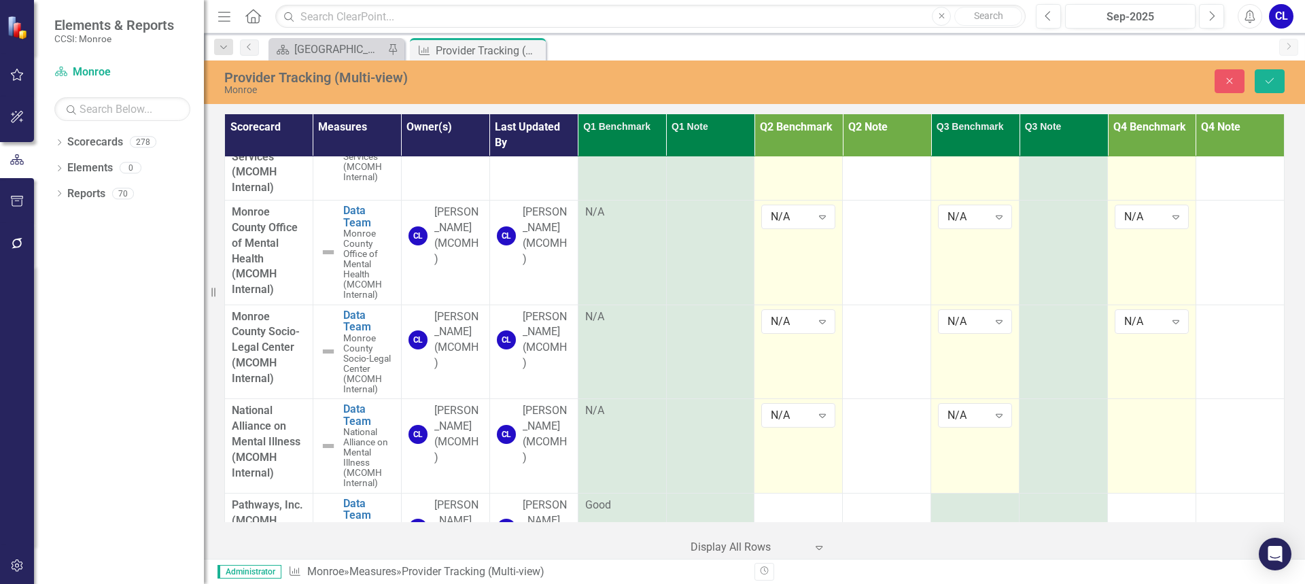
click at [1154, 463] on td at bounding box center [1152, 446] width 88 height 94
click at [1169, 426] on div "Expand" at bounding box center [1176, 415] width 24 height 22
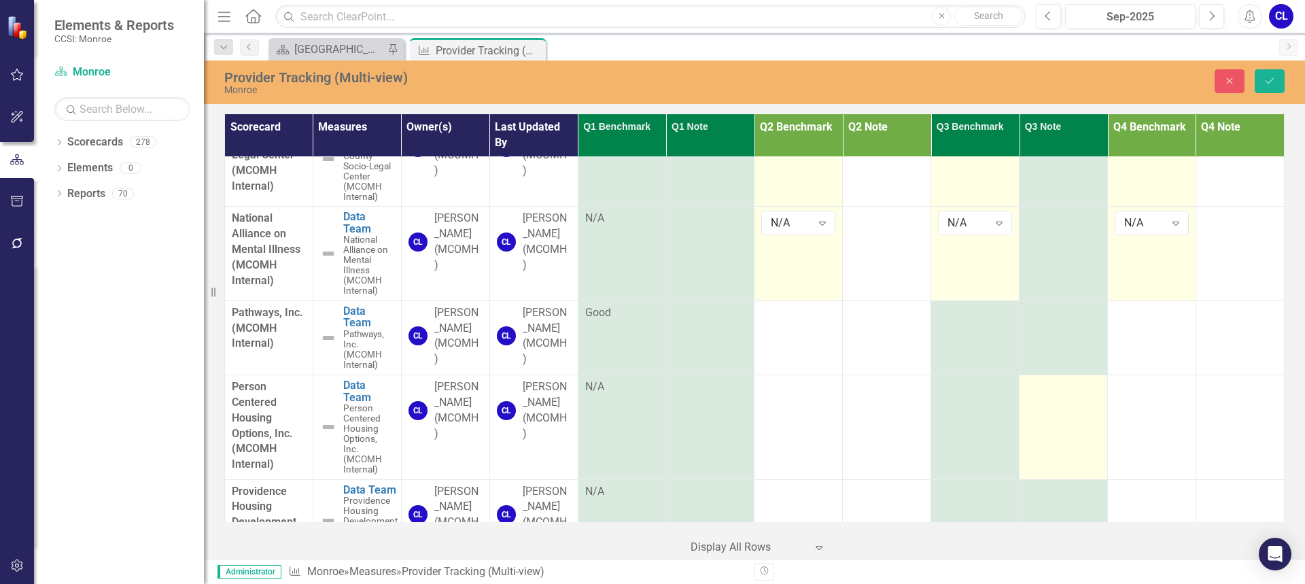
scroll to position [1971, 0]
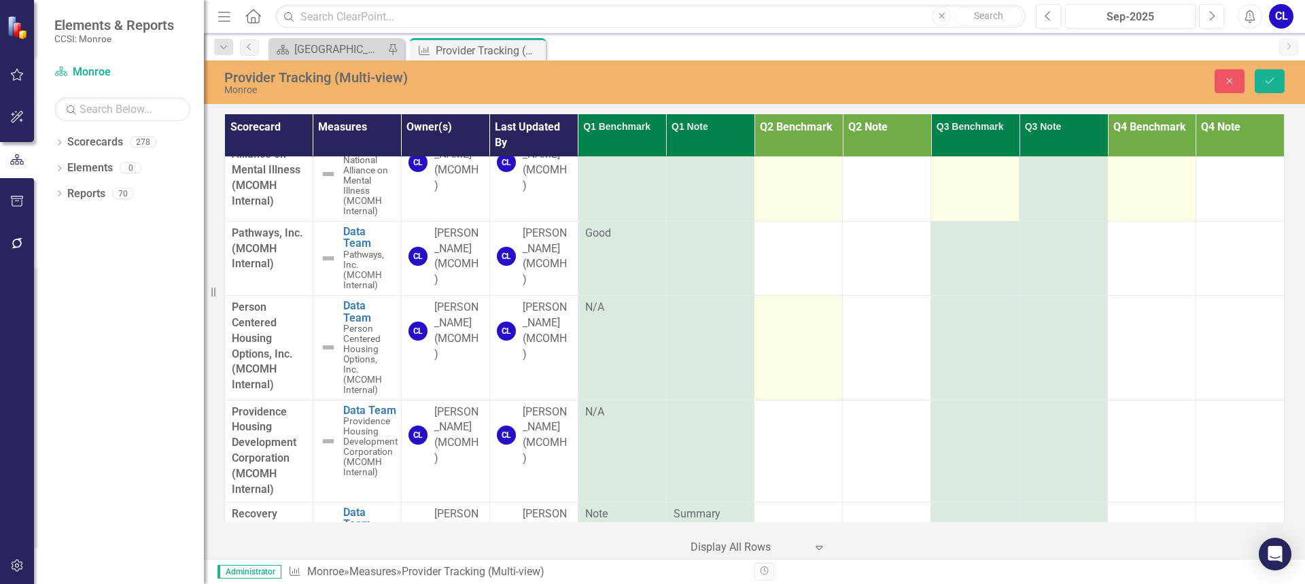
click at [818, 358] on td at bounding box center [798, 348] width 88 height 105
click at [827, 323] on div "Expand" at bounding box center [822, 312] width 24 height 22
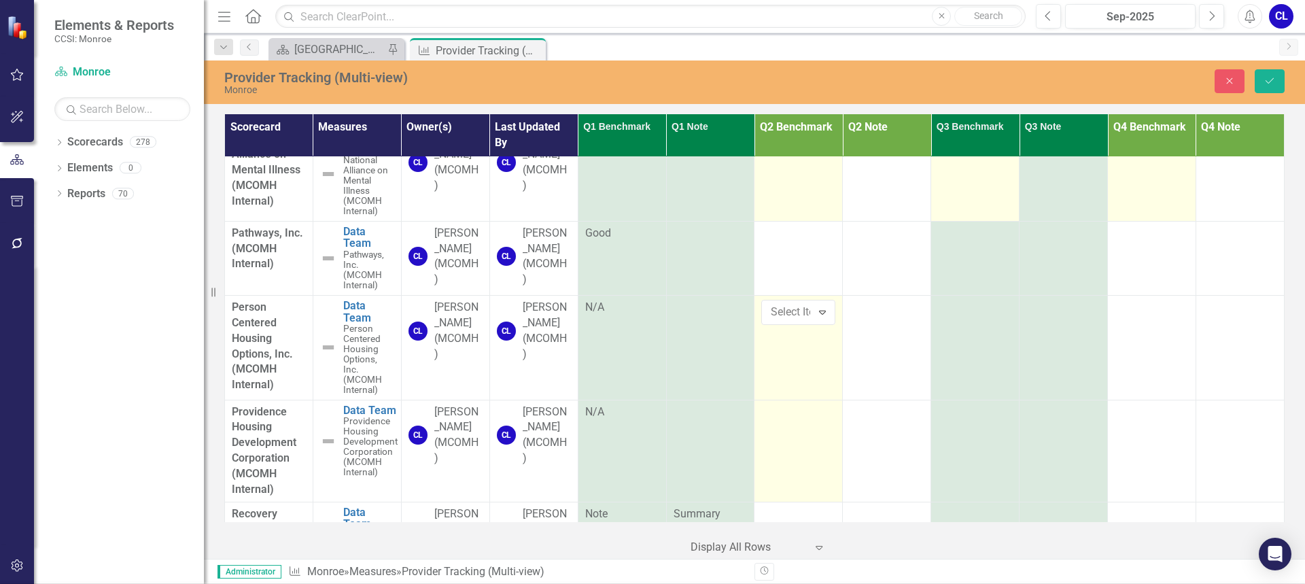
drag, startPoint x: 806, startPoint y: 461, endPoint x: 809, endPoint y: 454, distance: 7.3
click at [810, 453] on td at bounding box center [798, 451] width 88 height 102
click at [820, 422] on icon "Expand" at bounding box center [823, 416] width 14 height 11
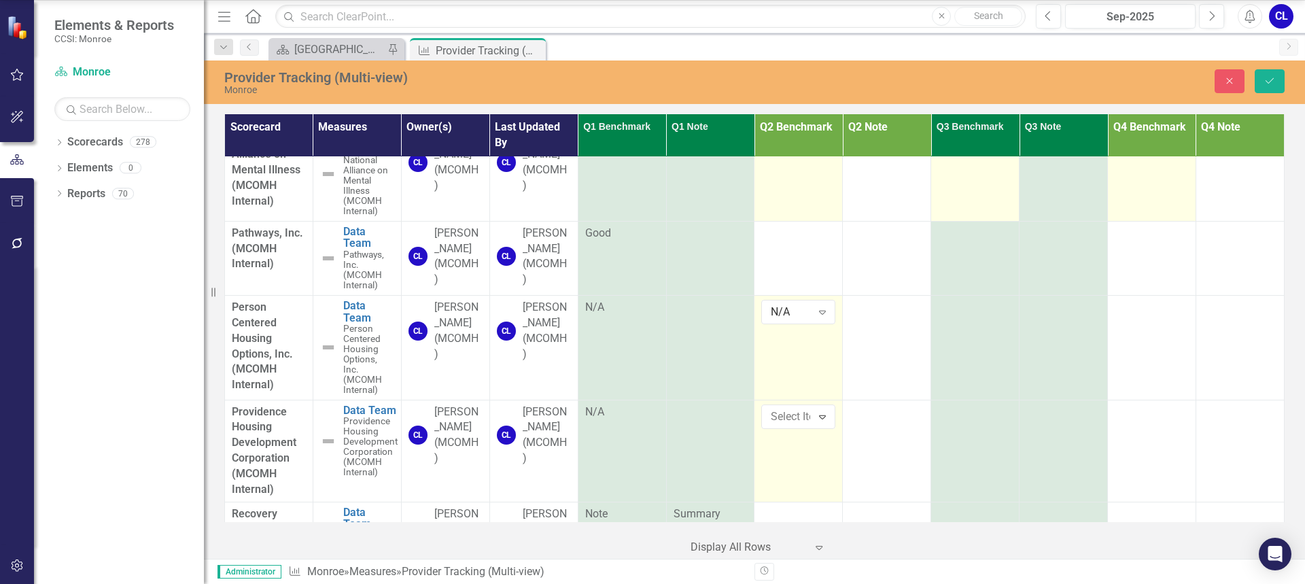
click at [909, 454] on td at bounding box center [887, 451] width 88 height 102
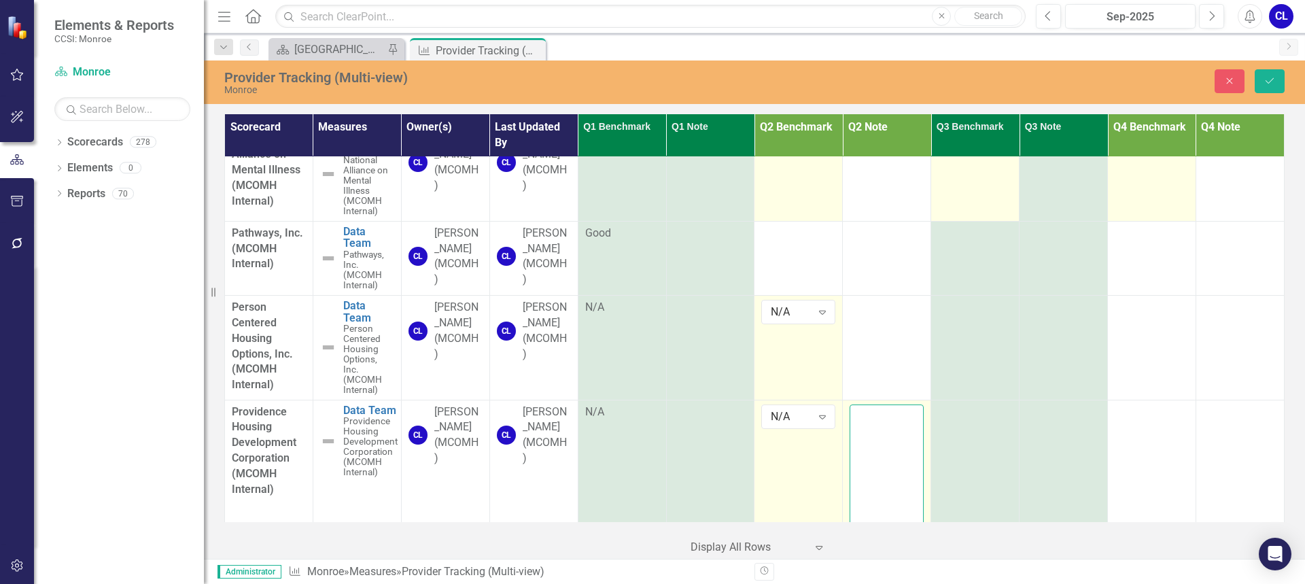
click at [904, 456] on textarea at bounding box center [887, 486] width 74 height 164
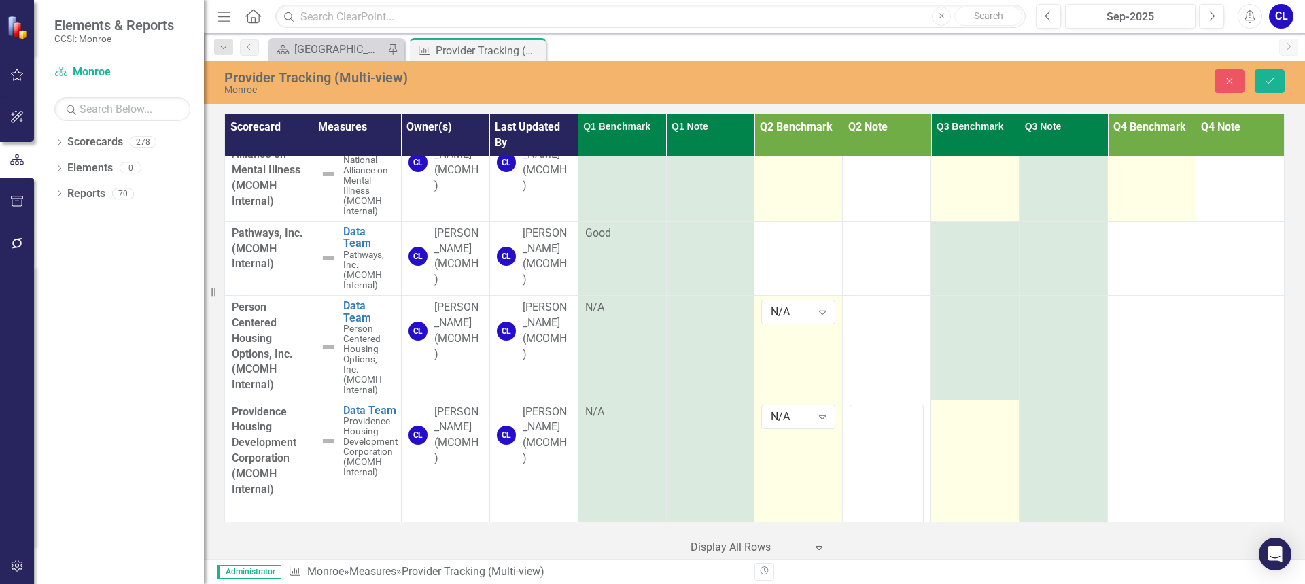
click at [955, 421] on div at bounding box center [975, 412] width 74 height 16
click at [992, 422] on icon "Expand" at bounding box center [999, 416] width 14 height 11
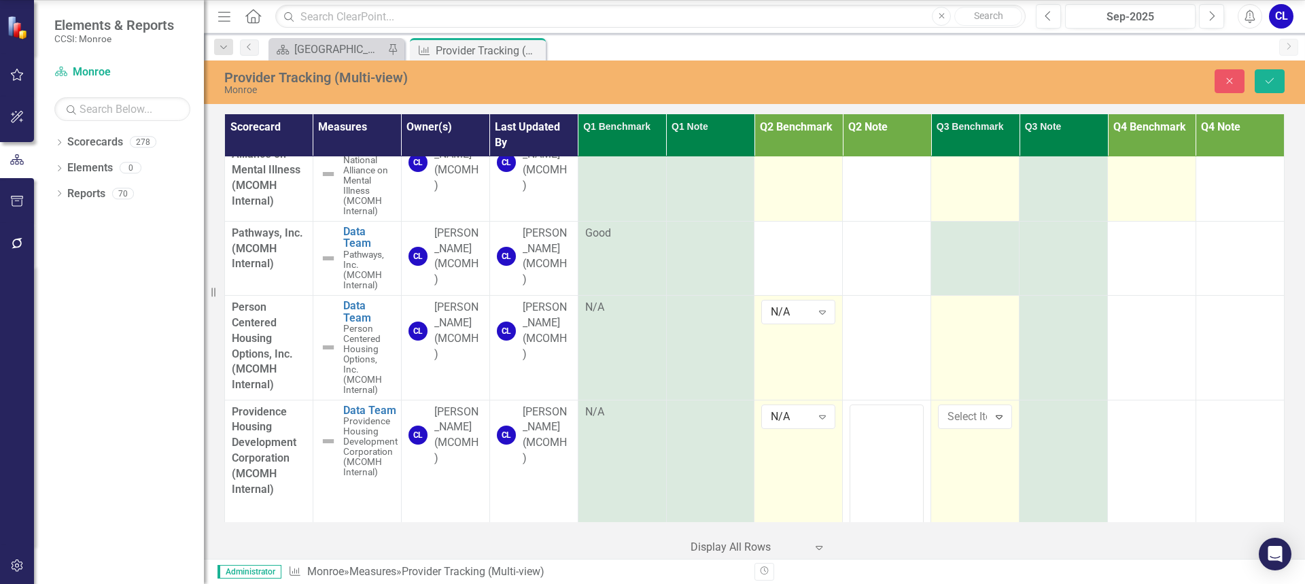
click at [969, 379] on td at bounding box center [975, 348] width 88 height 105
click at [988, 323] on div "Expand" at bounding box center [999, 312] width 24 height 22
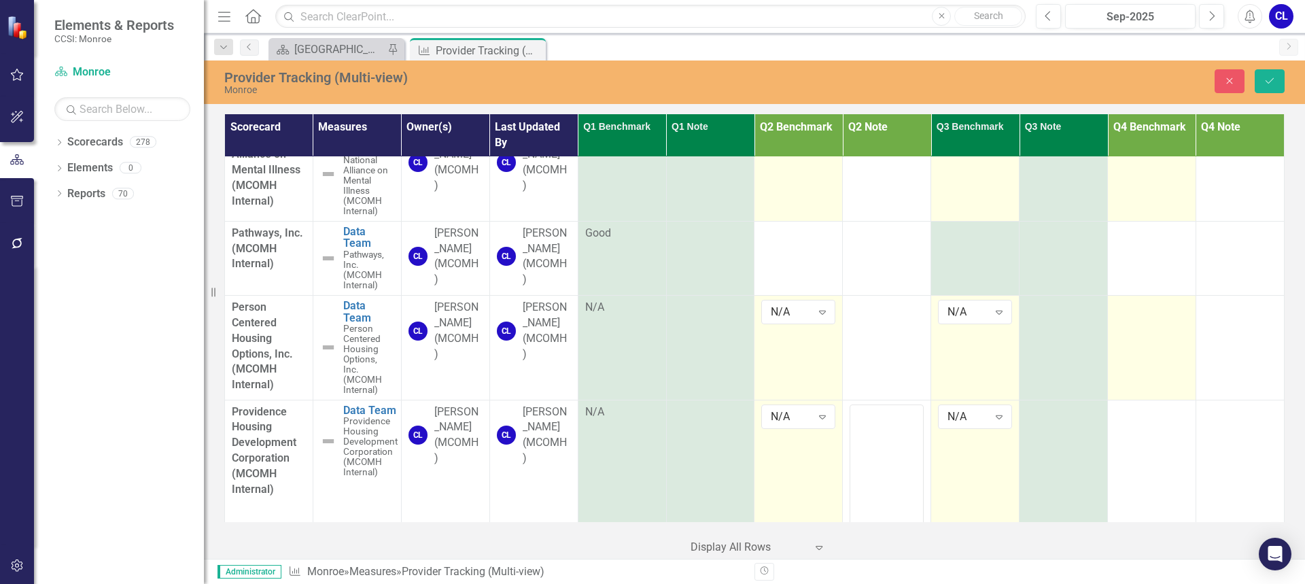
click at [1128, 347] on td at bounding box center [1152, 348] width 88 height 105
click at [1173, 317] on icon "Expand" at bounding box center [1176, 312] width 14 height 11
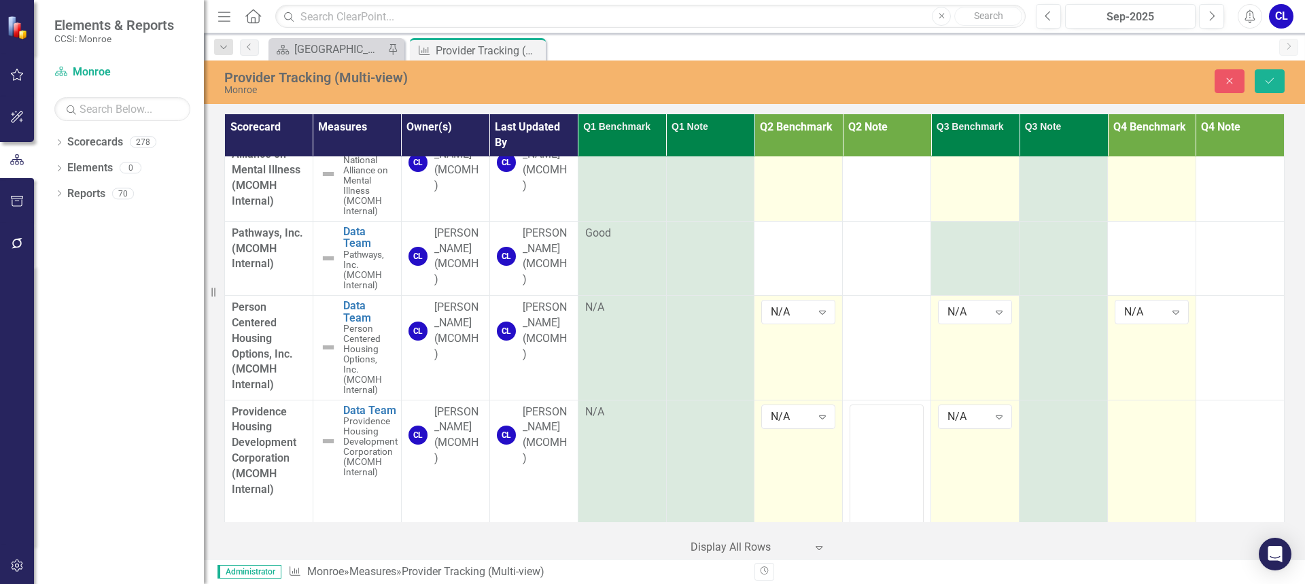
click at [1141, 453] on td at bounding box center [1152, 492] width 88 height 184
click at [1169, 422] on icon "Expand" at bounding box center [1176, 416] width 14 height 11
click at [708, 285] on td at bounding box center [710, 258] width 88 height 74
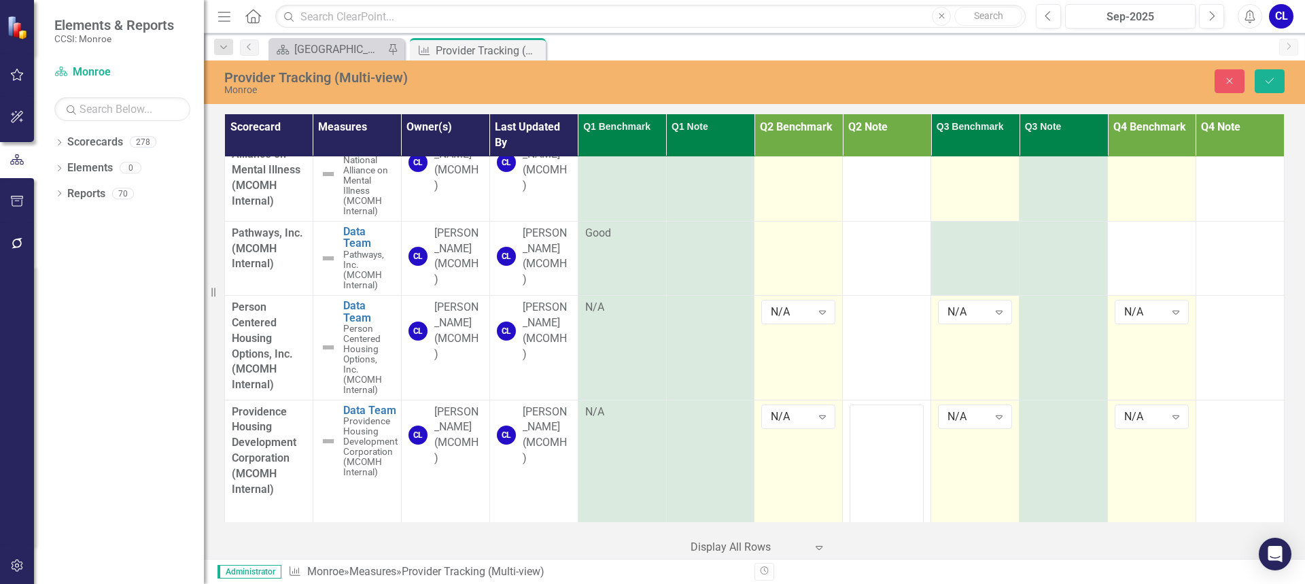
click at [784, 283] on td at bounding box center [798, 258] width 88 height 74
click at [816, 243] on icon "Expand" at bounding box center [823, 237] width 14 height 11
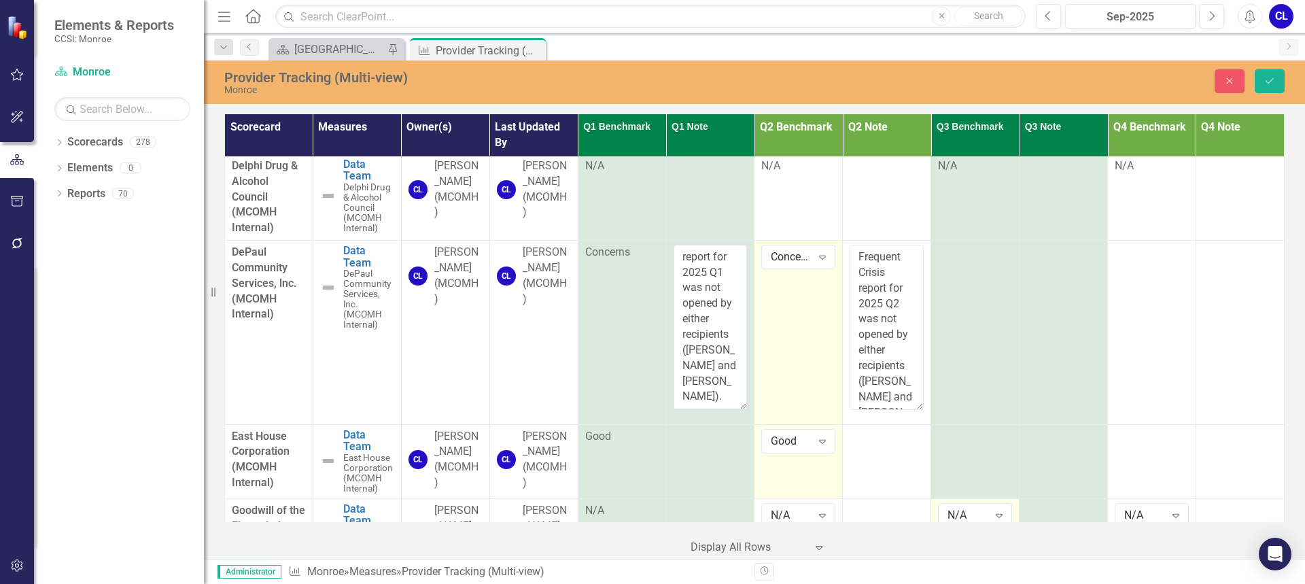
scroll to position [680, 0]
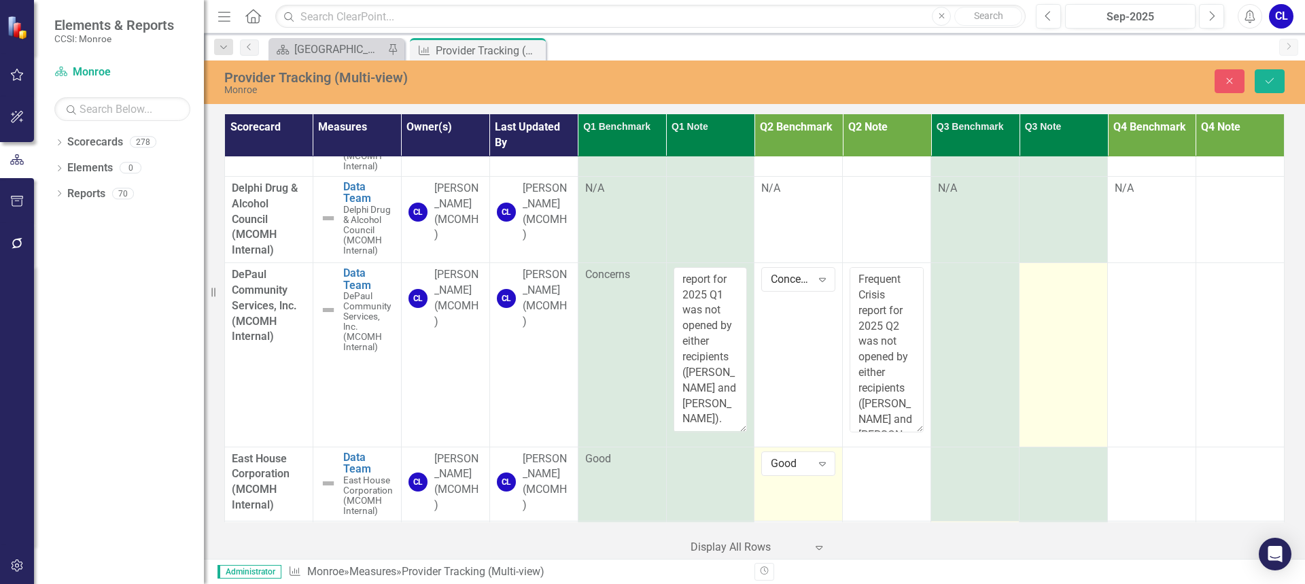
click at [1056, 326] on td at bounding box center [1064, 355] width 88 height 184
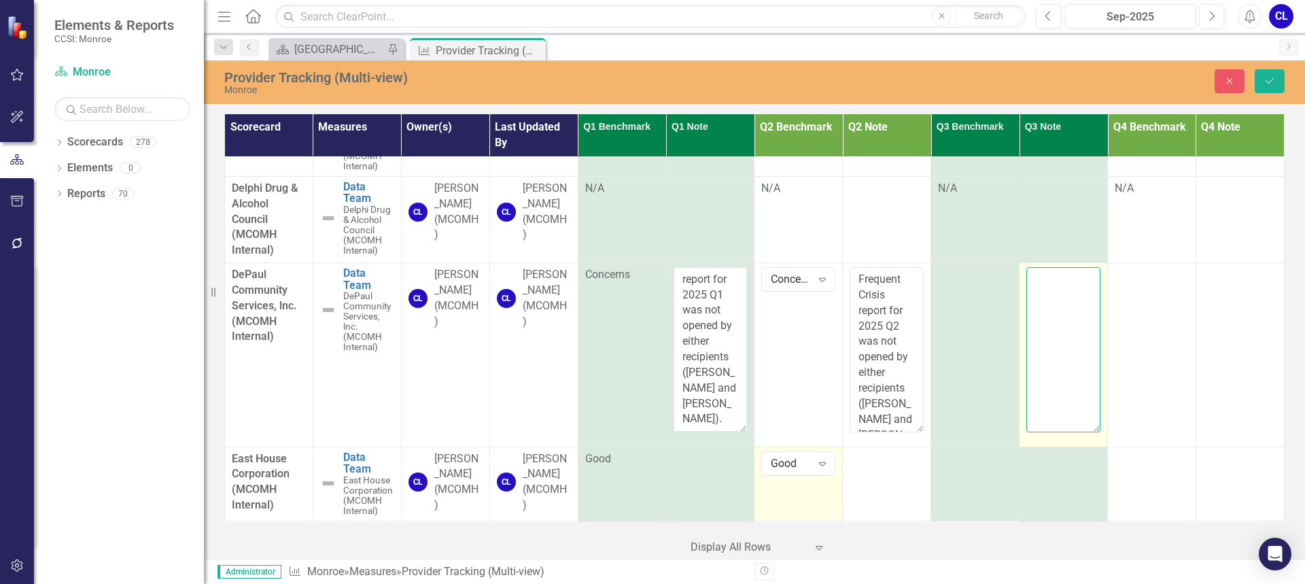
click at [1054, 290] on textarea at bounding box center [1063, 349] width 74 height 164
paste textarea "new EMR platform called Foothold on 7/1"
click at [1028, 279] on textarea "new EMR platform called Foothold on 7/1" at bounding box center [1063, 349] width 74 height 164
click at [1065, 370] on textarea "Transitioned to new EMR platform called Foothold on 7/1" at bounding box center [1063, 349] width 74 height 164
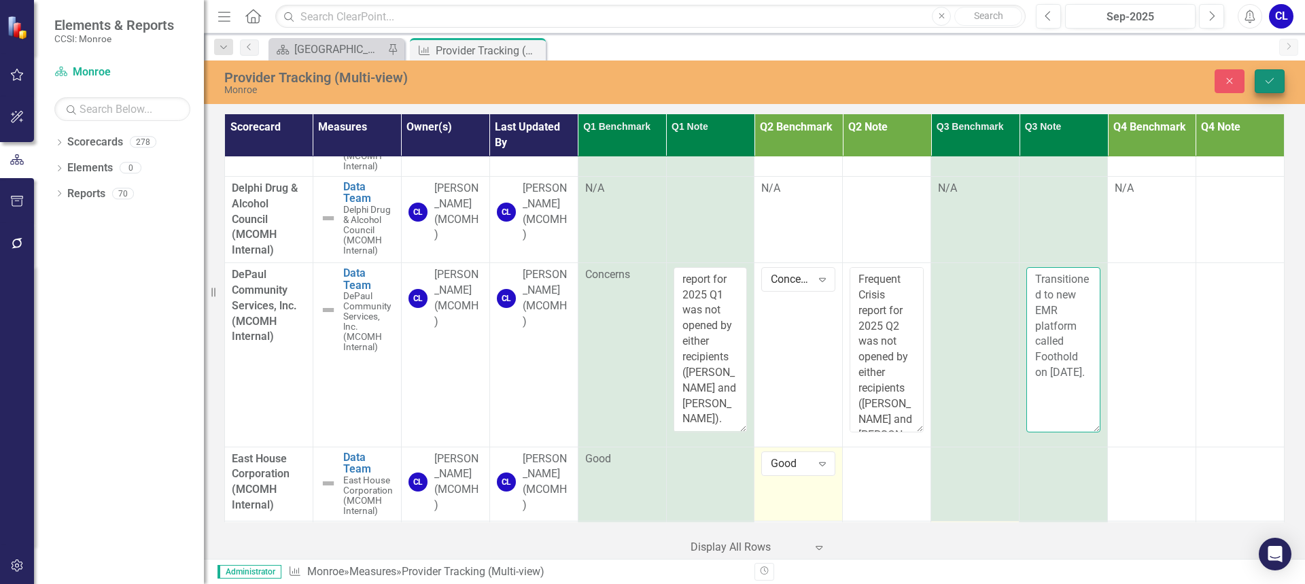
type textarea "Transitioned to new EMR platform called Foothold on [DATE]."
click at [1273, 77] on icon "Save" at bounding box center [1270, 81] width 12 height 10
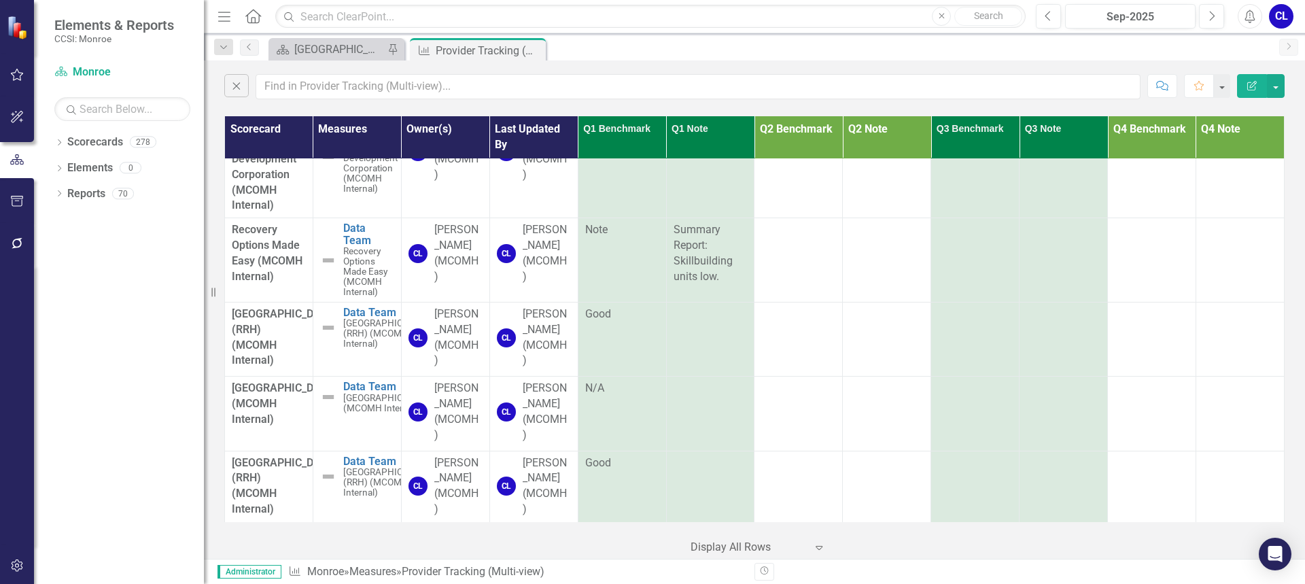
scroll to position [2243, 0]
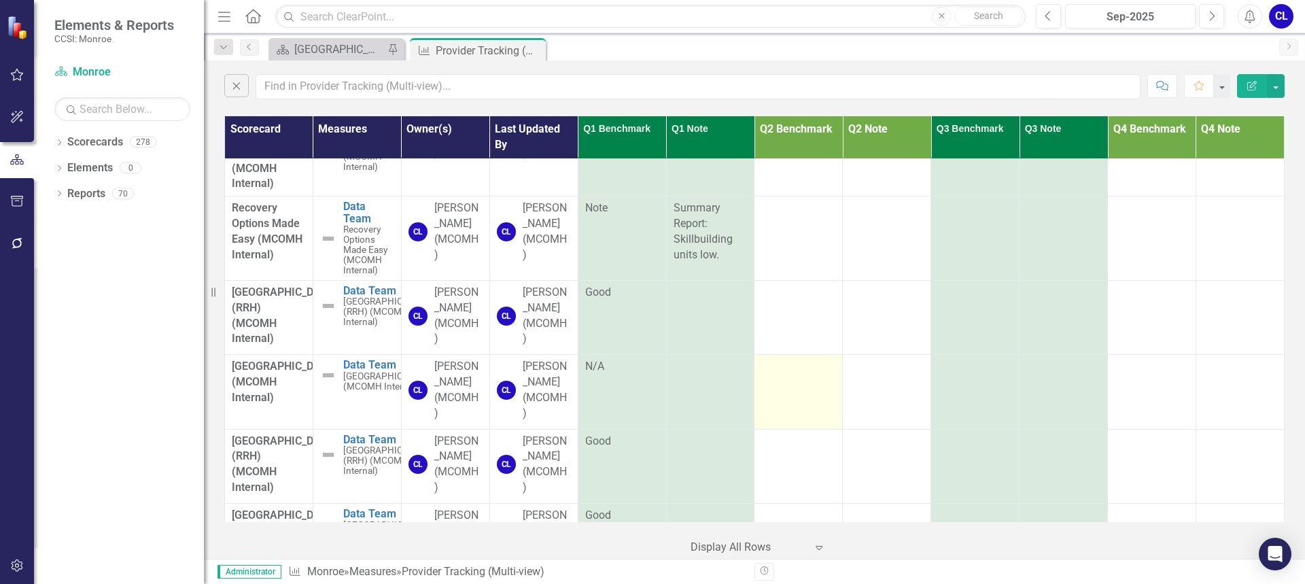
click at [794, 375] on div at bounding box center [798, 367] width 74 height 16
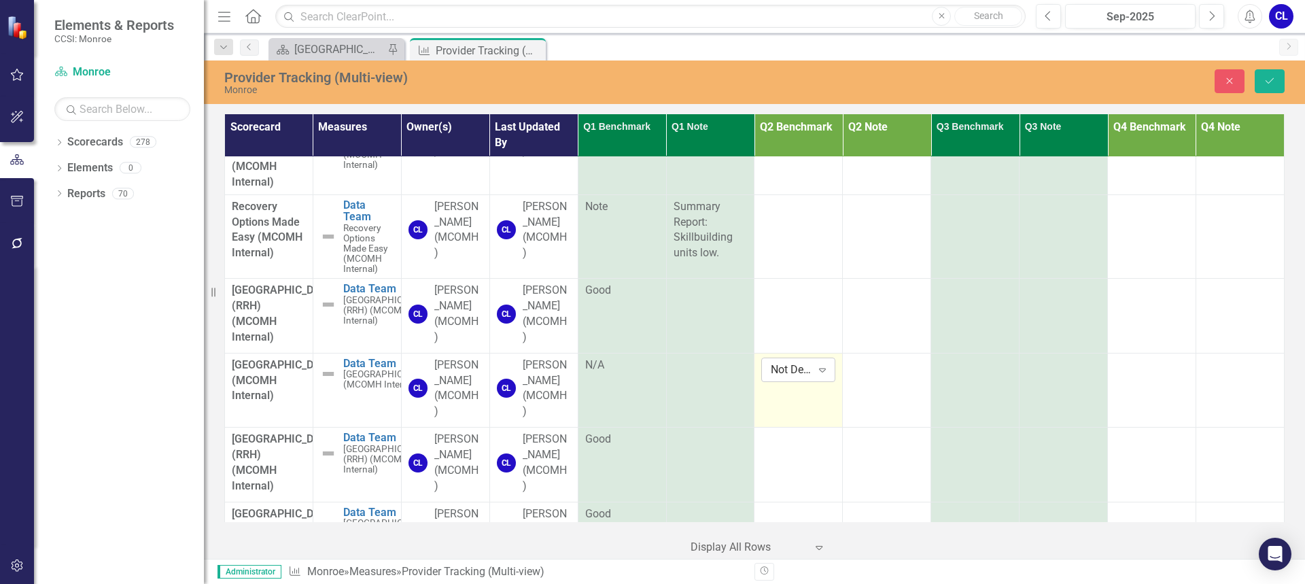
click at [820, 381] on div "Expand" at bounding box center [822, 370] width 24 height 22
click at [965, 374] on div at bounding box center [975, 366] width 74 height 16
click at [992, 375] on icon "Expand" at bounding box center [999, 369] width 14 height 11
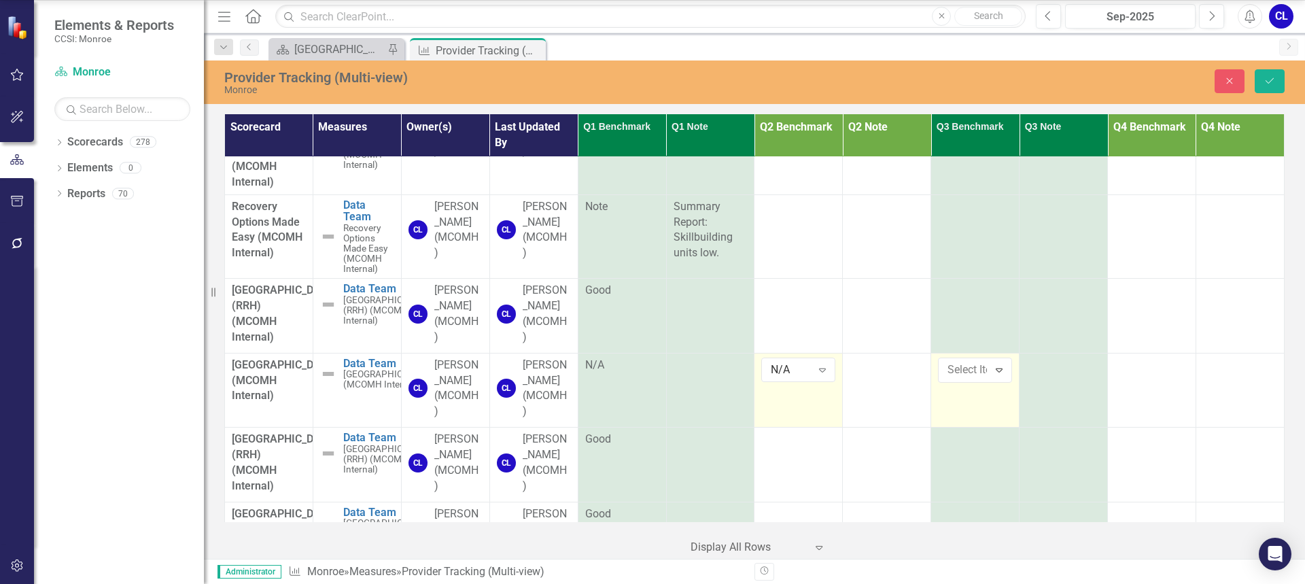
click at [1140, 427] on td at bounding box center [1152, 390] width 88 height 74
click at [1141, 427] on td at bounding box center [1152, 390] width 88 height 74
click at [1143, 377] on div "Not Defined" at bounding box center [1144, 370] width 40 height 16
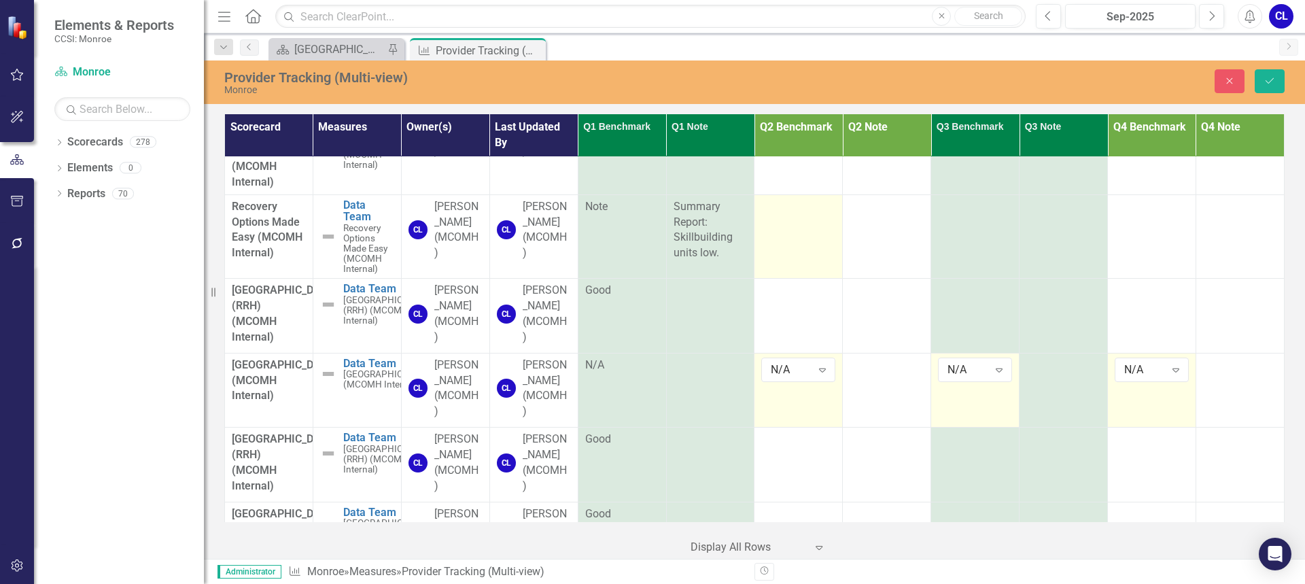
click at [817, 279] on td at bounding box center [798, 236] width 88 height 84
click at [822, 217] on icon "Expand" at bounding box center [823, 211] width 14 height 11
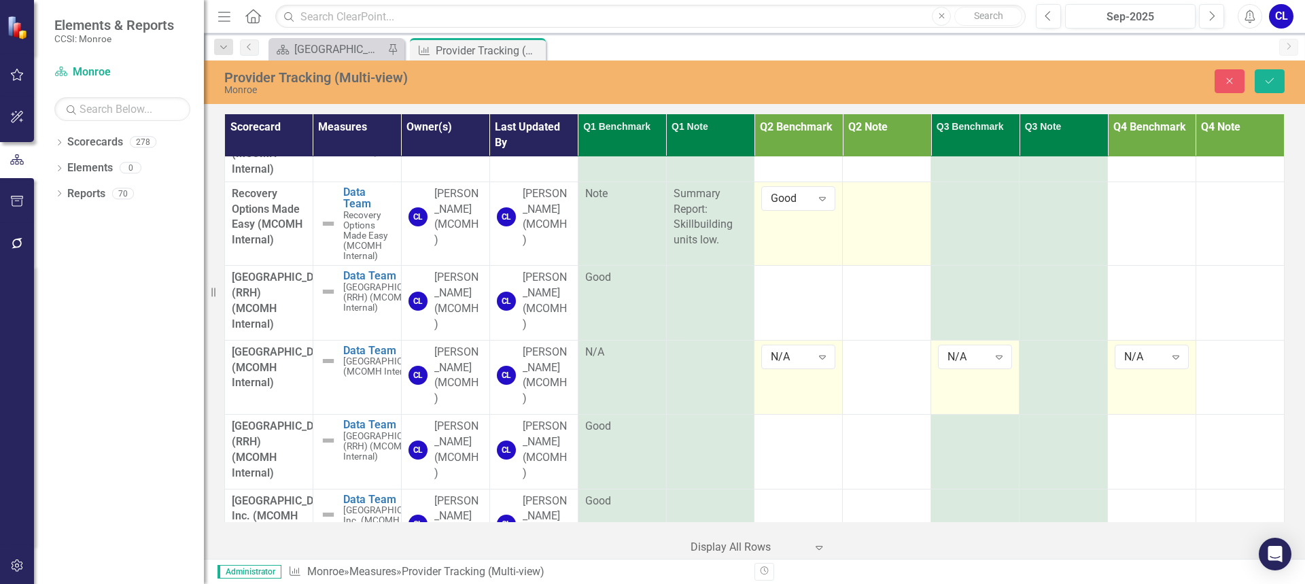
scroll to position [2311, 0]
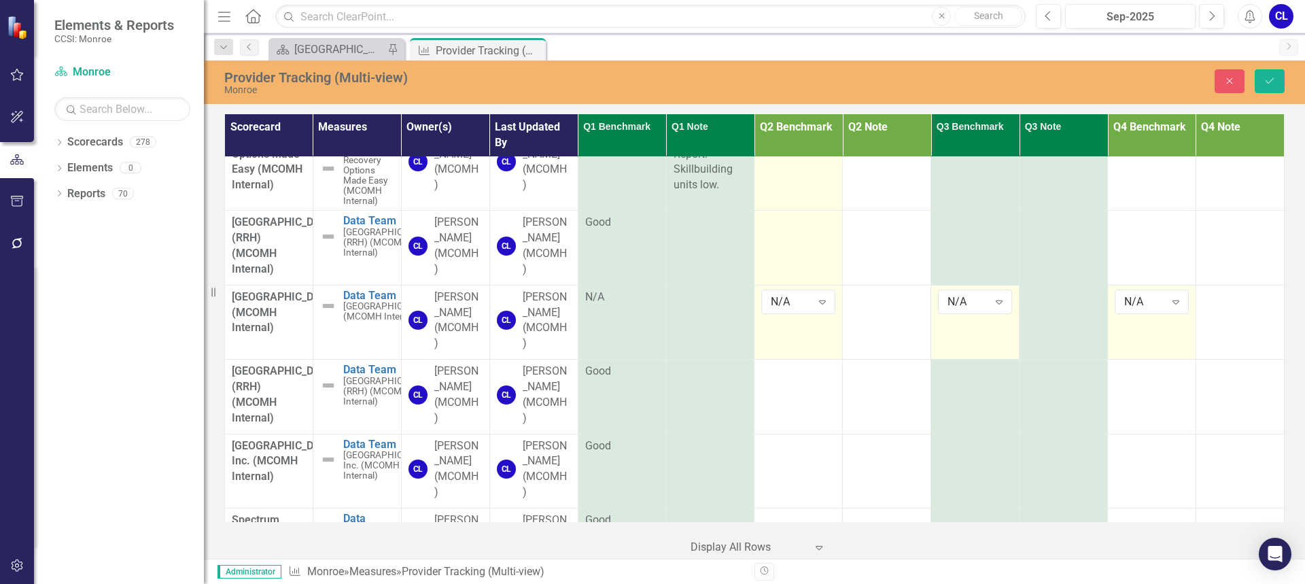
click at [814, 285] on td at bounding box center [798, 248] width 88 height 74
click at [824, 238] on div "Expand" at bounding box center [822, 227] width 24 height 22
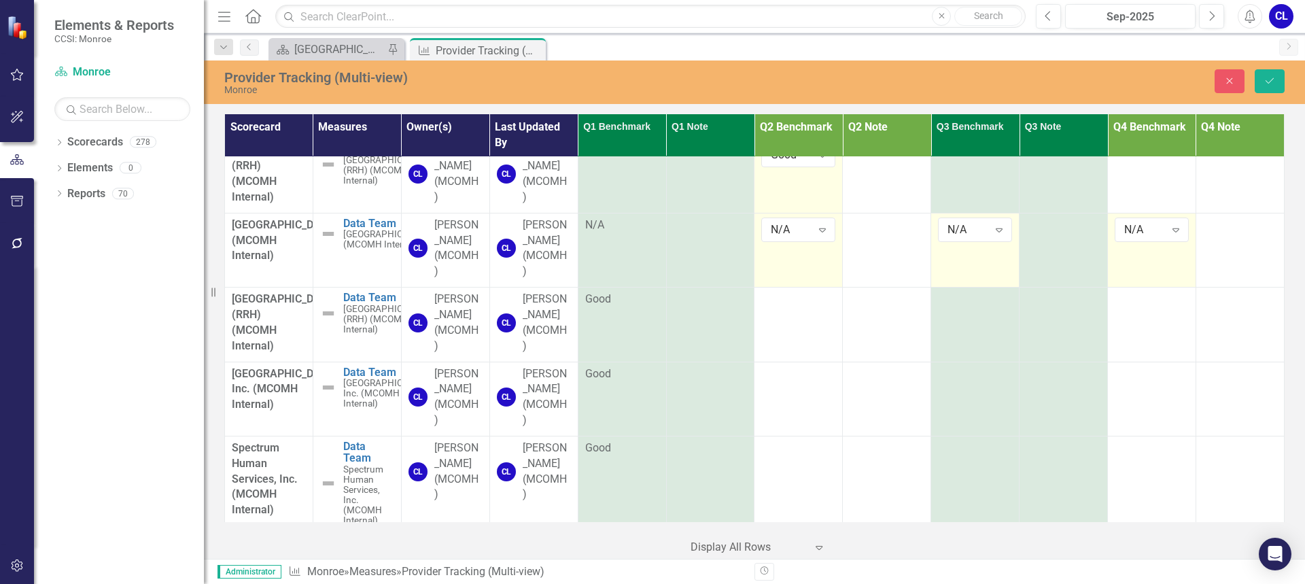
scroll to position [2447, 0]
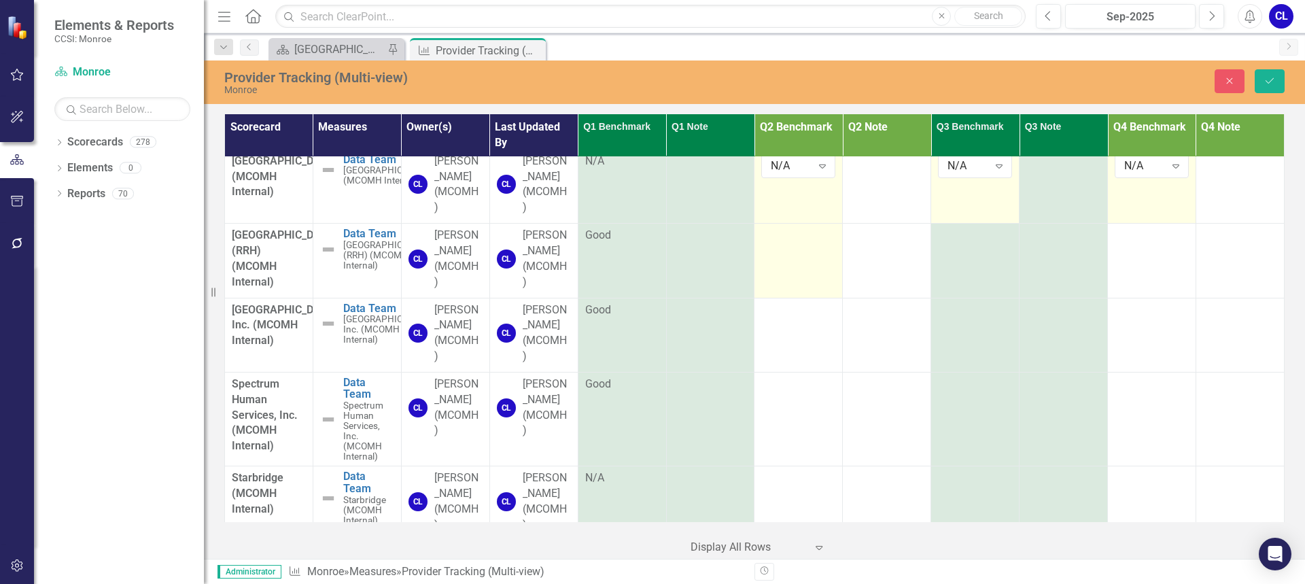
click at [805, 298] on td at bounding box center [798, 261] width 88 height 74
click at [819, 243] on icon at bounding box center [822, 241] width 7 height 4
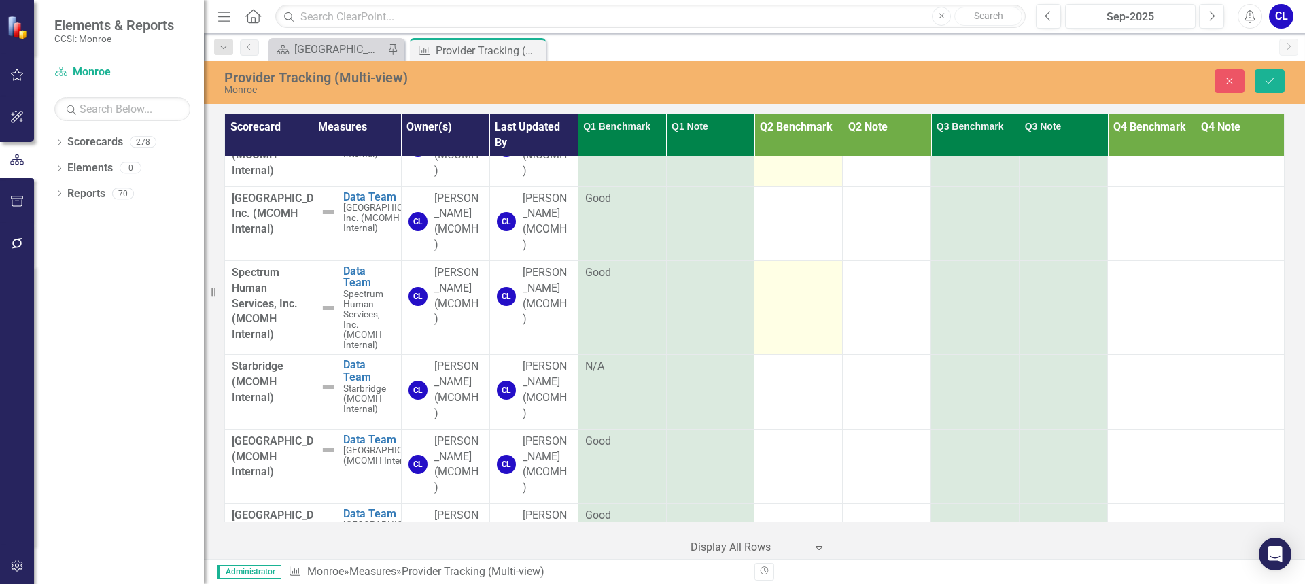
scroll to position [2583, 0]
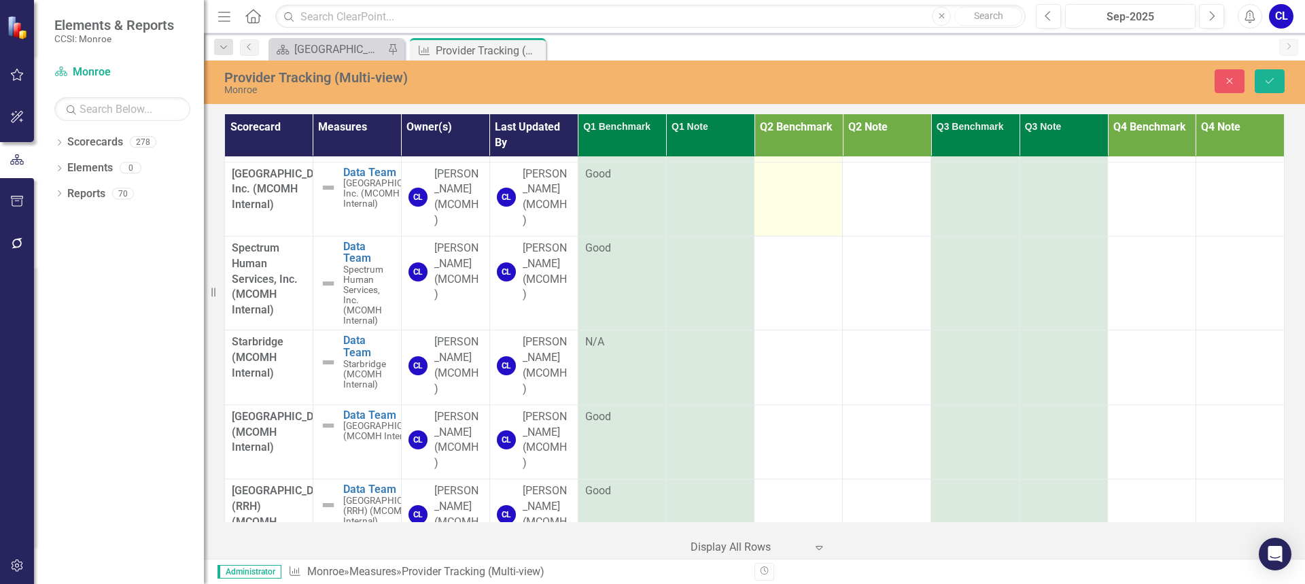
click at [805, 236] on td at bounding box center [798, 199] width 88 height 74
click at [817, 184] on icon "Expand" at bounding box center [823, 178] width 14 height 11
click at [788, 330] on td at bounding box center [798, 283] width 88 height 94
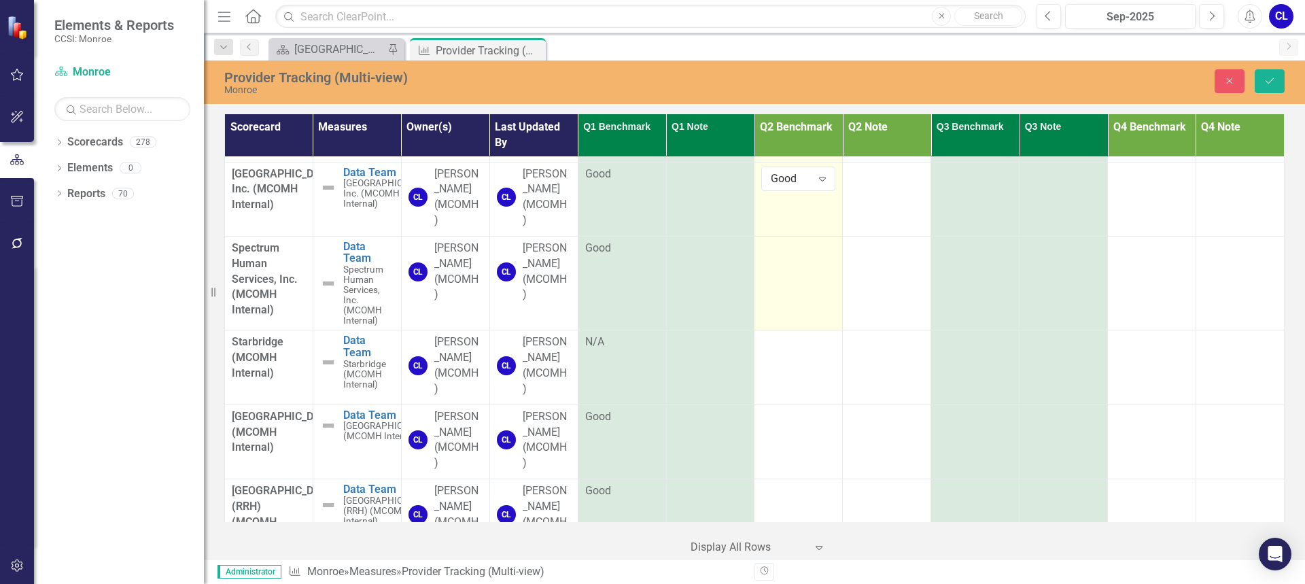
click at [788, 330] on td at bounding box center [798, 283] width 88 height 94
click at [816, 258] on icon "Expand" at bounding box center [823, 252] width 14 height 11
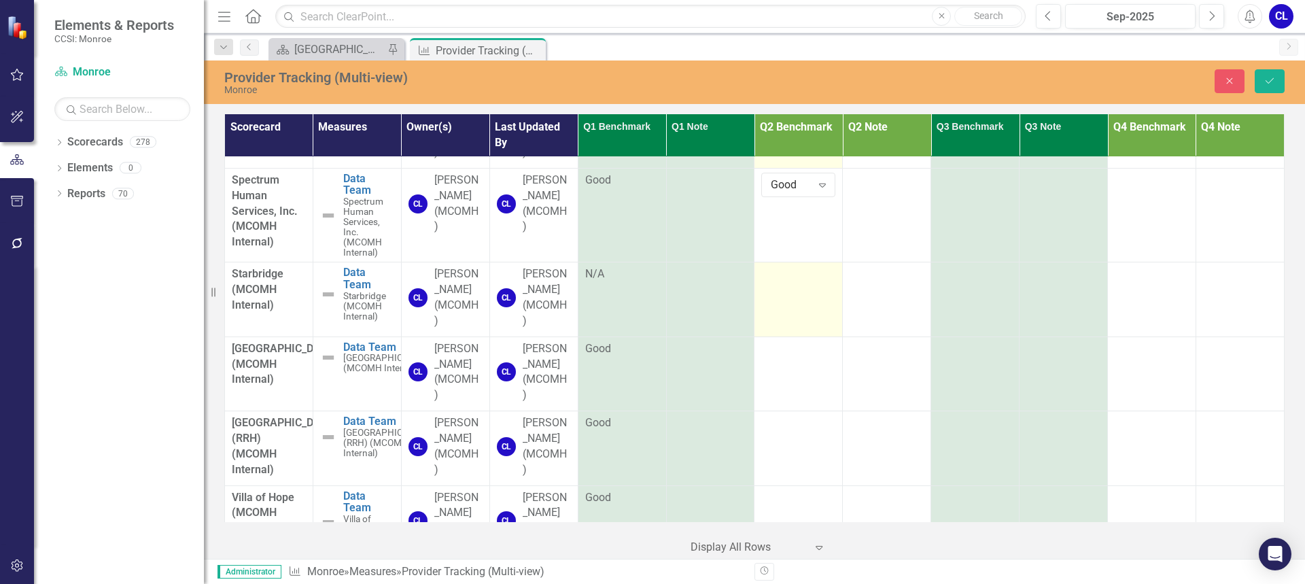
click at [804, 336] on td at bounding box center [798, 299] width 88 height 74
click at [819, 281] on icon at bounding box center [822, 279] width 7 height 4
click at [955, 336] on td at bounding box center [975, 299] width 88 height 74
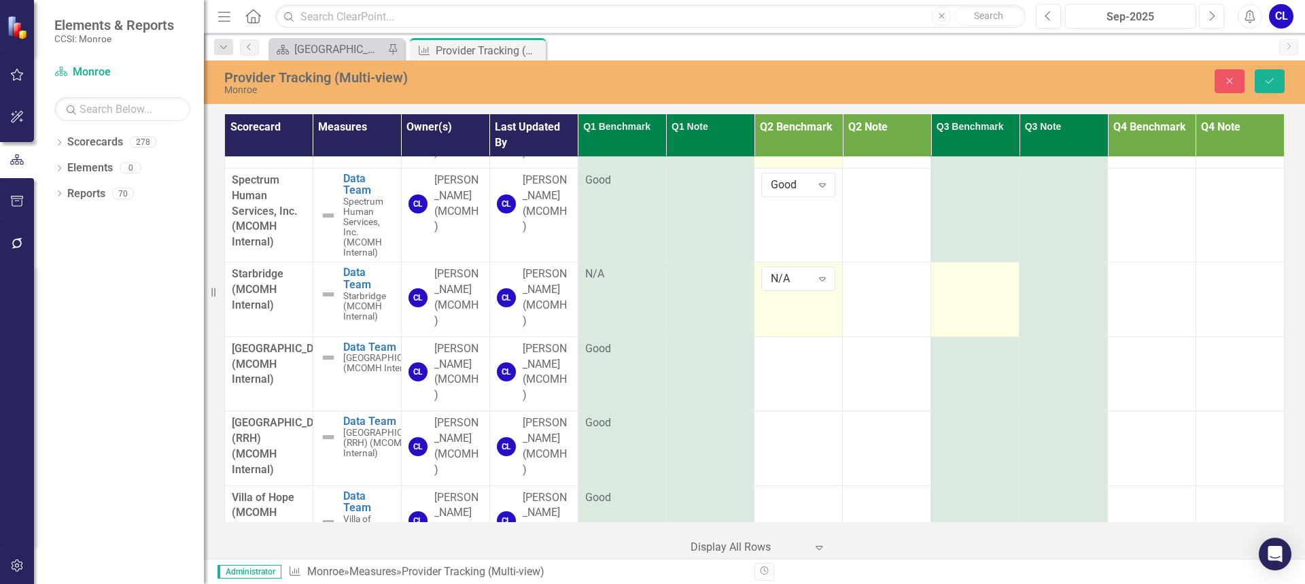
click at [955, 336] on td at bounding box center [975, 299] width 88 height 74
click at [970, 287] on div "Not Defined" at bounding box center [968, 279] width 40 height 16
click at [1148, 336] on td at bounding box center [1152, 299] width 88 height 74
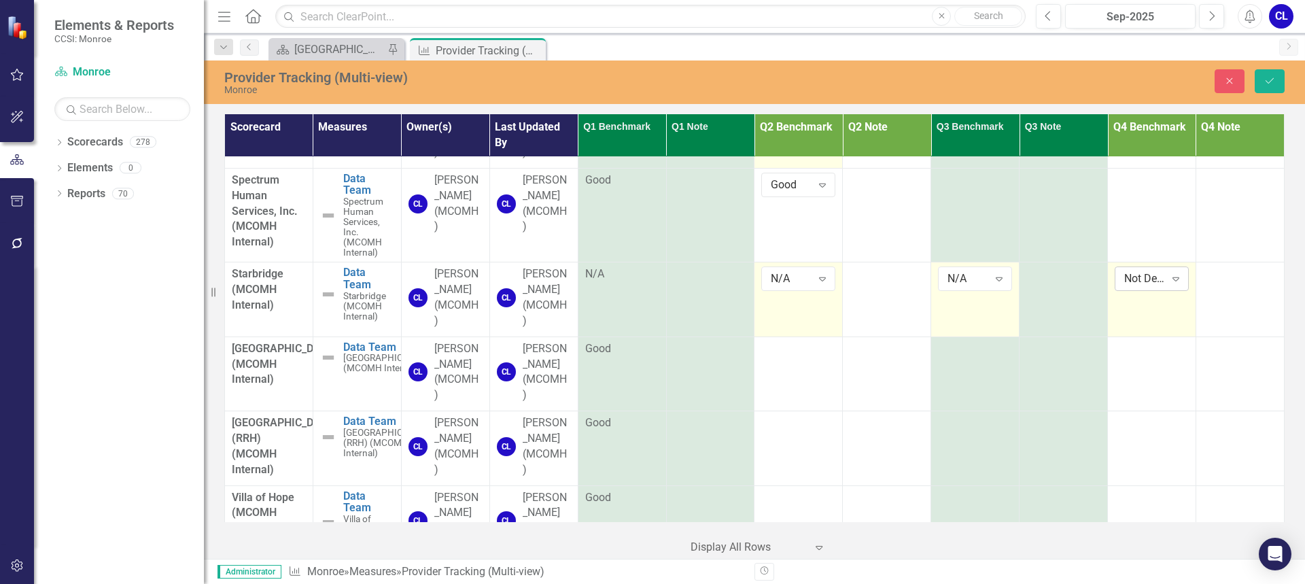
click at [1144, 287] on div "Not Defined" at bounding box center [1144, 279] width 40 height 16
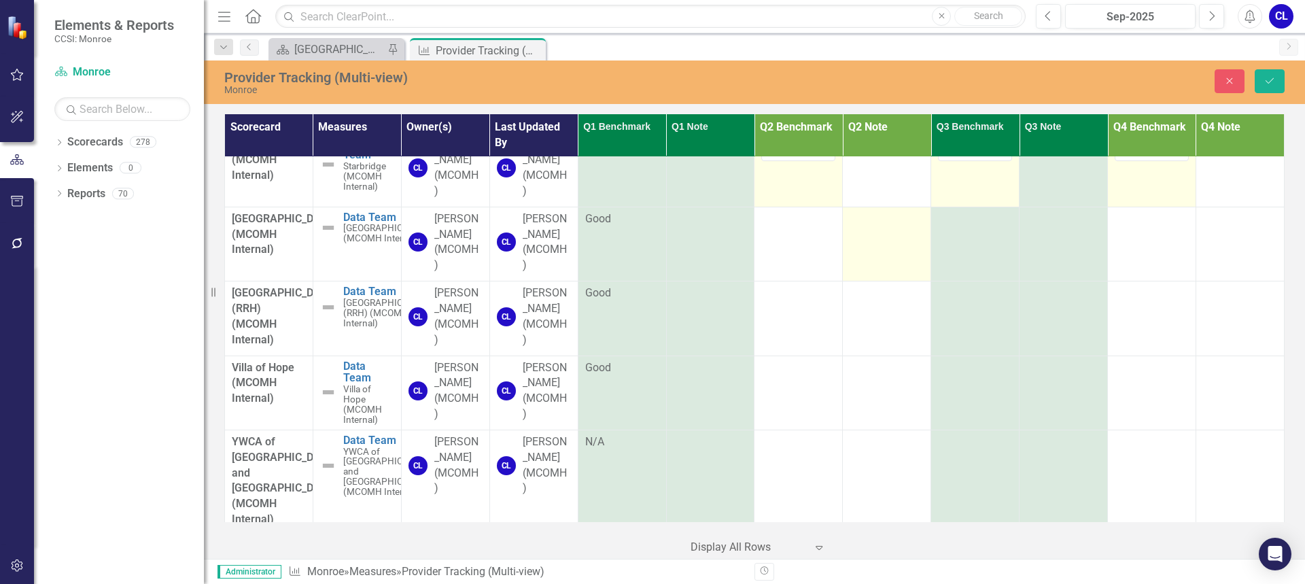
scroll to position [2787, 0]
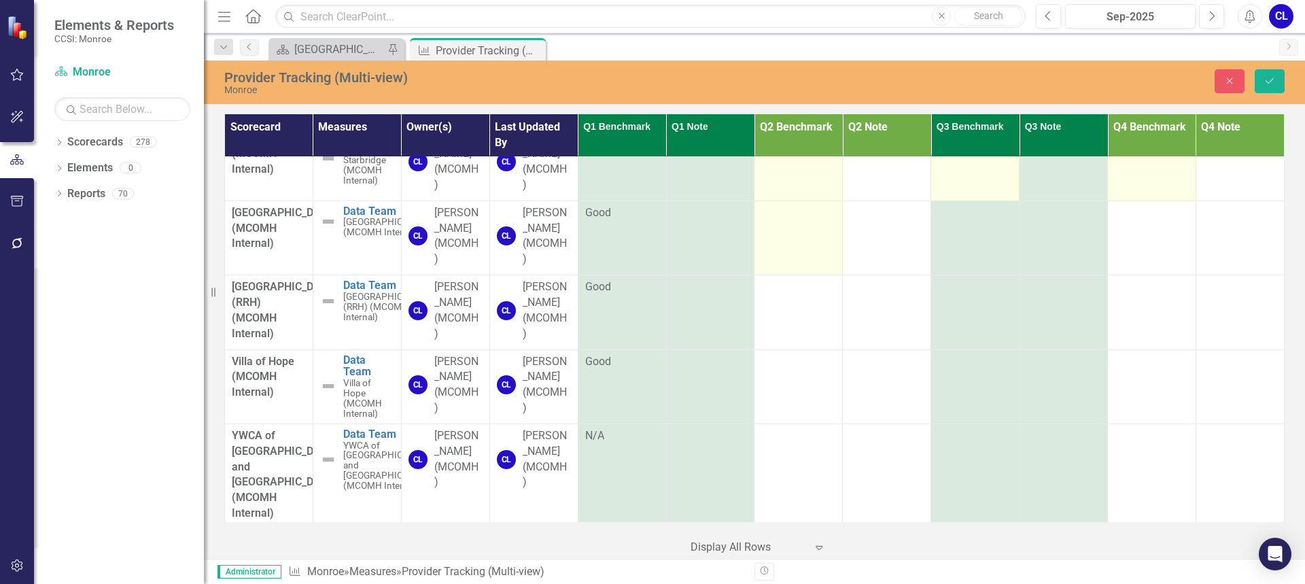
click at [814, 275] on td at bounding box center [798, 238] width 88 height 74
click at [821, 223] on icon "Expand" at bounding box center [823, 217] width 14 height 11
click at [796, 296] on div at bounding box center [798, 287] width 74 height 16
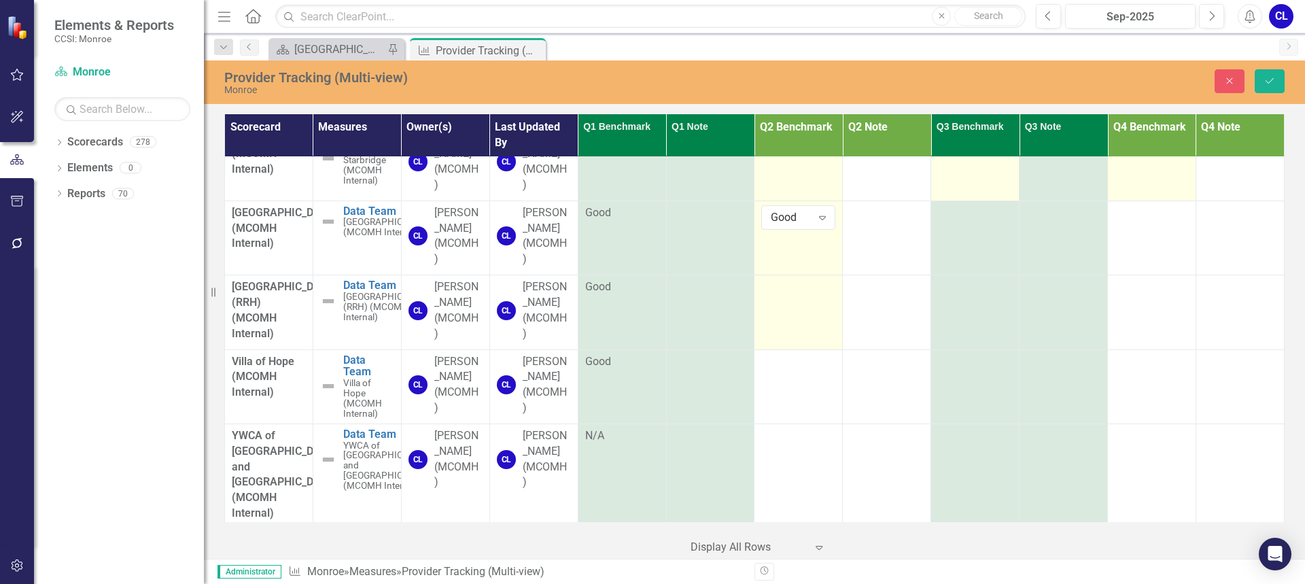
click at [796, 296] on div at bounding box center [798, 287] width 74 height 16
click at [816, 297] on icon "Expand" at bounding box center [823, 291] width 14 height 11
click at [817, 297] on icon "Expand" at bounding box center [823, 291] width 14 height 11
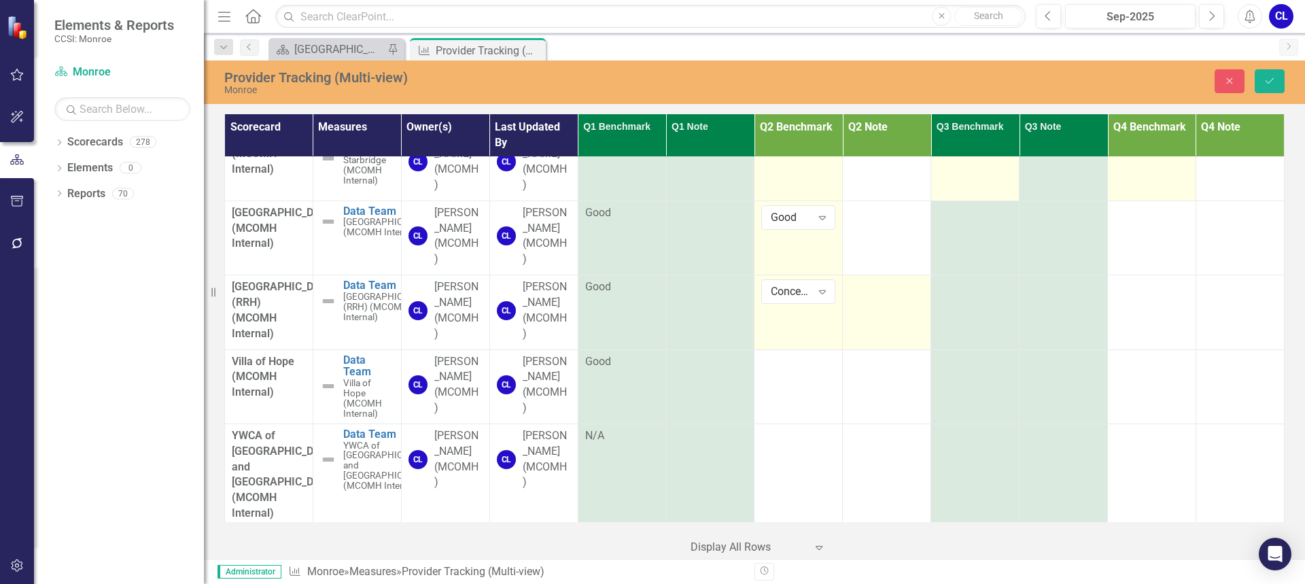
click at [881, 349] on td at bounding box center [887, 312] width 88 height 74
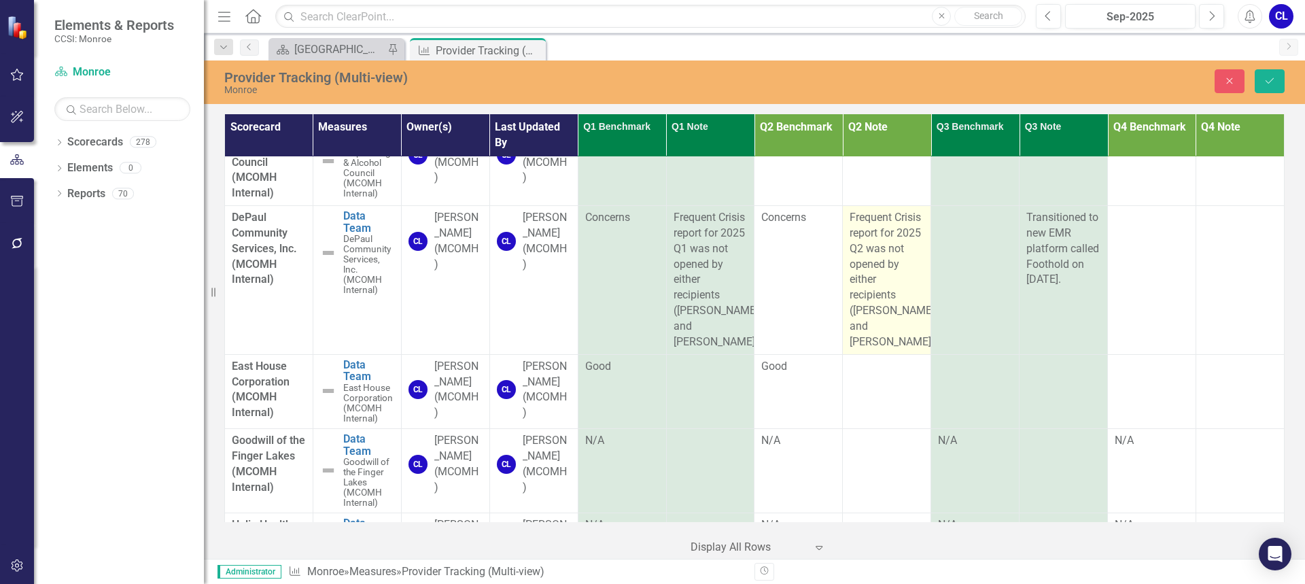
scroll to position [680, 0]
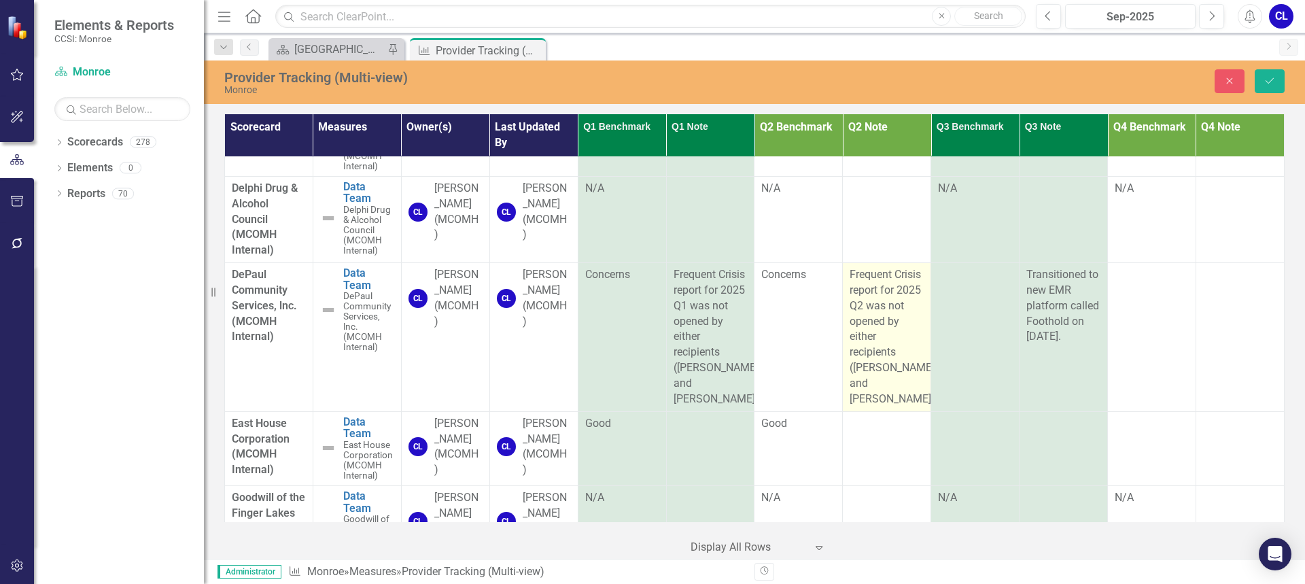
click at [903, 373] on div "Frequent Crisis report for 2025 Q2 was not opened by either recipients ([PERSON…" at bounding box center [887, 337] width 74 height 140
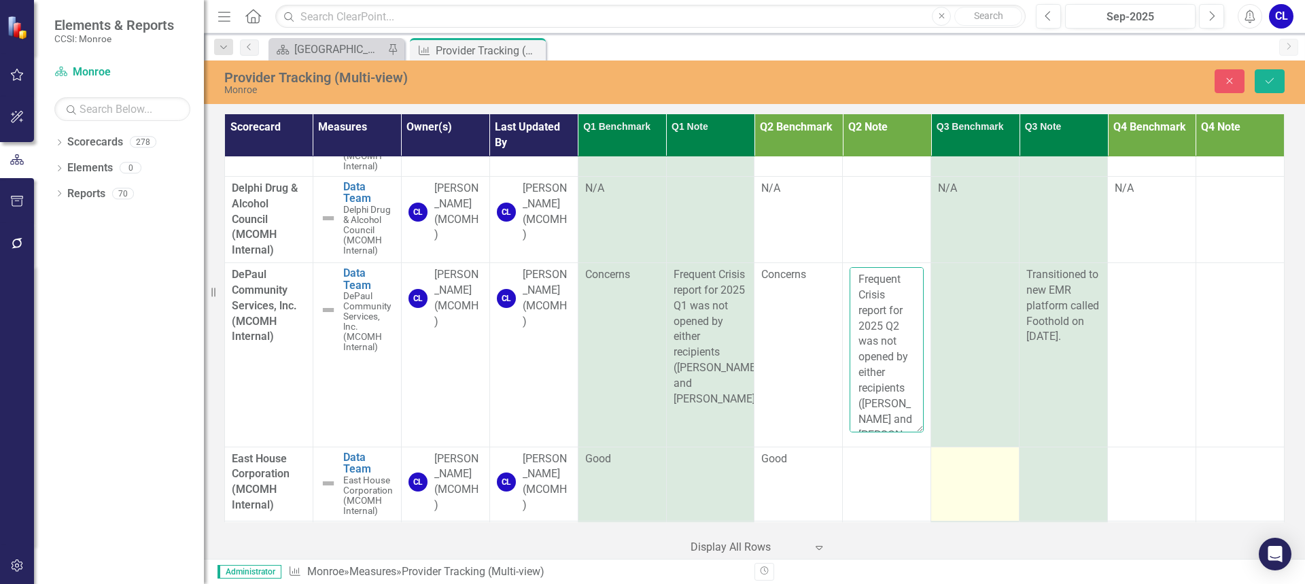
scroll to position [94, 0]
drag, startPoint x: 853, startPoint y: 277, endPoint x: 973, endPoint y: 507, distance: 259.9
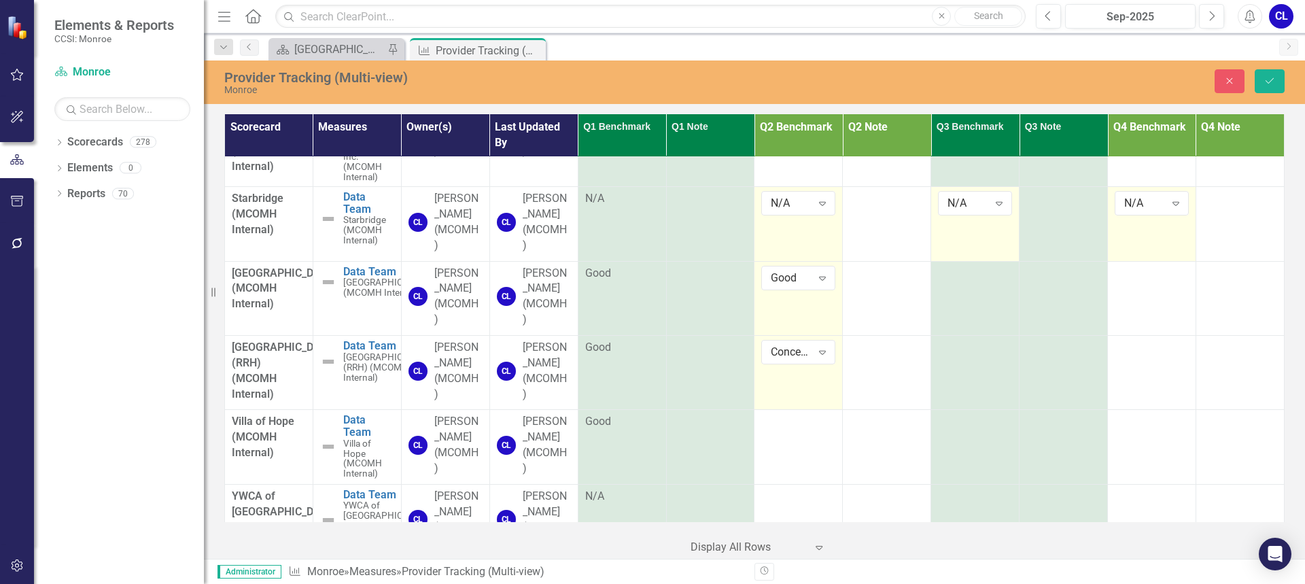
scroll to position [2883, 0]
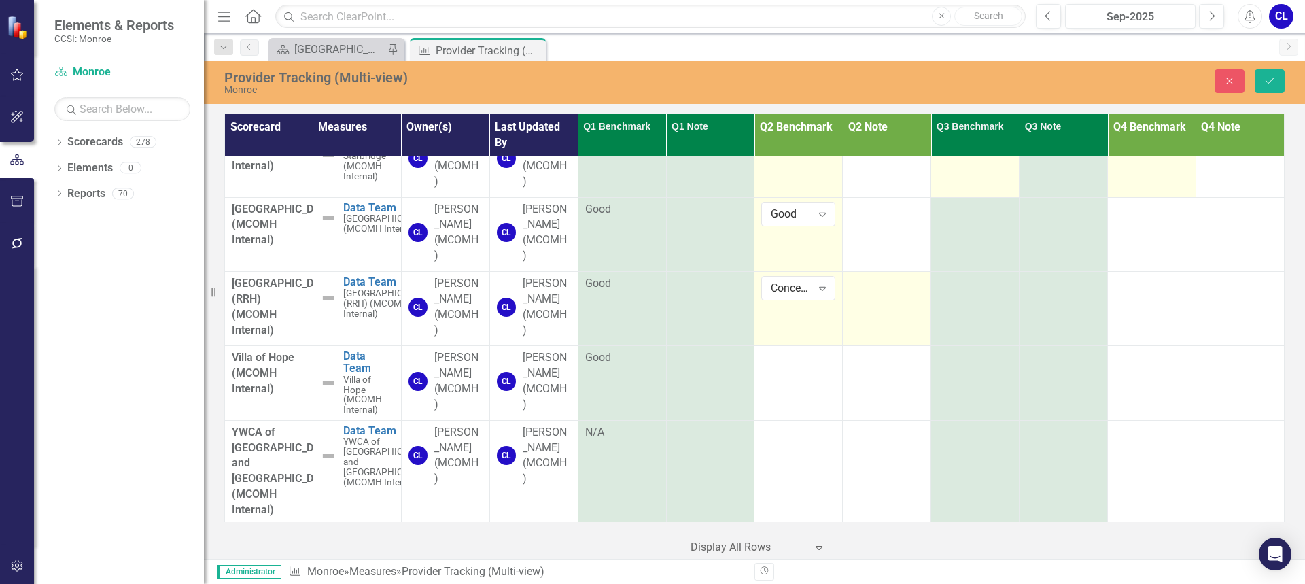
click at [872, 346] on td at bounding box center [887, 309] width 88 height 74
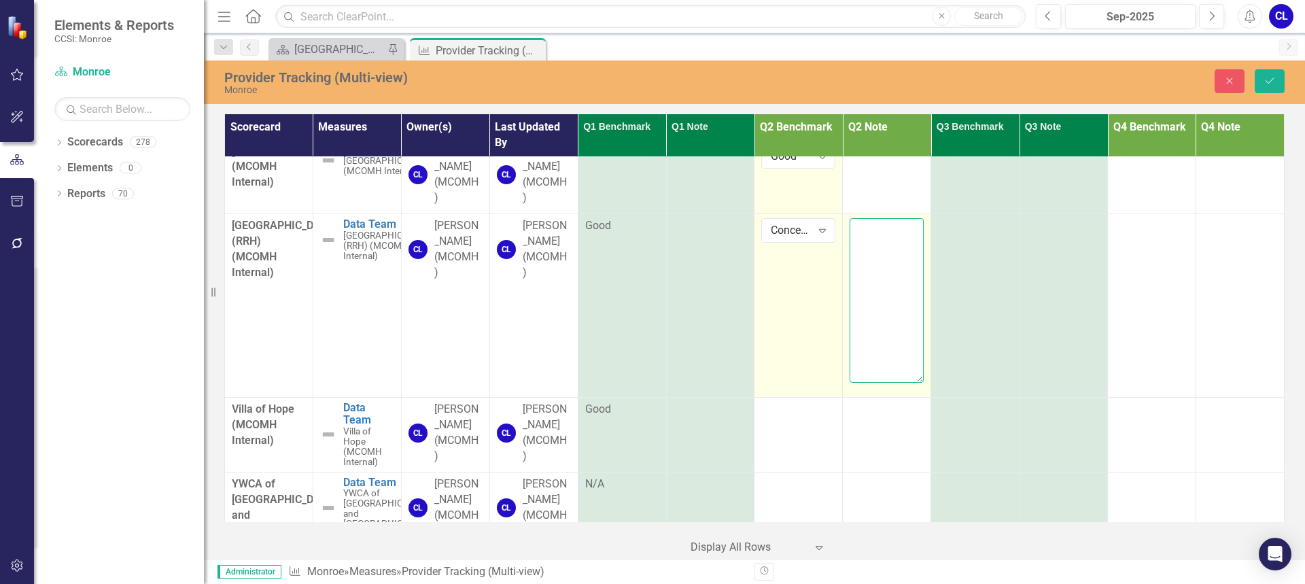
click at [873, 357] on textarea at bounding box center [887, 300] width 74 height 164
paste textarea "Frequent Crisis report for 2025 Q2 was not opened by either recipients ([PERSON…"
click at [869, 352] on textarea "Frequent Crisis report for 2025 Q2 was not opened by either recipients ([PERSON…" at bounding box center [887, 300] width 74 height 164
click at [878, 351] on textarea "Frequent Crisis report for 2025 Q2 was not opened by either recipients ([PERSON…" at bounding box center [887, 300] width 74 height 164
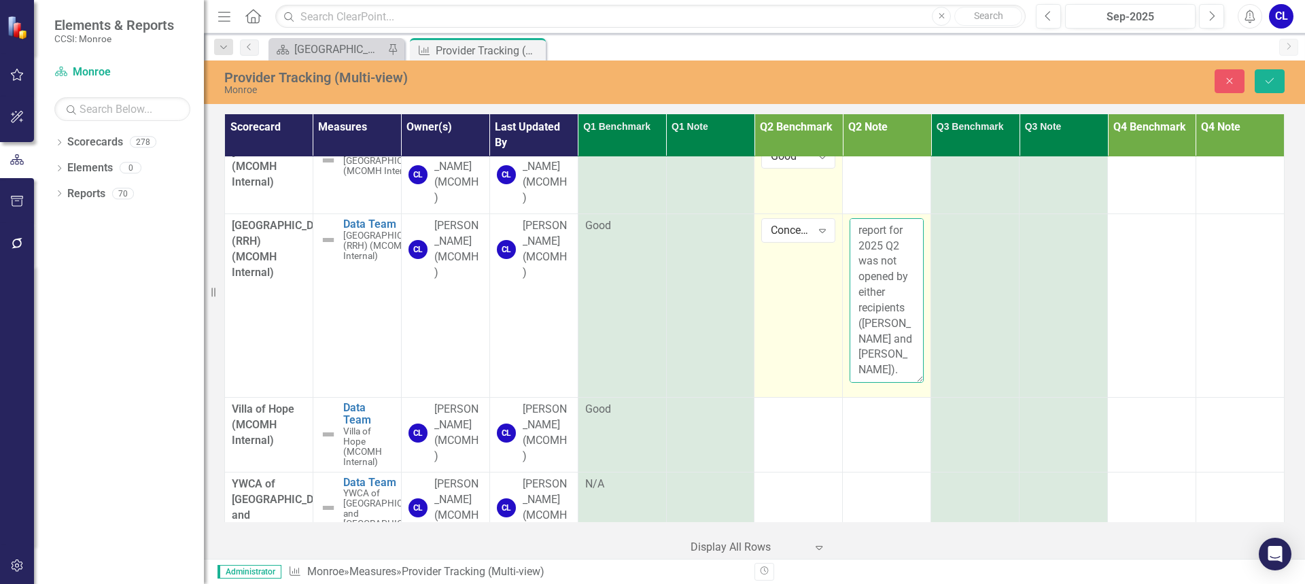
click at [878, 351] on textarea "Frequent Crisis report for 2025 Q2 was not opened by either recipients ([PERSON…" at bounding box center [887, 300] width 74 height 164
drag, startPoint x: 857, startPoint y: 398, endPoint x: 896, endPoint y: 461, distance: 74.1
click at [896, 383] on textarea "Frequent Crisis report for 2025 Q2 was not opened by any recipients ([PERSON_NA…" at bounding box center [887, 300] width 74 height 164
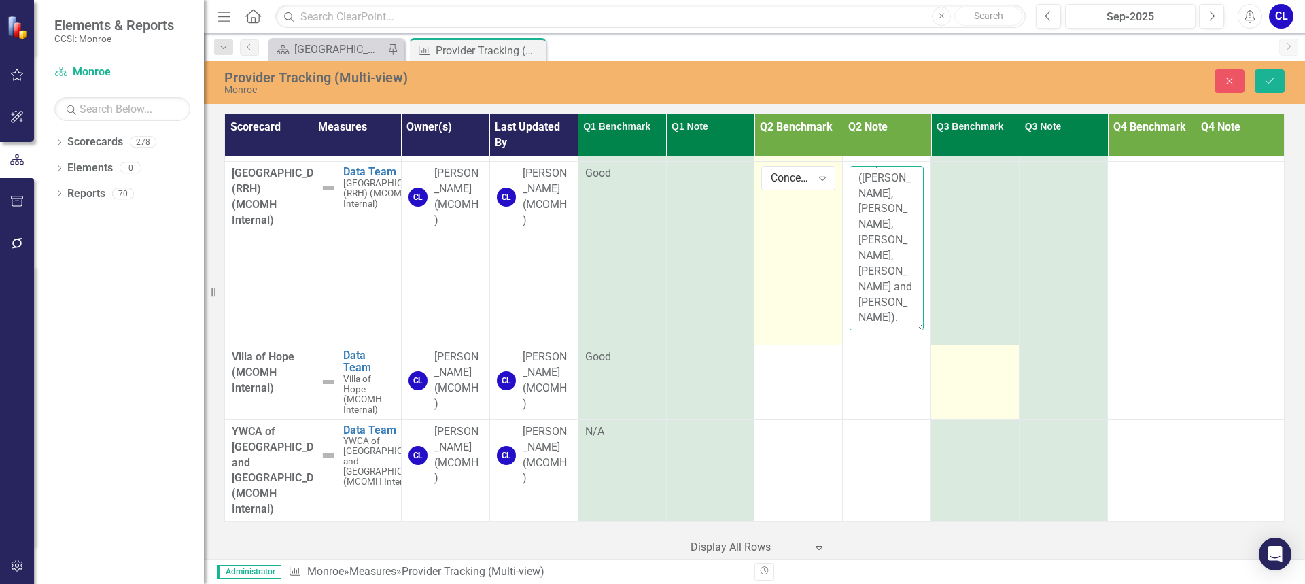
scroll to position [3041, 0]
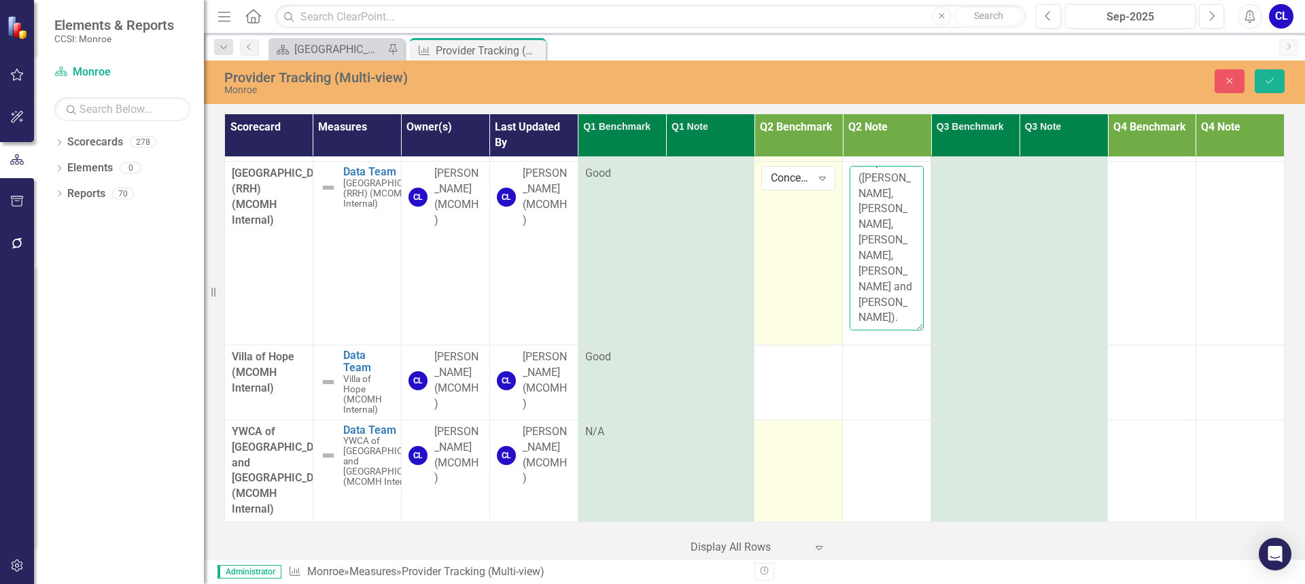
type textarea "Frequent Crisis report for 2025 Q2 was not opened by any recipients ([PERSON_NA…"
click at [807, 440] on div at bounding box center [798, 432] width 74 height 16
click at [823, 432] on icon "Expand" at bounding box center [823, 436] width 14 height 11
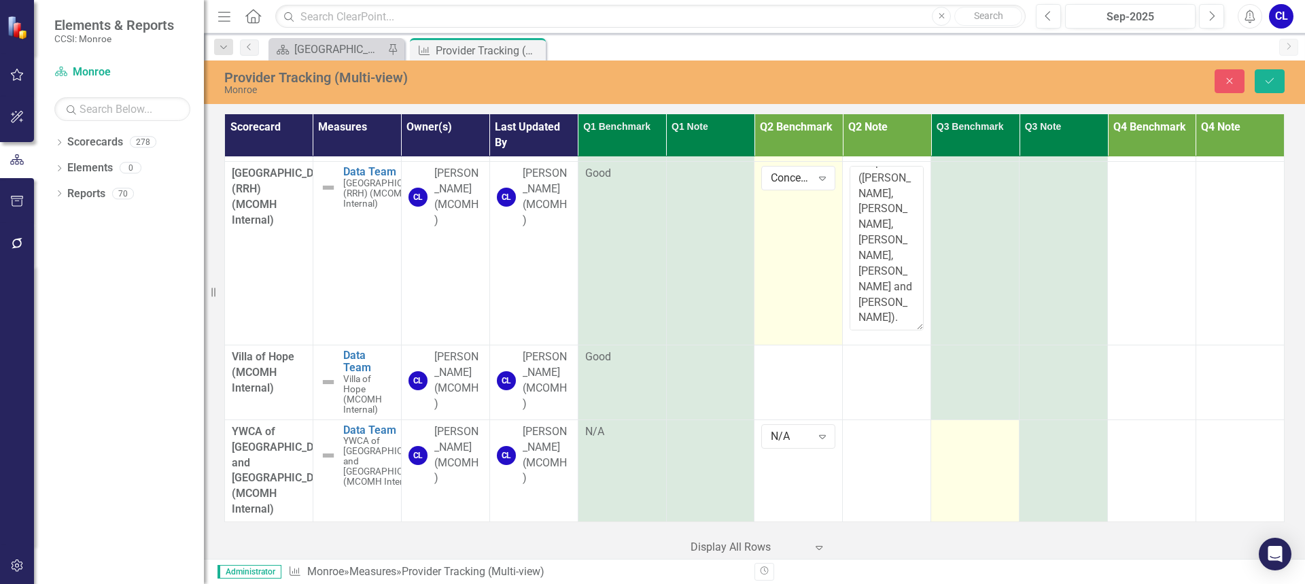
click at [939, 432] on div at bounding box center [975, 432] width 74 height 16
click at [961, 439] on div "Not Defined" at bounding box center [968, 436] width 40 height 16
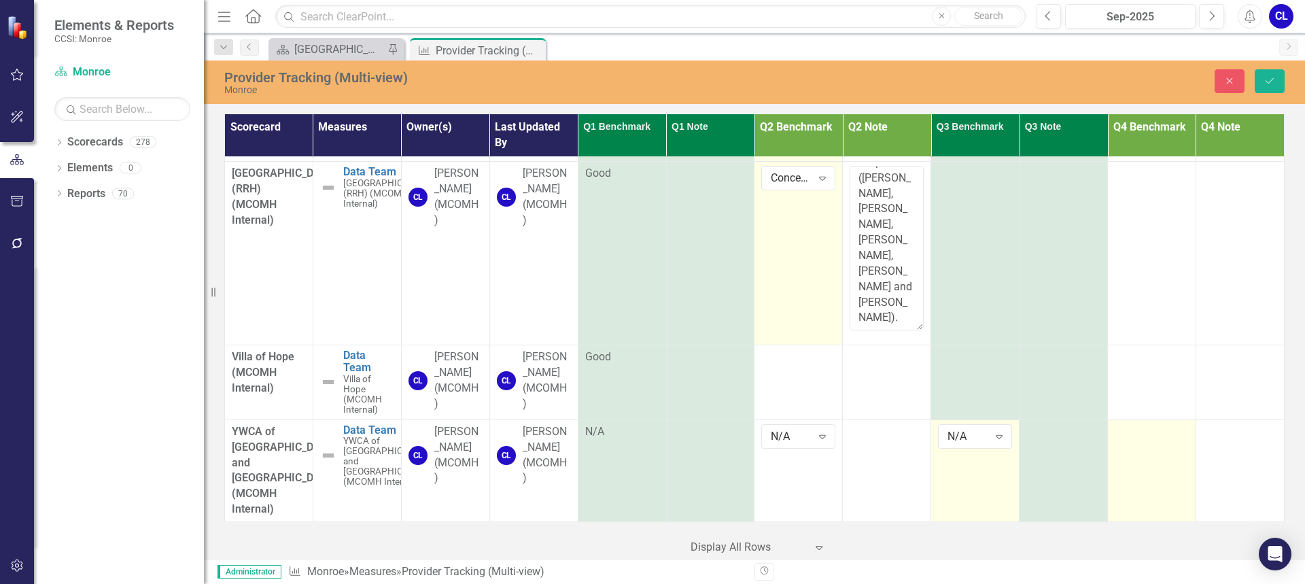
click at [1146, 446] on td at bounding box center [1152, 470] width 88 height 102
click at [1139, 432] on div "Not Defined" at bounding box center [1144, 436] width 40 height 16
click at [788, 381] on td at bounding box center [798, 382] width 88 height 74
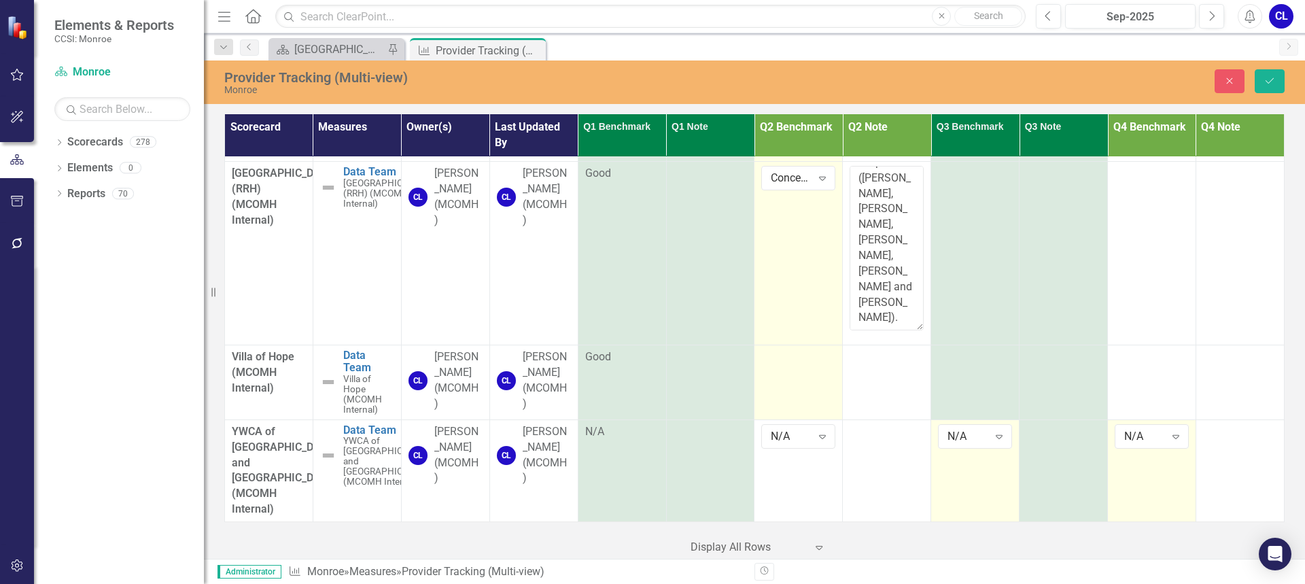
click at [788, 381] on td at bounding box center [798, 382] width 88 height 74
click at [816, 366] on icon "Expand" at bounding box center [823, 361] width 14 height 11
click at [1277, 80] on button "Save" at bounding box center [1270, 81] width 30 height 24
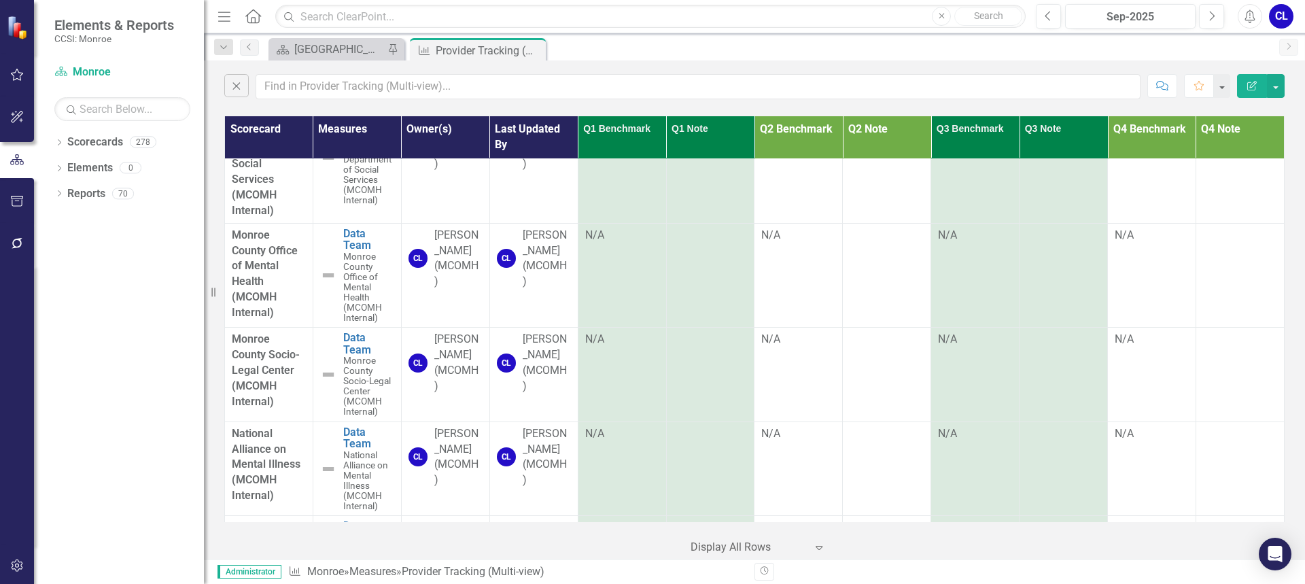
scroll to position [1642, 0]
click at [534, 47] on icon "Close" at bounding box center [533, 50] width 14 height 11
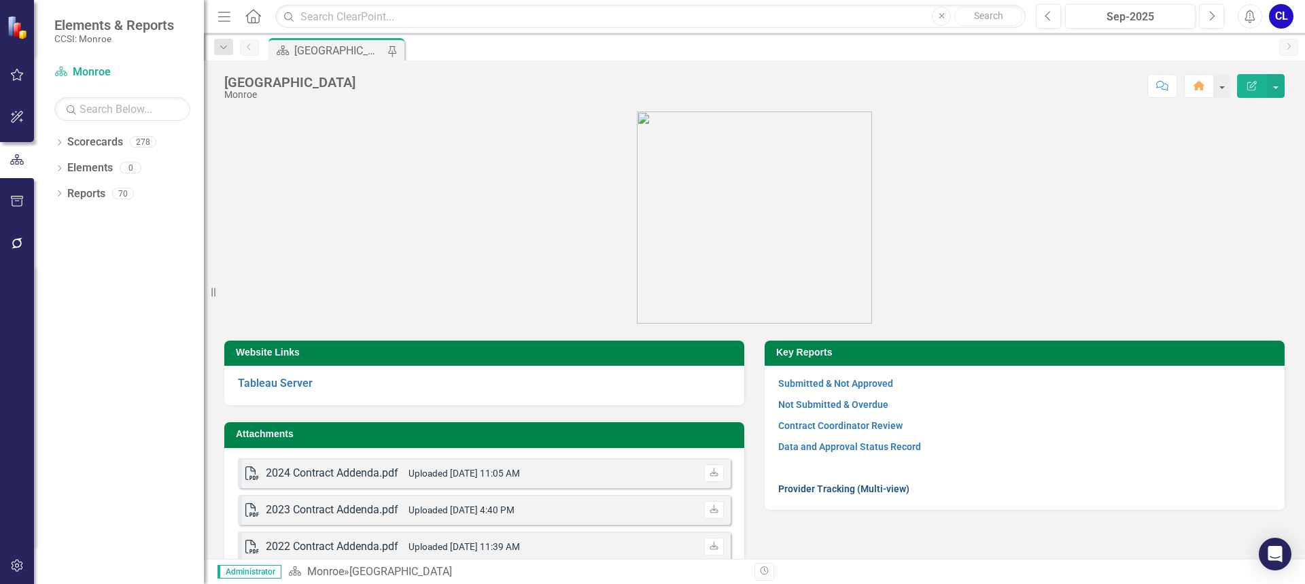
click at [836, 488] on link "Provider Tracking (Multi-view)" at bounding box center [843, 488] width 131 height 11
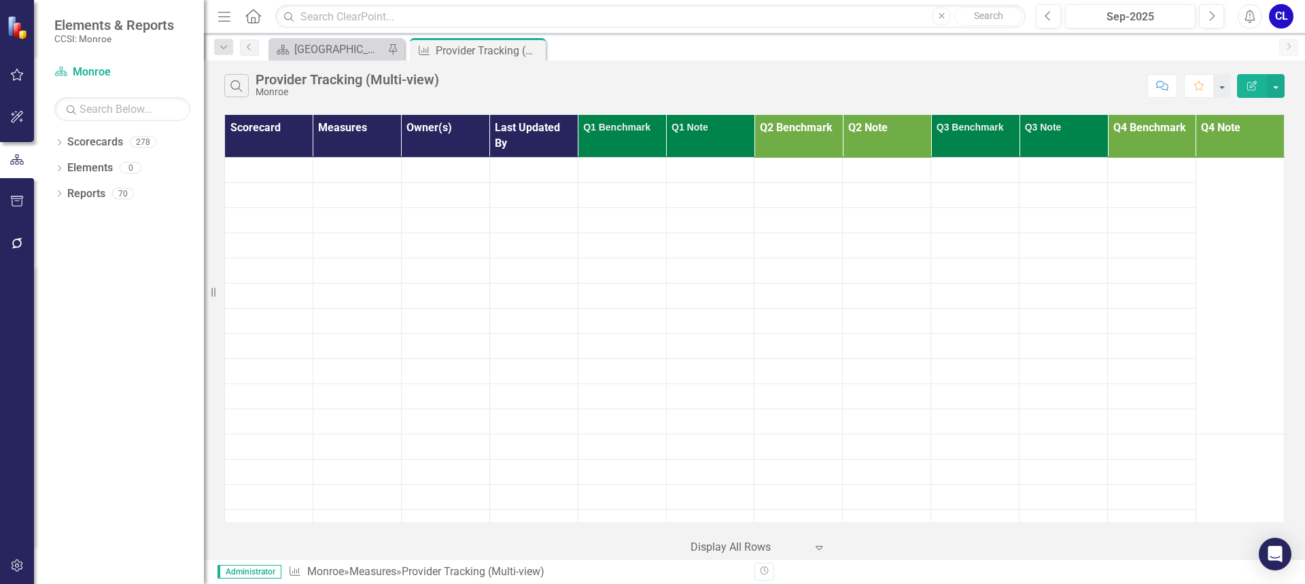
click at [239, 86] on icon "Search" at bounding box center [236, 86] width 15 height 12
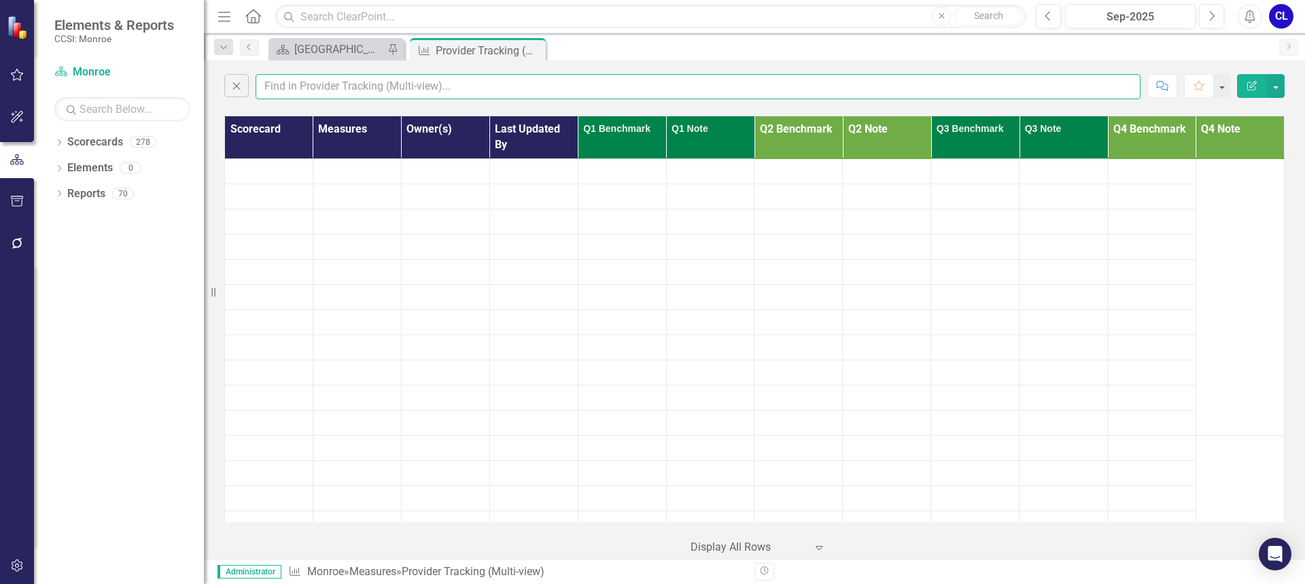
click at [312, 92] on input "text" at bounding box center [698, 86] width 885 height 25
type input "[PERSON_NAME]"
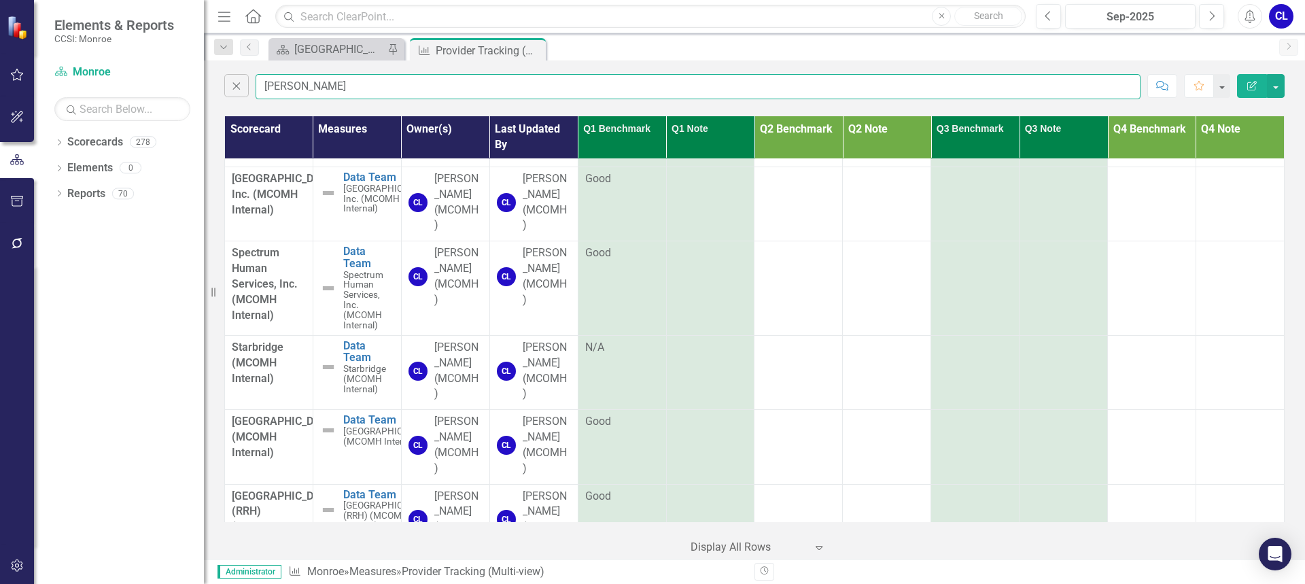
scroll to position [2934, 0]
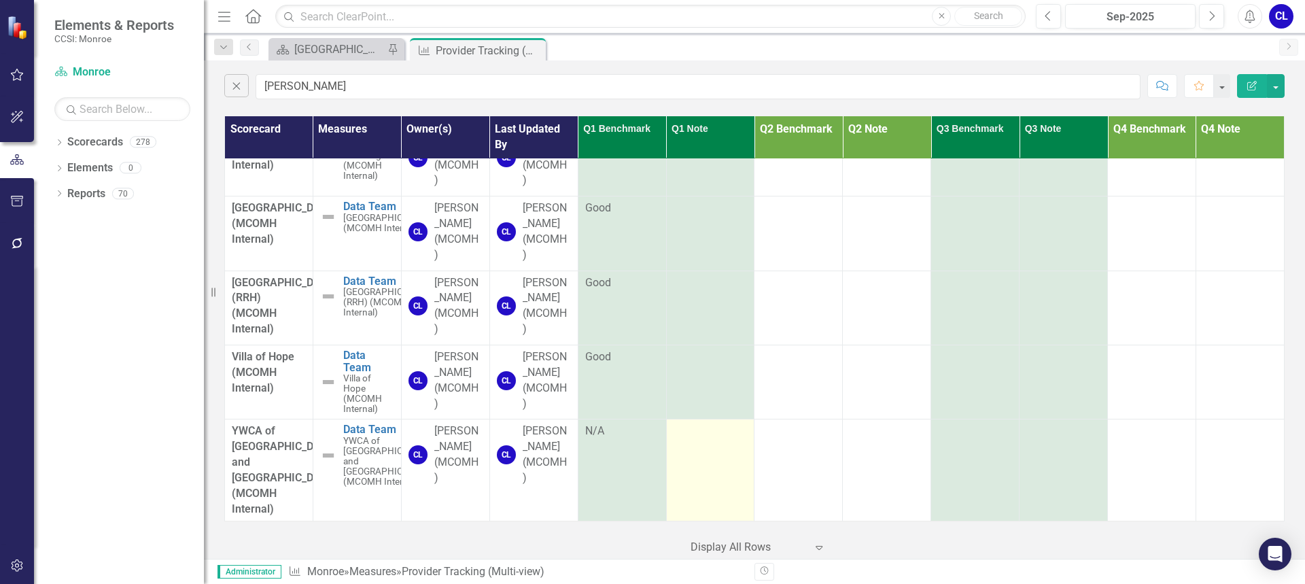
click at [710, 447] on td at bounding box center [710, 470] width 88 height 102
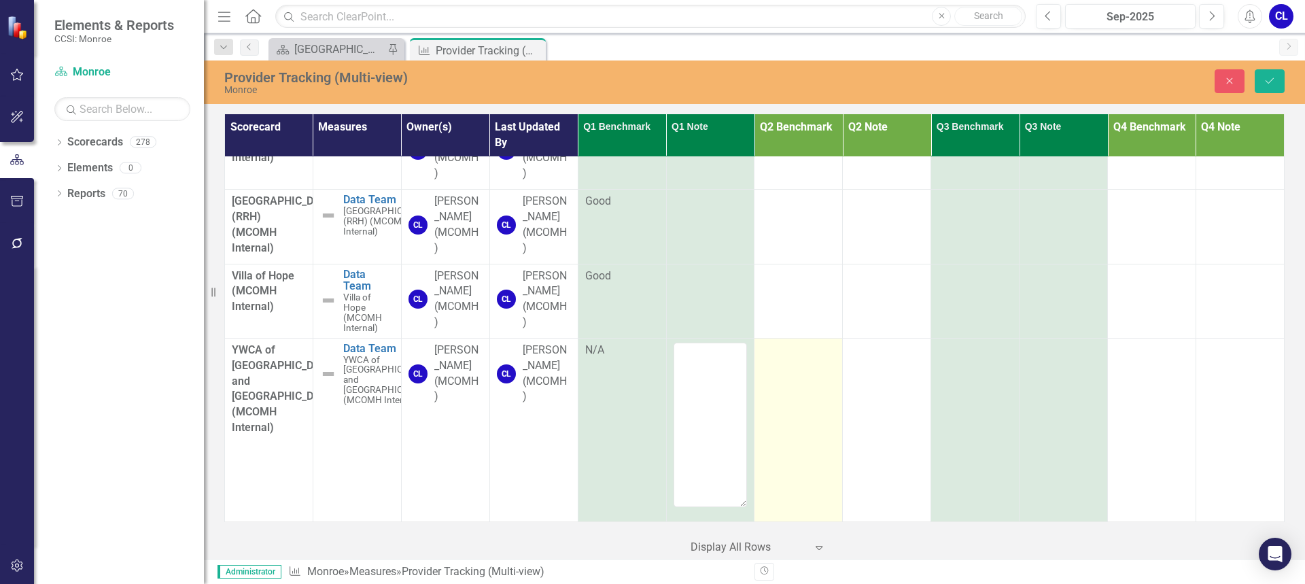
click at [785, 359] on div at bounding box center [798, 351] width 74 height 16
click at [816, 360] on icon "Expand" at bounding box center [823, 354] width 14 height 11
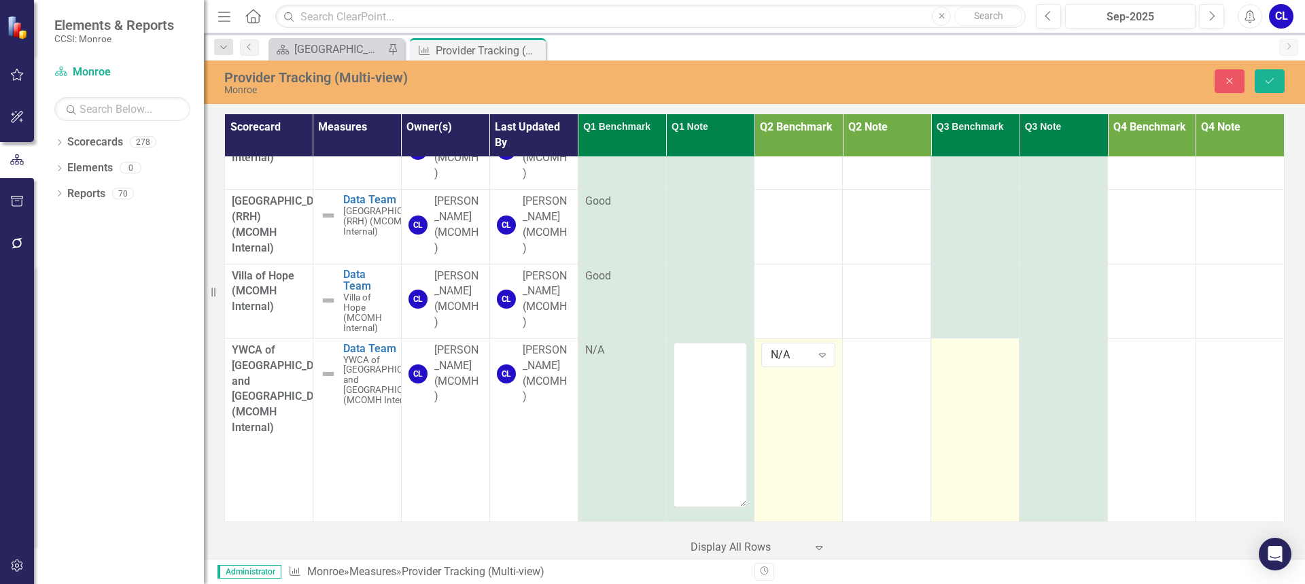
click at [966, 440] on td at bounding box center [975, 430] width 88 height 184
click at [992, 360] on icon "Expand" at bounding box center [999, 354] width 14 height 11
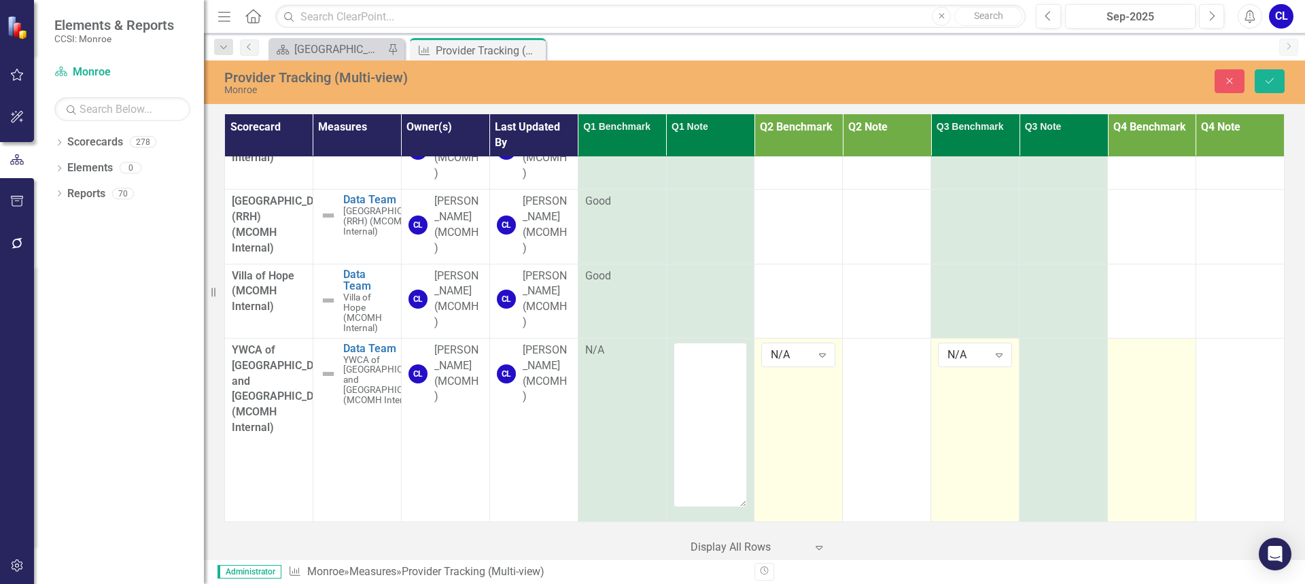
click at [1126, 359] on div at bounding box center [1152, 351] width 74 height 16
click at [1148, 367] on div "Not Defined Expand" at bounding box center [1152, 355] width 74 height 24
click at [1268, 76] on icon "Save" at bounding box center [1270, 81] width 12 height 10
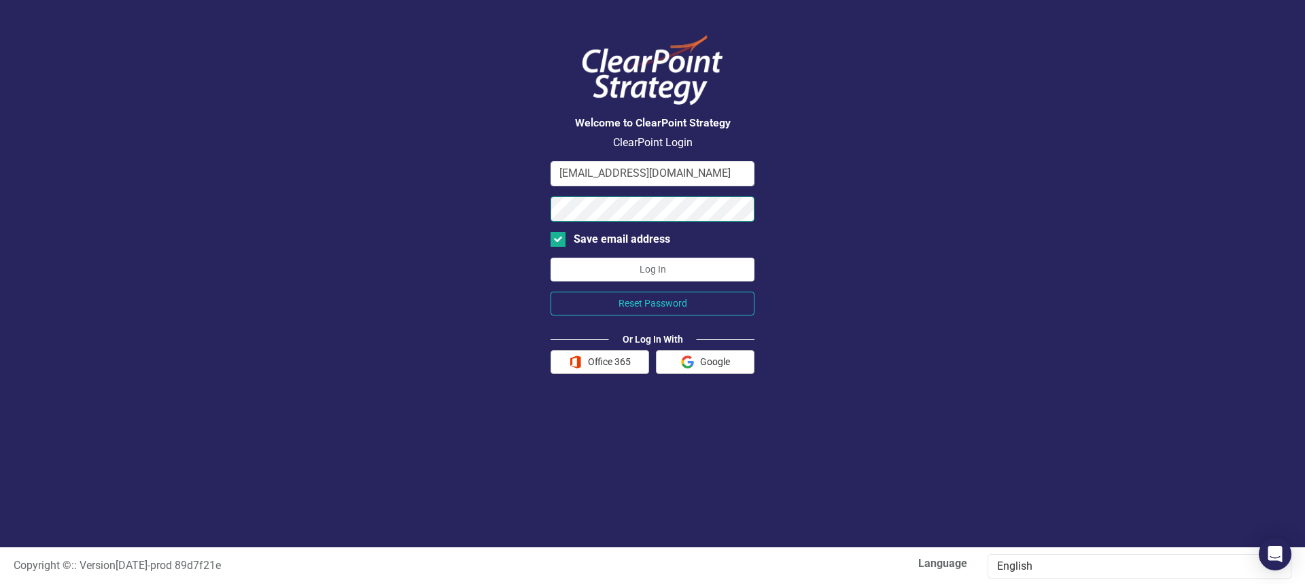
click at [551, 258] on button "Log In" at bounding box center [653, 270] width 204 height 24
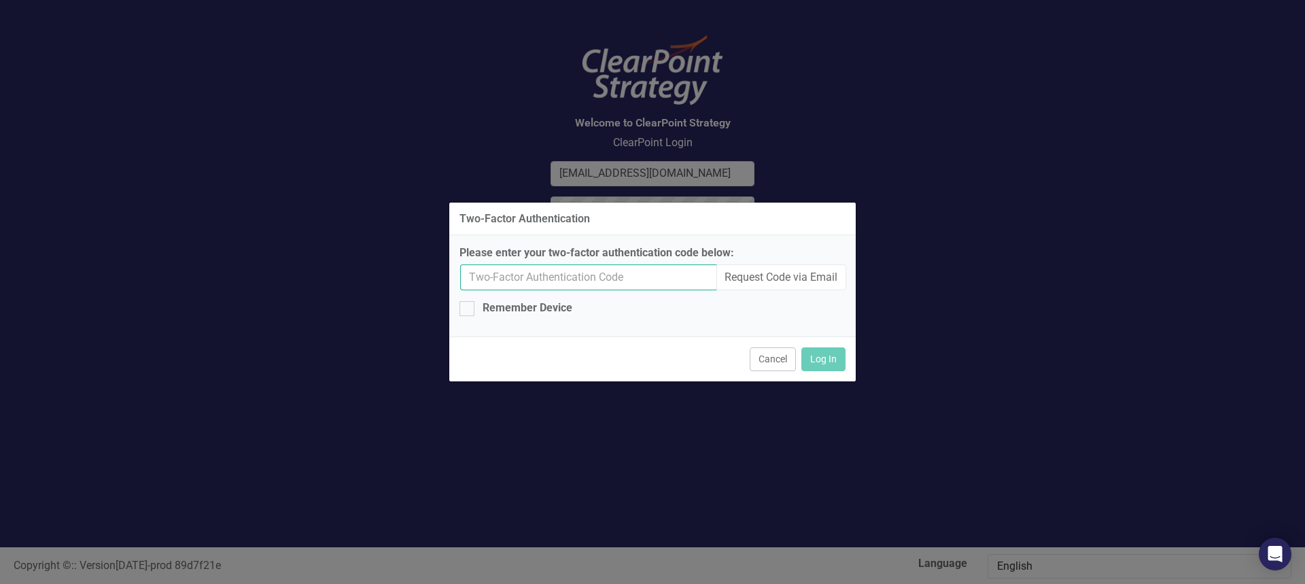
click at [576, 278] on input "Please enter your two-factor authentication code below:" at bounding box center [588, 277] width 257 height 26
type input "971954"
click at [801, 347] on button "Log In" at bounding box center [823, 359] width 44 height 24
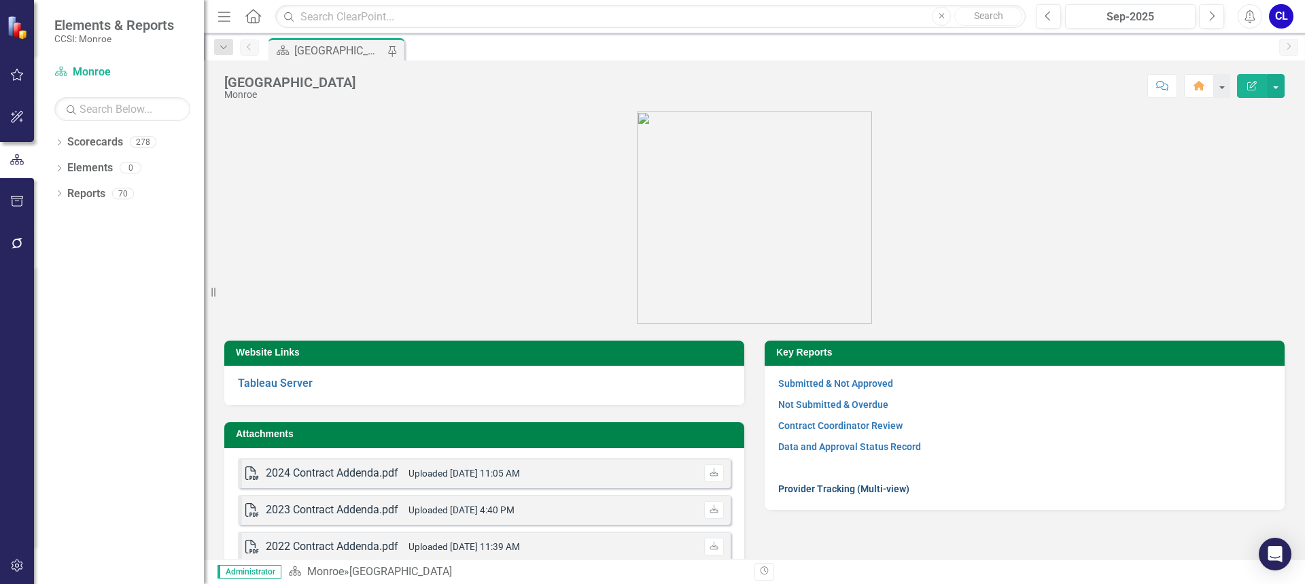
click at [891, 489] on link "Provider Tracking (Multi-view)" at bounding box center [843, 488] width 131 height 11
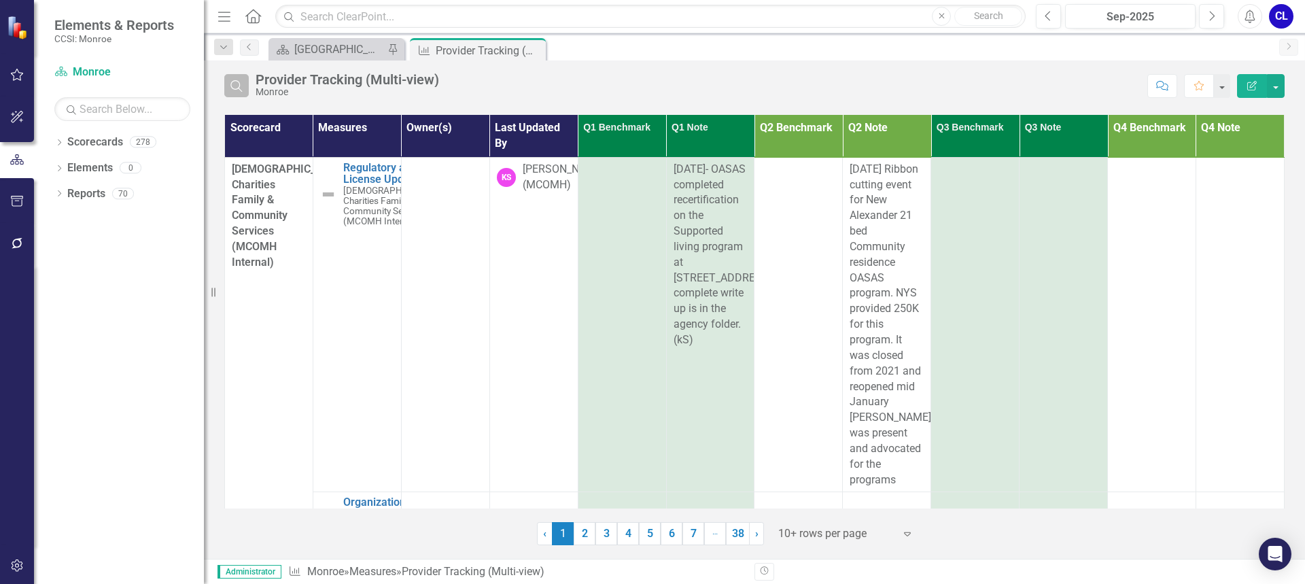
click at [235, 85] on icon "Search" at bounding box center [236, 86] width 15 height 12
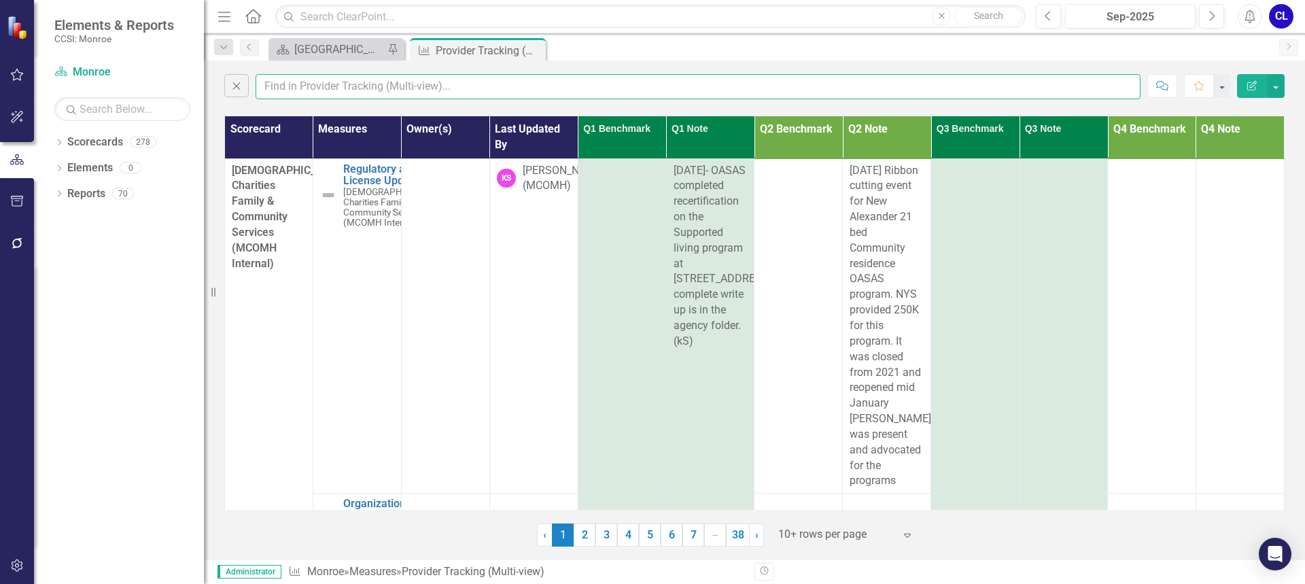
click at [291, 90] on input "text" at bounding box center [698, 86] width 885 height 25
type input "[PERSON_NAME]"
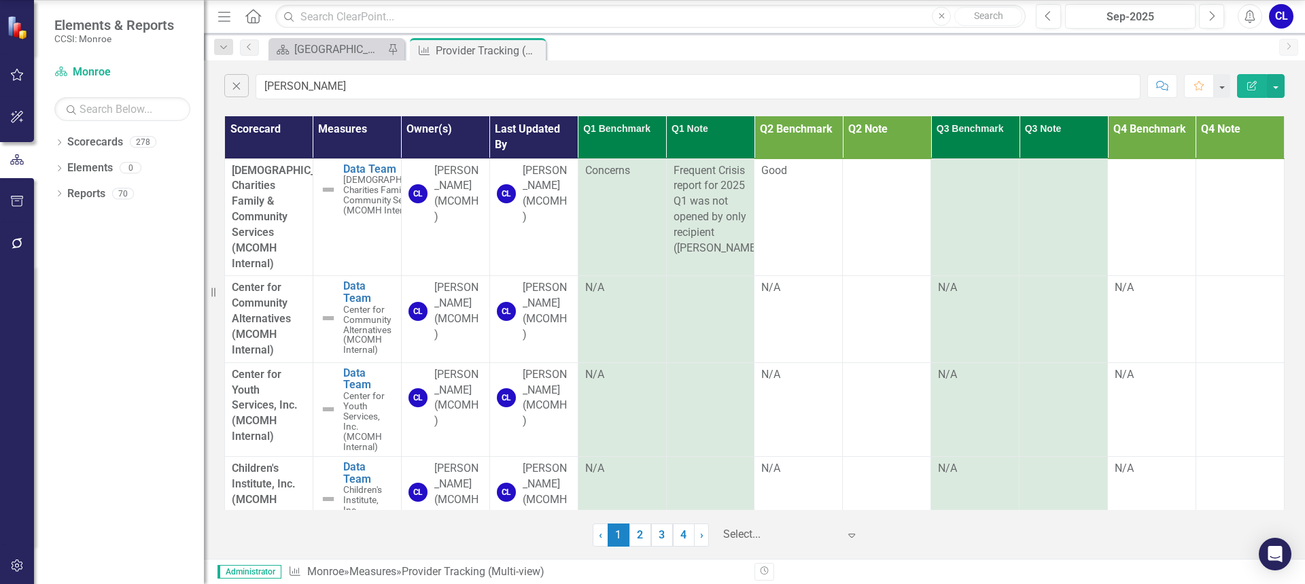
click at [845, 535] on icon "Expand" at bounding box center [852, 534] width 14 height 11
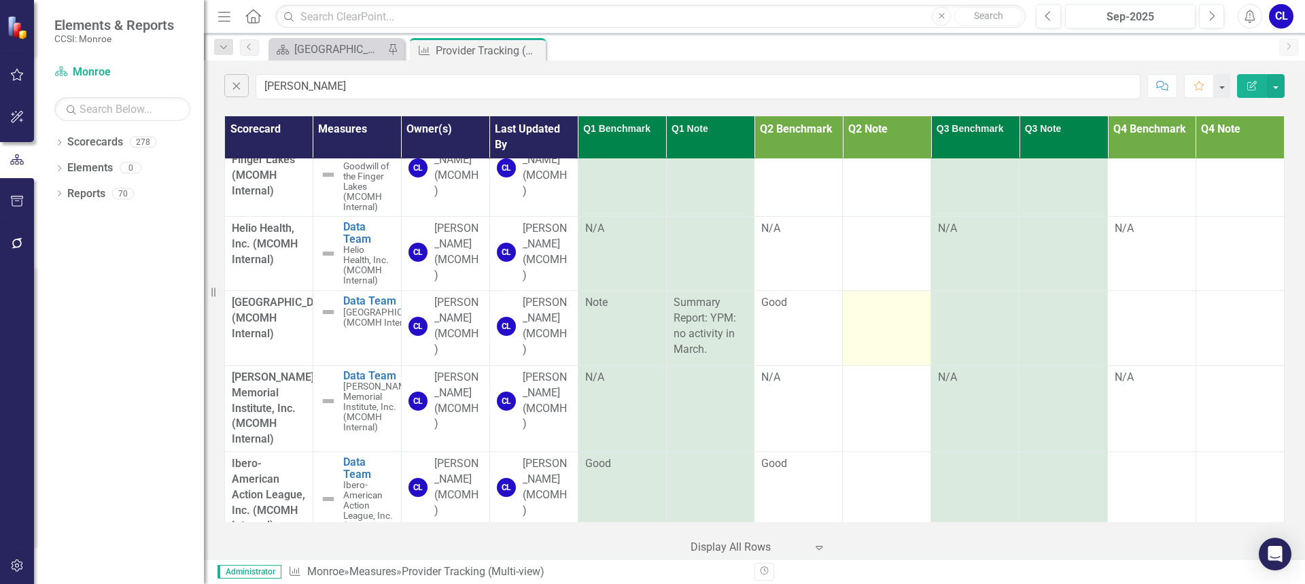
scroll to position [995, 0]
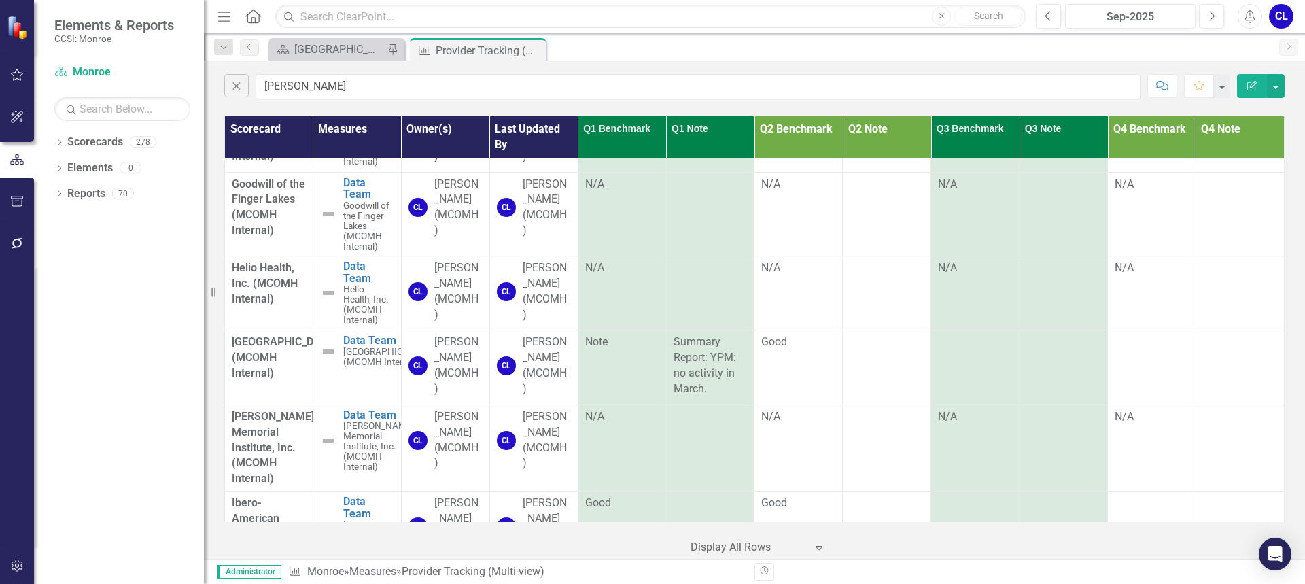
drag, startPoint x: 534, startPoint y: 52, endPoint x: 451, endPoint y: 55, distance: 83.7
click at [0, 0] on icon at bounding box center [0, 0] width 0 height 0
